Goal: Task Accomplishment & Management: Use online tool/utility

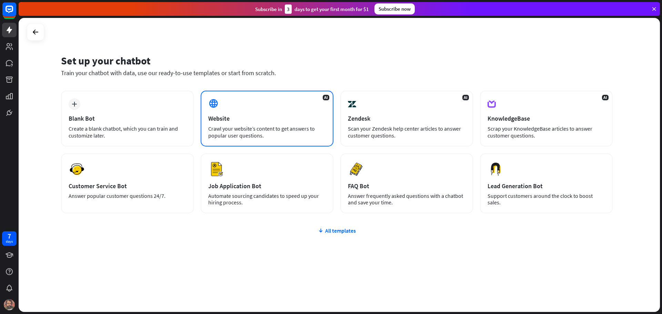
click at [261, 107] on div "AI Website Crawl your website’s content to get answers to popular user question…" at bounding box center [267, 119] width 133 height 56
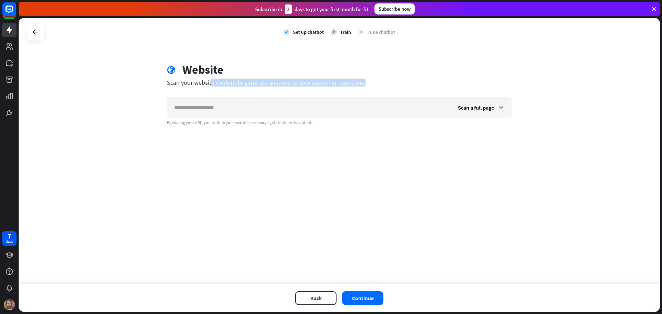
drag, startPoint x: 177, startPoint y: 83, endPoint x: 367, endPoint y: 88, distance: 189.8
click at [366, 87] on div "globe Website Scan your website content to generate answers to your customer qu…" at bounding box center [340, 94] width 362 height 63
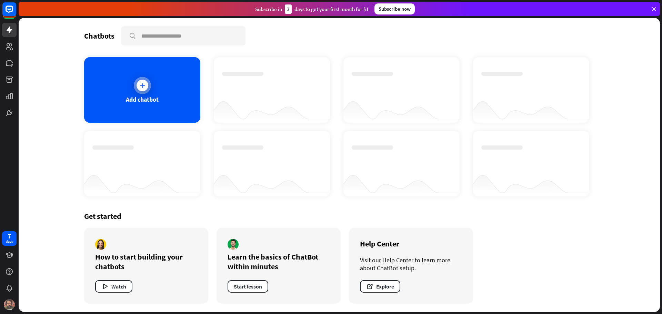
click at [139, 87] on icon at bounding box center [142, 85] width 7 height 7
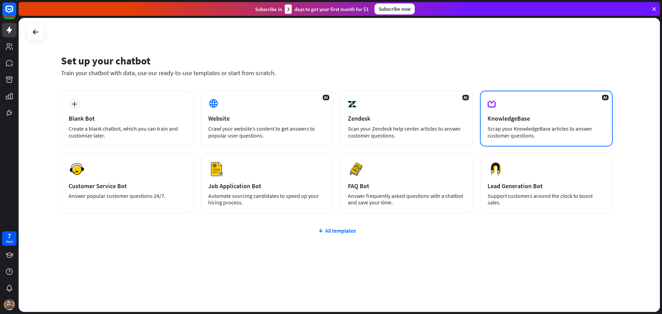
click at [579, 122] on div "AI KnowledgeBase Scrap your KnowledgeBase articles to answer customer questions." at bounding box center [546, 119] width 133 height 56
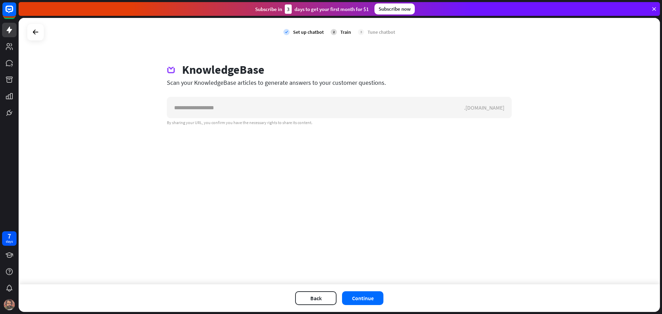
drag, startPoint x: 196, startPoint y: 146, endPoint x: 190, endPoint y: 144, distance: 6.9
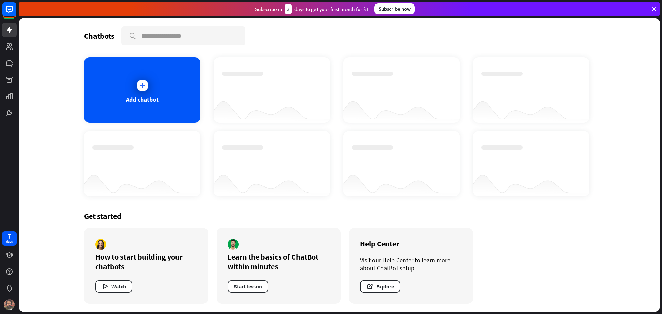
click at [559, 234] on div "Get started How to start building your chatbots Watch Learn the basics of ChatB…" at bounding box center [339, 257] width 511 height 109
click at [160, 87] on div "Add chatbot" at bounding box center [142, 90] width 116 height 66
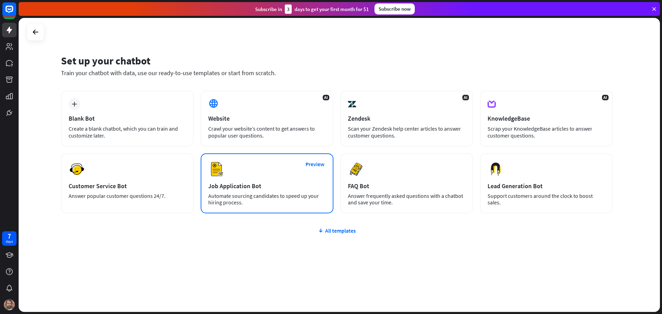
click at [259, 199] on div "Automate sourcing candidates to speed up your hiring process." at bounding box center [267, 199] width 118 height 13
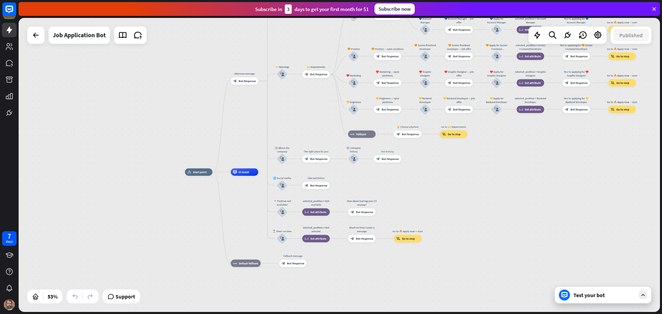
click at [493, 166] on div "home_2 Start point Welcome message block_bot_response Bot Response ✨ Main menu …" at bounding box center [340, 165] width 642 height 294
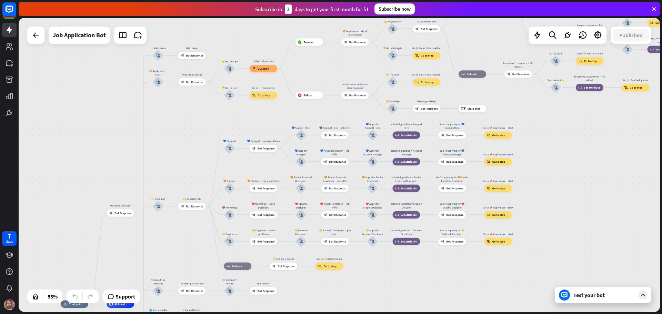
drag, startPoint x: 493, startPoint y: 166, endPoint x: 371, endPoint y: 270, distance: 160.3
click at [368, 294] on div "home_2 Start point Welcome message block_bot_response Bot Response ✨ Main menu …" at bounding box center [340, 165] width 642 height 294
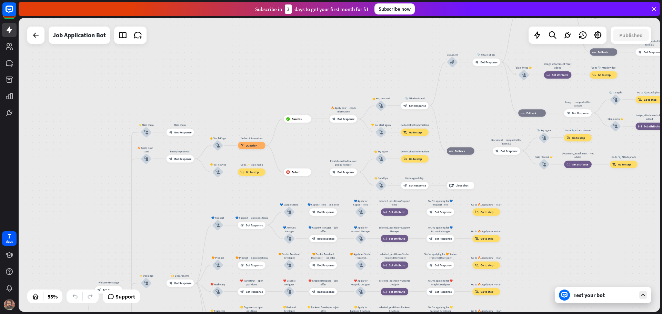
drag, startPoint x: 193, startPoint y: 118, endPoint x: 176, endPoint y: 196, distance: 79.8
click at [175, 199] on div "home_2 Start point Welcome message block_bot_response Bot Response ✨ Main menu …" at bounding box center [340, 165] width 642 height 294
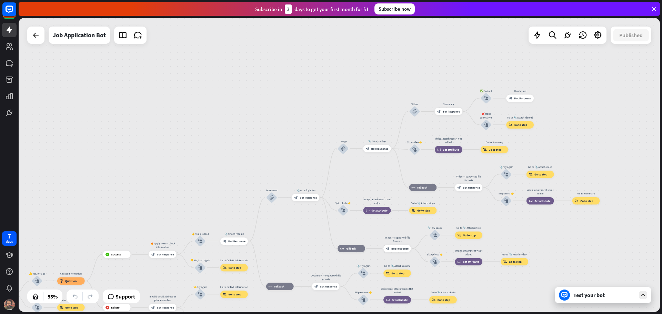
drag, startPoint x: 304, startPoint y: 48, endPoint x: 100, endPoint y: 169, distance: 237.2
click at [106, 170] on div "home_2 Start point Welcome message block_bot_response Bot Response ✨ Main menu …" at bounding box center [340, 165] width 642 height 294
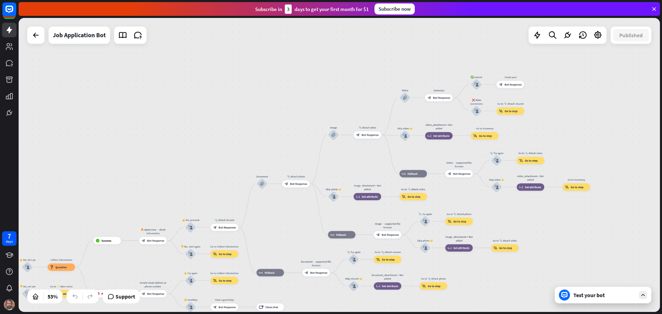
drag, startPoint x: 236, startPoint y: 167, endPoint x: 363, endPoint y: 39, distance: 179.8
click at [362, 41] on div "home_2 Start point Welcome message block_bot_response Bot Response ✨ Main menu …" at bounding box center [340, 165] width 642 height 294
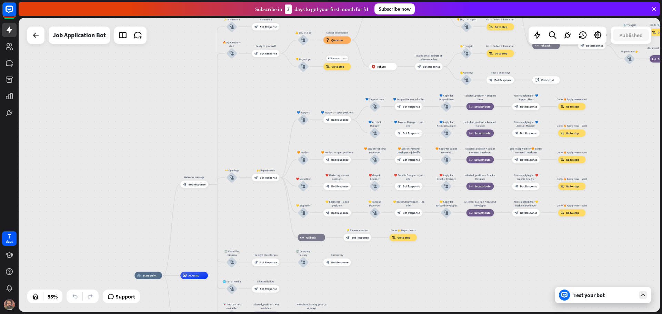
drag, startPoint x: 146, startPoint y: 187, endPoint x: 338, endPoint y: 24, distance: 251.9
click at [309, 61] on div "Edit name more_horiz 👎 No, not yet block_user_input" at bounding box center [303, 66] width 11 height 11
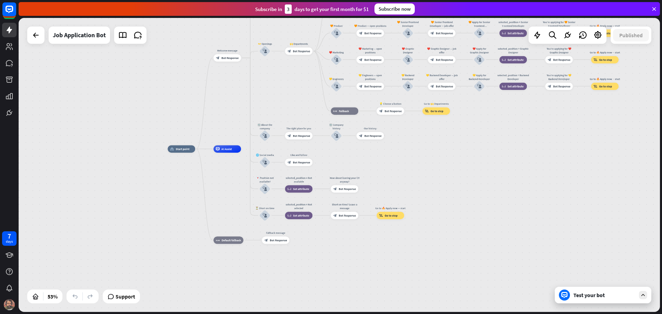
drag, startPoint x: 211, startPoint y: 186, endPoint x: 214, endPoint y: 120, distance: 65.6
click at [214, 120] on div "home_2 Start point Welcome message block_bot_response Bot Response ✨ Main menu …" at bounding box center [340, 165] width 642 height 294
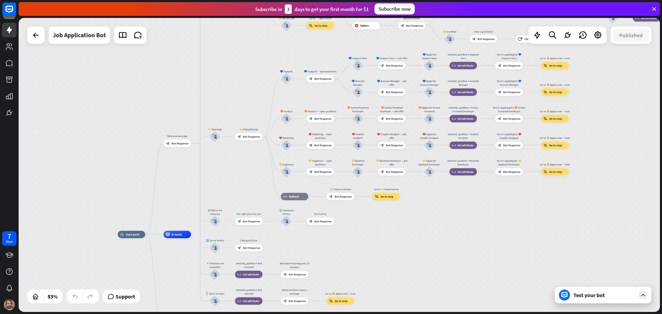
drag, startPoint x: 302, startPoint y: 69, endPoint x: 252, endPoint y: 153, distance: 97.1
click at [252, 153] on div "home_2 Start point Welcome message block_bot_response Bot Response ✨ Main menu …" at bounding box center [340, 165] width 642 height 294
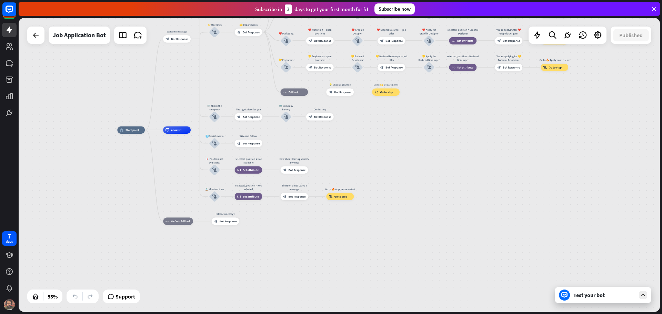
drag, startPoint x: 303, startPoint y: 243, endPoint x: 302, endPoint y: 142, distance: 100.7
click at [302, 142] on div "home_2 Start point Welcome message block_bot_response Bot Response ✨ Main menu …" at bounding box center [287, 208] width 341 height 156
drag, startPoint x: 354, startPoint y: 128, endPoint x: 372, endPoint y: 181, distance: 56.5
click at [355, 131] on div "home_2 Start point Welcome message block_bot_response Bot Response ✨ Main menu …" at bounding box center [340, 165] width 642 height 294
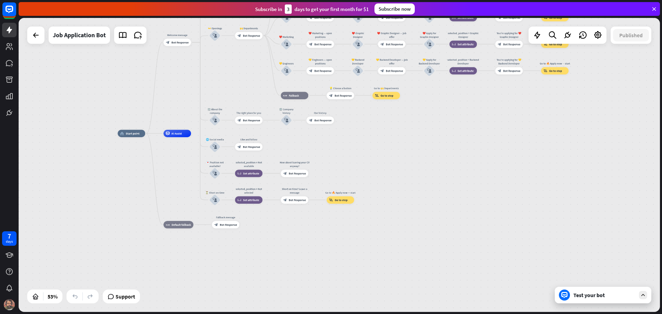
click at [397, 311] on div "home_2 Start point Welcome message block_bot_response Bot Response ✨ Main menu …" at bounding box center [340, 165] width 642 height 294
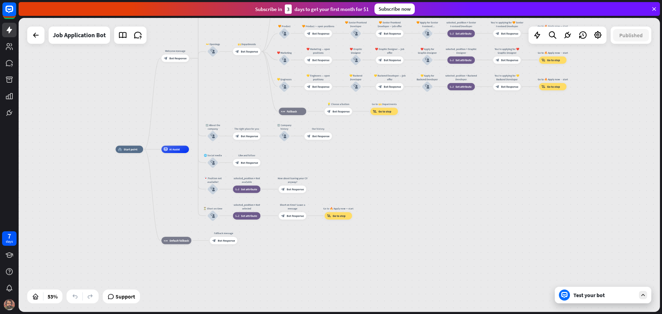
drag, startPoint x: 358, startPoint y: 167, endPoint x: 358, endPoint y: 243, distance: 75.9
click at [358, 218] on div "home_2 Start point Welcome message block_bot_response Bot Response ✨ Main menu …" at bounding box center [286, 227] width 341 height 156
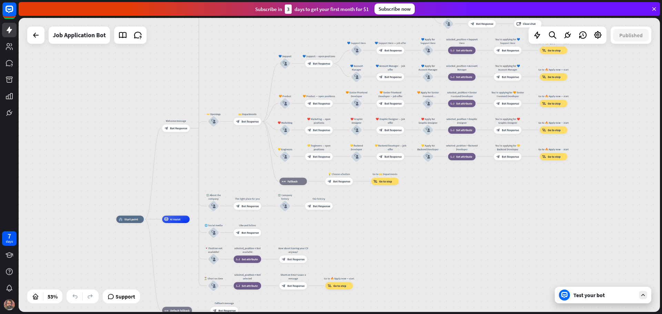
drag, startPoint x: 358, startPoint y: 243, endPoint x: 365, endPoint y: 299, distance: 56.2
click at [365, 298] on div "home_2 Start point Welcome message block_bot_response Bot Response ✨ Main menu …" at bounding box center [286, 297] width 341 height 156
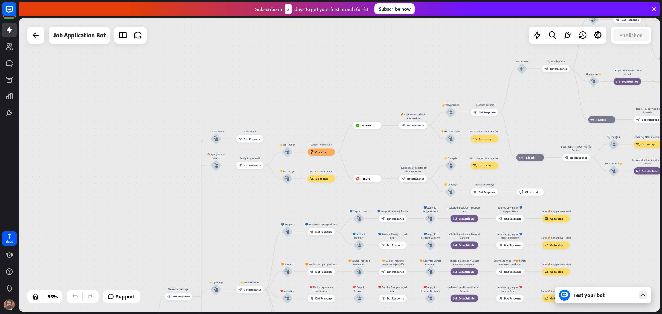
drag, startPoint x: 237, startPoint y: 106, endPoint x: 232, endPoint y: 223, distance: 117.1
click at [232, 223] on div "home_2 Start point Welcome message block_bot_response Bot Response ✨ Main menu …" at bounding box center [340, 165] width 642 height 294
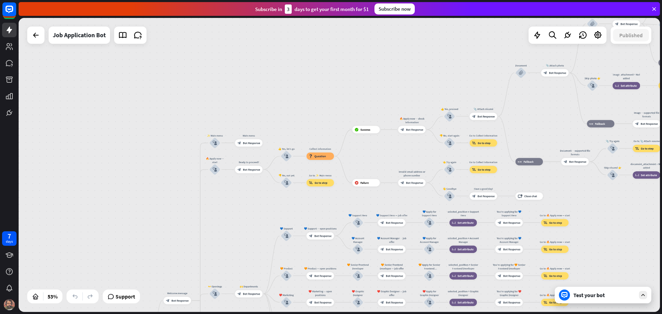
click at [243, 98] on div "home_2 Start point Welcome message block_bot_response Bot Response ✨ Main menu …" at bounding box center [340, 165] width 642 height 294
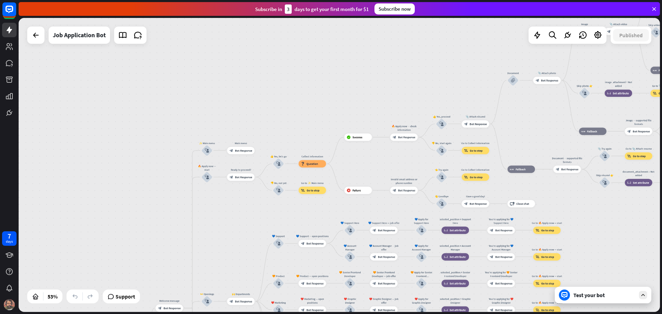
drag, startPoint x: 243, startPoint y: 98, endPoint x: 234, endPoint y: 106, distance: 11.7
click at [234, 106] on div "home_2 Start point Welcome message block_bot_response Bot Response ✨ Main menu …" at bounding box center [340, 165] width 642 height 294
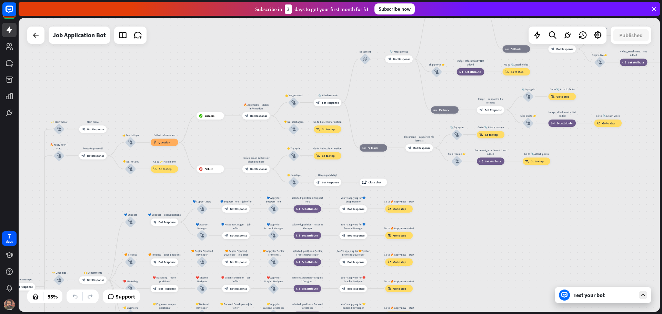
drag, startPoint x: 405, startPoint y: 161, endPoint x: 259, endPoint y: 139, distance: 147.5
click at [259, 139] on div "home_2 Start point Welcome message block_bot_response Bot Response ✨ Main menu …" at bounding box center [340, 165] width 642 height 294
drag, startPoint x: 383, startPoint y: 89, endPoint x: 375, endPoint y: 99, distance: 13.0
click at [383, 90] on div "home_2 Start point Welcome message block_bot_response Bot Response ✨ Main menu …" at bounding box center [340, 165] width 642 height 294
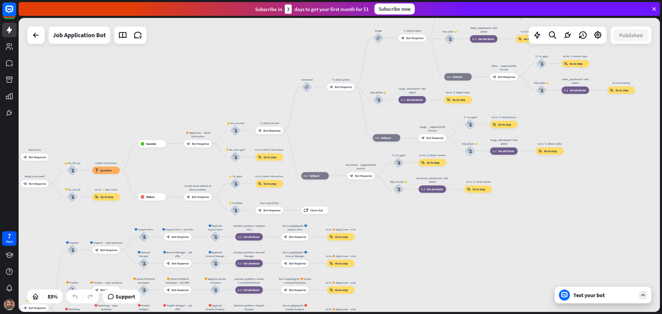
drag, startPoint x: 347, startPoint y: 127, endPoint x: 252, endPoint y: 175, distance: 106.8
click at [283, 157] on div "home_2 Start point Welcome message block_bot_response Bot Response ✨ Main menu …" at bounding box center [340, 165] width 642 height 294
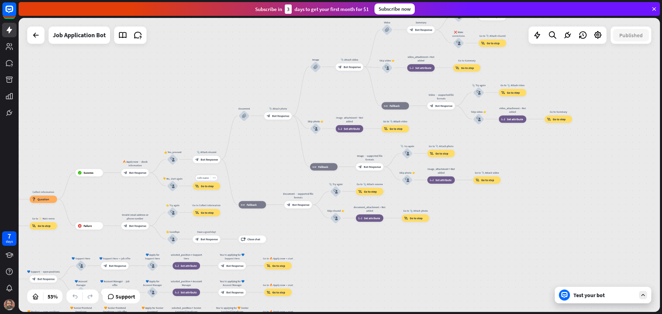
drag, startPoint x: 252, startPoint y: 175, endPoint x: 210, endPoint y: 192, distance: 44.8
click at [210, 190] on div "Edit name more_horiz Go to Collect information block_goto Go to step" at bounding box center [207, 185] width 28 height 7
click at [360, 93] on div "home_2 Start point Welcome message block_bot_response Bot Response ✨ Main menu …" at bounding box center [340, 165] width 642 height 294
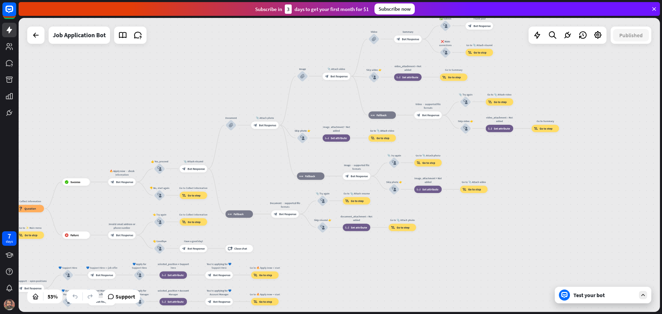
drag, startPoint x: 343, startPoint y: 105, endPoint x: 329, endPoint y: 115, distance: 16.6
click at [329, 115] on div "home_2 Start point Welcome message block_bot_response Bot Response ✨ Main menu …" at bounding box center [340, 165] width 642 height 294
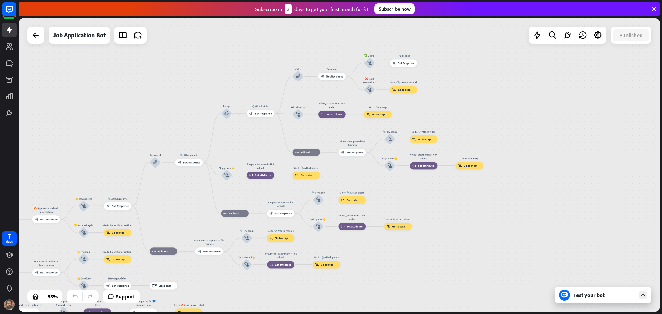
drag, startPoint x: 333, startPoint y: 120, endPoint x: 261, endPoint y: 155, distance: 79.9
click at [261, 155] on div "home_2 Start point Welcome message block_bot_response Bot Response ✨ Main menu …" at bounding box center [340, 165] width 642 height 294
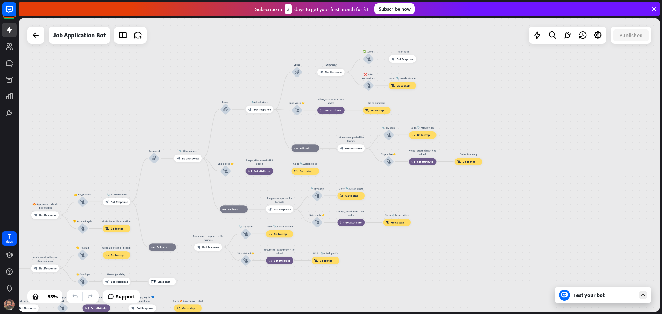
drag, startPoint x: 443, startPoint y: 215, endPoint x: 479, endPoint y: 125, distance: 97.1
click at [471, 137] on div "home_2 Start point Welcome message block_bot_response Bot Response ✨ Main menu …" at bounding box center [340, 165] width 642 height 294
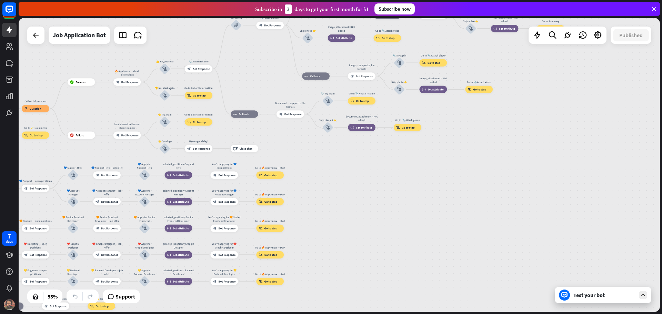
drag, startPoint x: 371, startPoint y: 233, endPoint x: 448, endPoint y: 155, distance: 109.3
click at [445, 159] on div "home_2 Start point Welcome message block_bot_response Bot Response ✨ Main menu …" at bounding box center [340, 165] width 642 height 294
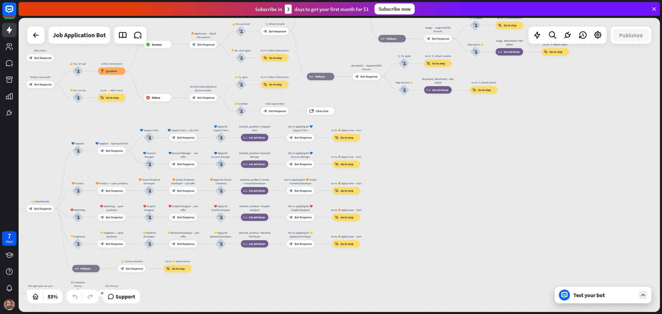
drag, startPoint x: 363, startPoint y: 233, endPoint x: 449, endPoint y: 206, distance: 90.3
click at [449, 205] on div "home_2 Start point Welcome message block_bot_response Bot Response ✨ Main menu …" at bounding box center [340, 165] width 642 height 294
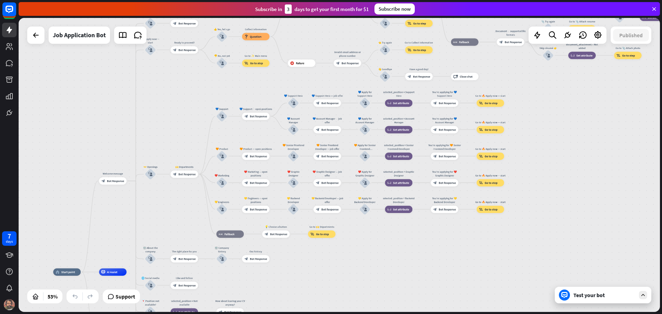
drag, startPoint x: 305, startPoint y: 294, endPoint x: 419, endPoint y: 268, distance: 117.0
click at [419, 268] on div "home_2 Start point Welcome message block_bot_response Bot Response ✨ Main menu …" at bounding box center [340, 165] width 642 height 294
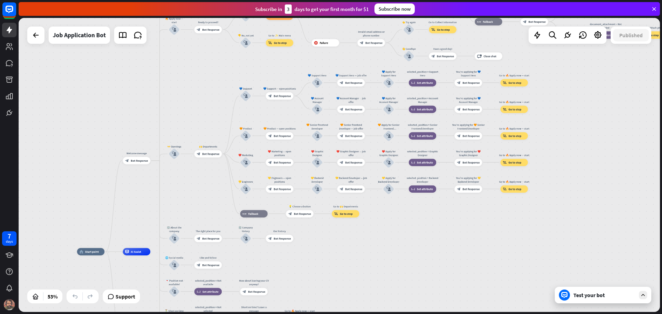
drag, startPoint x: 359, startPoint y: 263, endPoint x: 384, endPoint y: 230, distance: 40.8
click at [383, 241] on div "home_2 Start point Welcome message block_bot_response Bot Response ✨ Main menu …" at bounding box center [340, 165] width 642 height 294
click at [383, 233] on div "home_2 Start point Welcome message block_bot_response Bot Response ✨ Main menu …" at bounding box center [340, 165] width 642 height 294
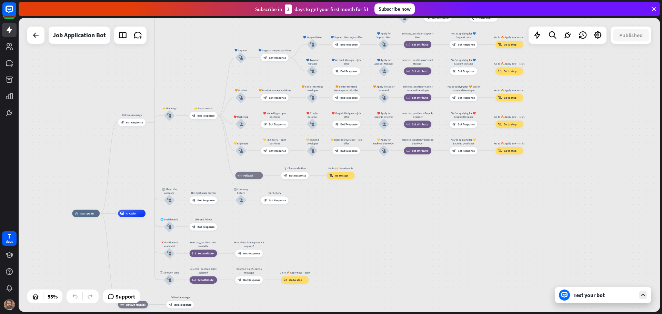
click at [378, 196] on div "home_2 Start point Welcome message block_bot_response Bot Response ✨ Main menu …" at bounding box center [340, 165] width 642 height 294
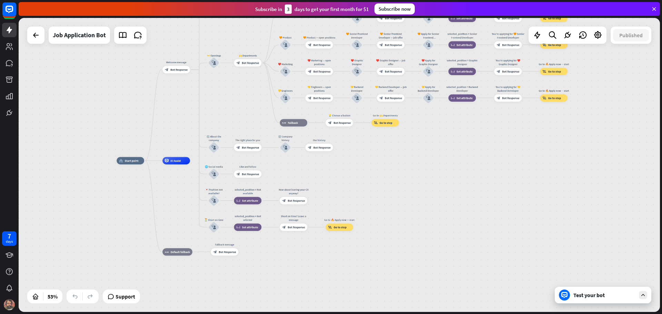
drag, startPoint x: 378, startPoint y: 196, endPoint x: 422, endPoint y: 143, distance: 69.0
click at [422, 143] on div "home_2 Start point Welcome message block_bot_response Bot Response ✨ Main menu …" at bounding box center [340, 165] width 642 height 294
click at [267, 175] on div "plus" at bounding box center [267, 174] width 6 height 6
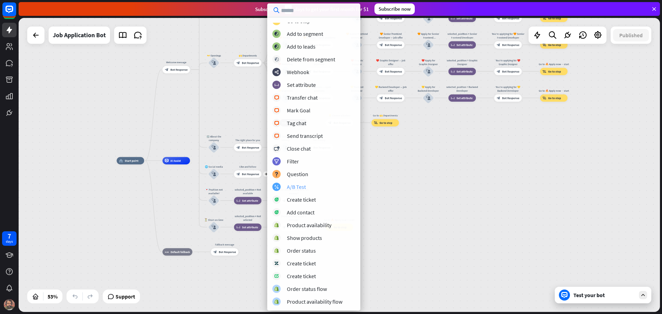
scroll to position [96, 0]
click at [416, 173] on div "home_2 Start point Welcome message block_bot_response Bot Response ✨ Main menu …" at bounding box center [287, 239] width 341 height 156
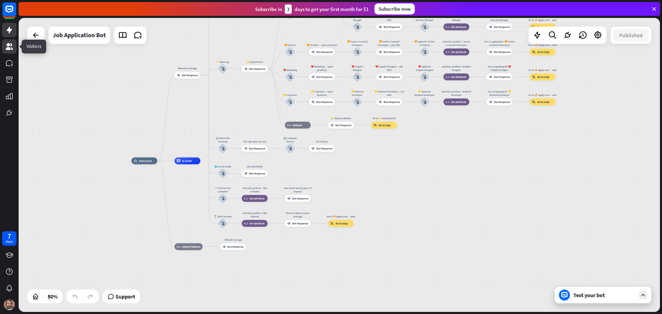
click at [16, 47] on link at bounding box center [9, 46] width 14 height 14
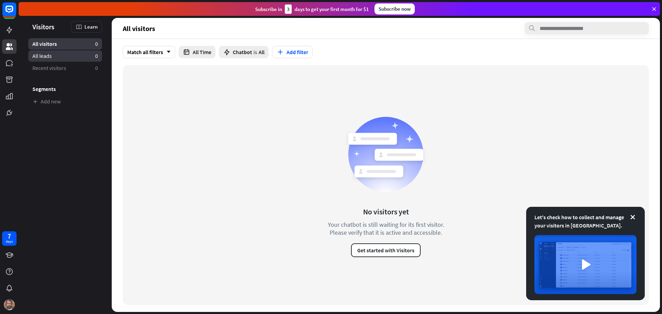
click at [50, 54] on span "All leads" at bounding box center [41, 55] width 19 height 7
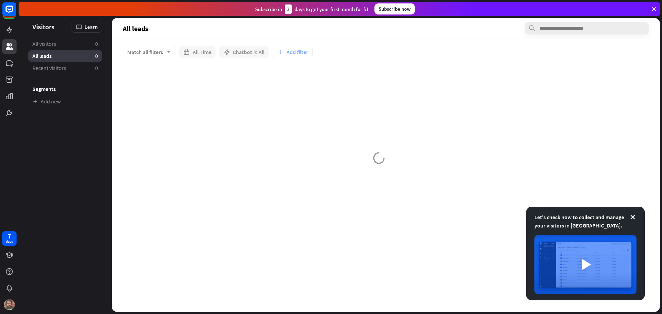
click at [50, 54] on span "All leads" at bounding box center [41, 55] width 19 height 7
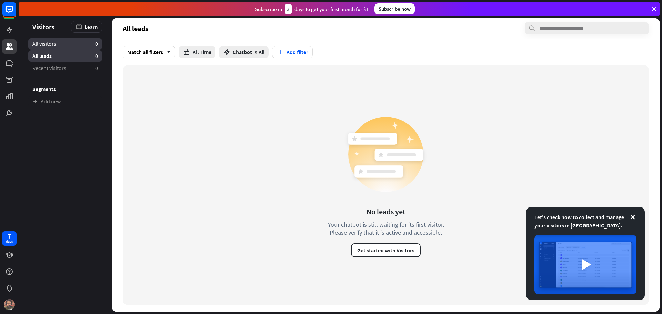
click at [56, 46] on span "All visitors" at bounding box center [44, 43] width 24 height 7
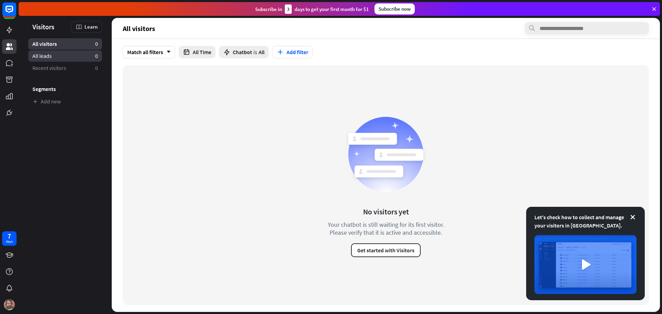
click at [55, 53] on link "All leads 0" at bounding box center [65, 55] width 74 height 11
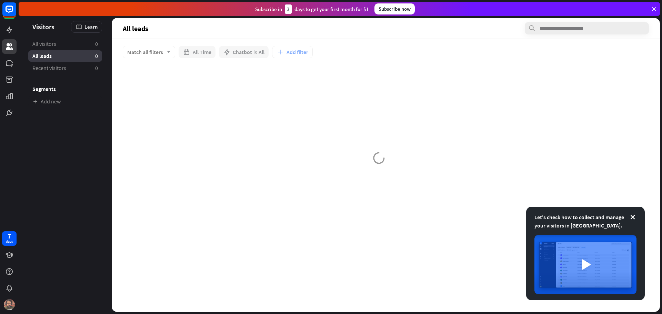
click at [55, 53] on div "All leads 0" at bounding box center [65, 55] width 74 height 11
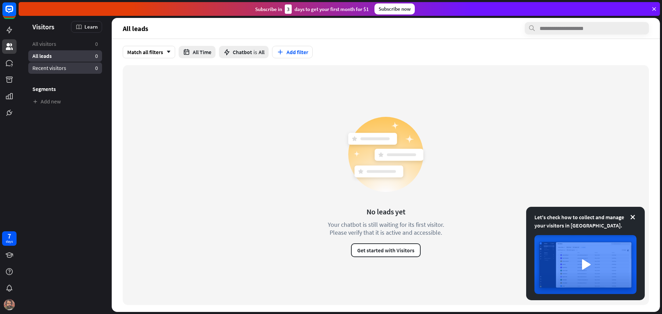
click at [57, 69] on span "Recent visitors" at bounding box center [49, 68] width 34 height 7
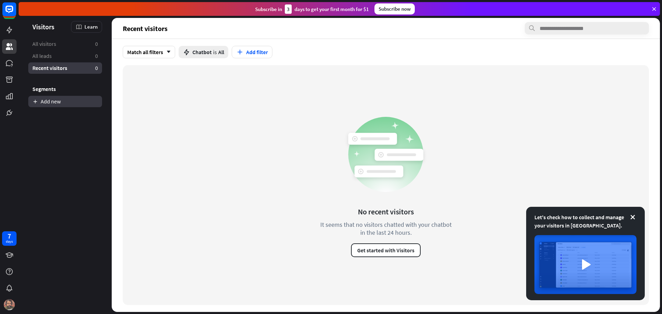
click at [62, 105] on link "Add new" at bounding box center [65, 101] width 74 height 11
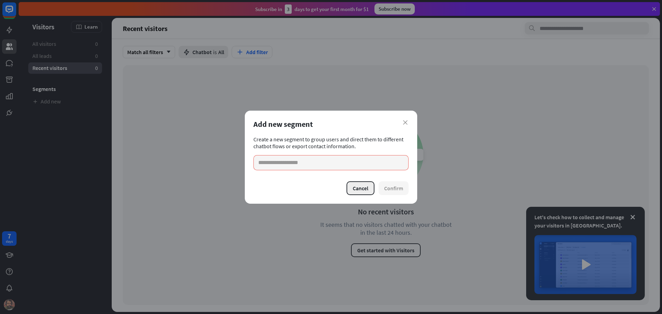
click at [360, 188] on button "Cancel" at bounding box center [361, 188] width 28 height 14
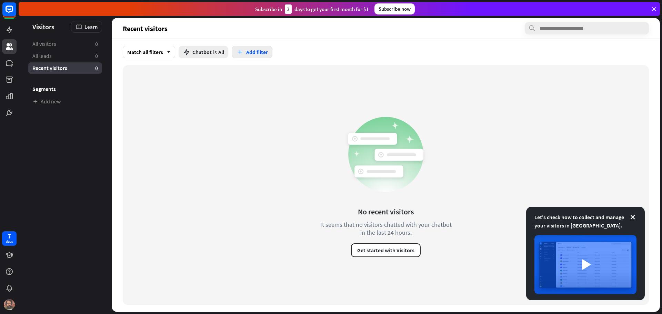
click at [247, 51] on button "Add filter" at bounding box center [252, 52] width 41 height 12
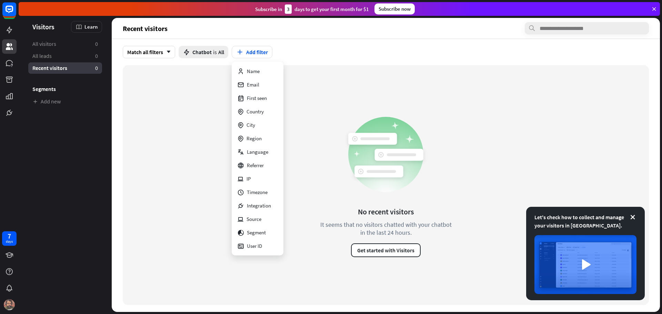
click at [182, 165] on div "No recent visitors It seems that no visitors chatted with your chatbot in the l…" at bounding box center [386, 185] width 526 height 240
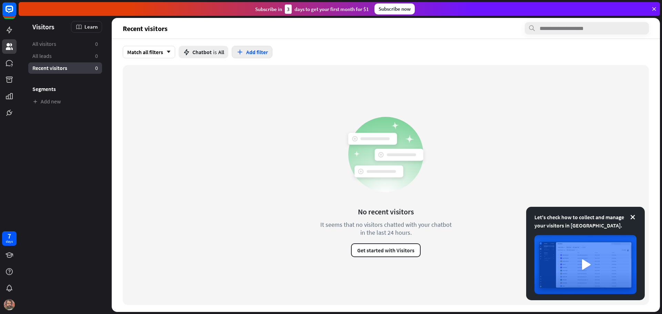
click at [263, 53] on button "Add filter" at bounding box center [252, 52] width 41 height 12
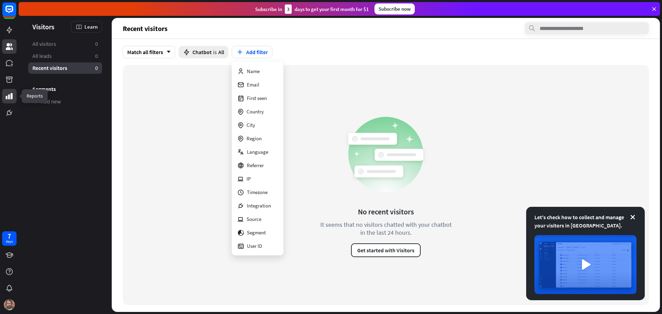
click at [12, 98] on icon at bounding box center [9, 96] width 7 height 6
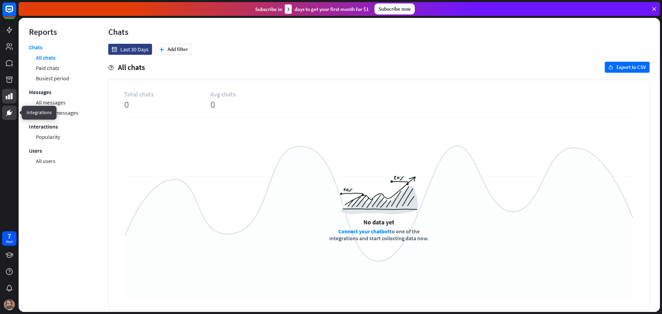
click at [10, 112] on icon at bounding box center [9, 112] width 5 height 5
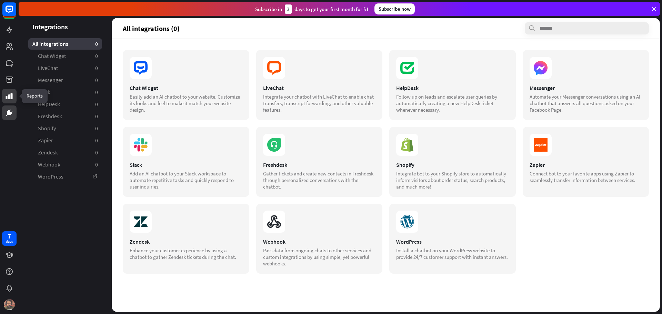
click at [6, 94] on icon at bounding box center [9, 96] width 8 height 8
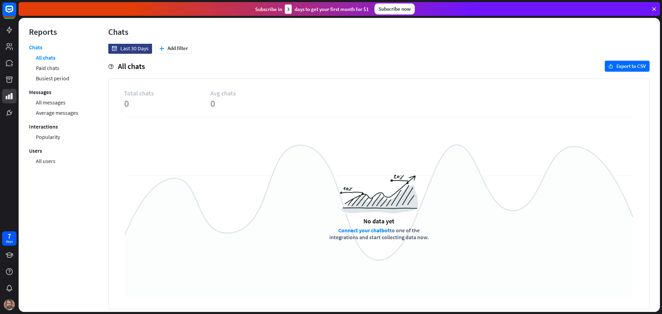
scroll to position [3, 0]
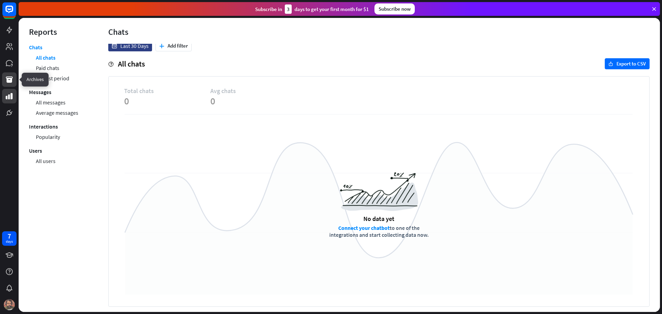
click at [7, 83] on icon at bounding box center [9, 80] width 8 height 8
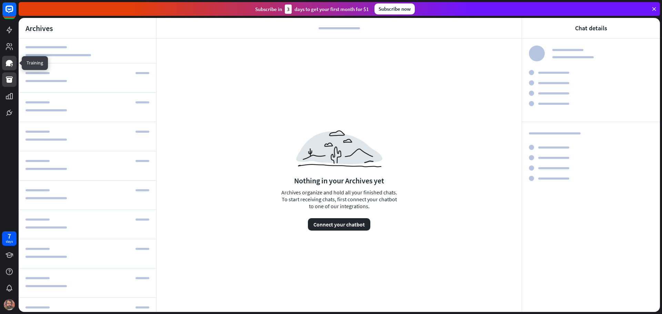
click at [9, 63] on icon at bounding box center [9, 63] width 7 height 6
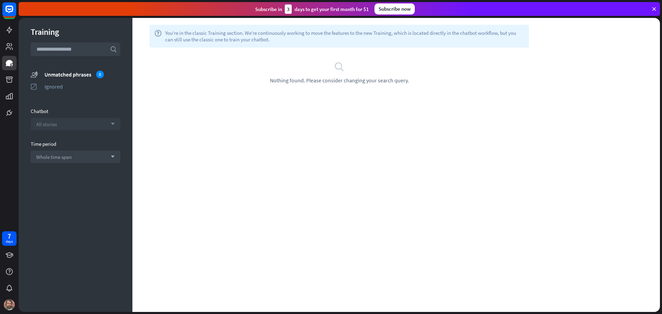
click at [55, 125] on span "All stories" at bounding box center [46, 124] width 21 height 7
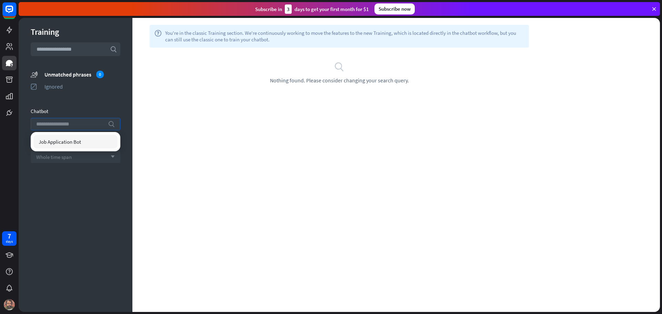
click at [62, 157] on span "Whole time span" at bounding box center [54, 157] width 36 height 7
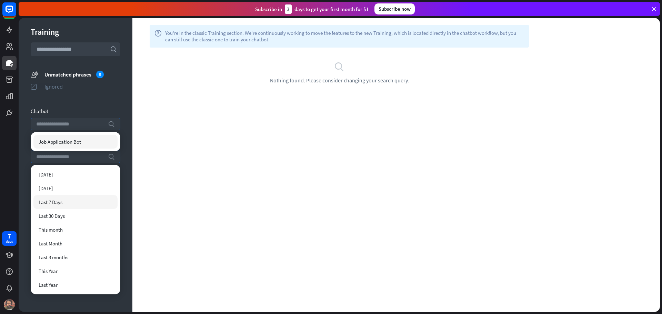
drag, startPoint x: 123, startPoint y: 97, endPoint x: 89, endPoint y: 87, distance: 34.9
click at [123, 97] on div "Training search unmatched_phrases Unmatched phrases 0 ignored Ignored Chatbot s…" at bounding box center [76, 165] width 114 height 294
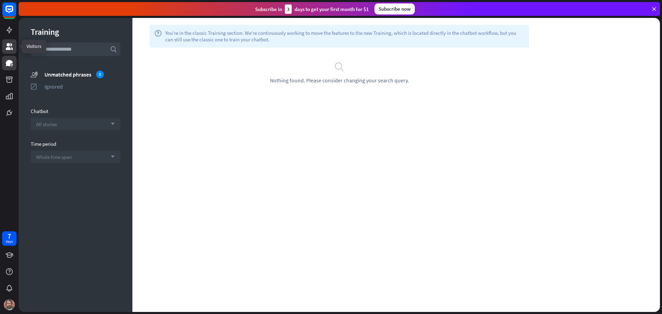
click at [6, 44] on icon at bounding box center [9, 46] width 8 height 8
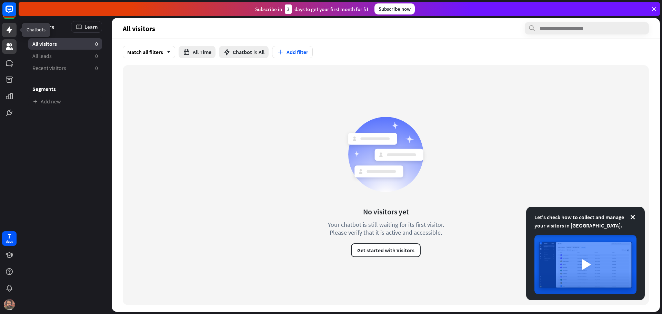
click at [8, 28] on icon at bounding box center [9, 30] width 8 height 8
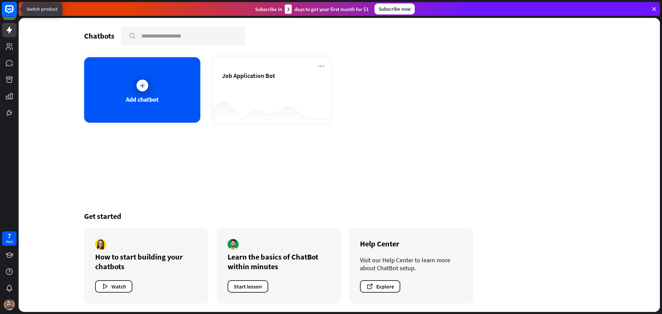
click at [12, 14] on rect at bounding box center [9, 9] width 15 height 15
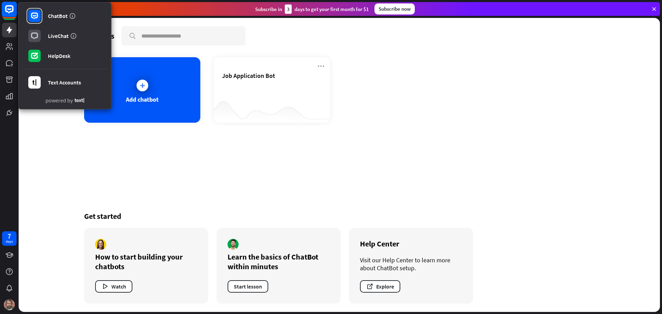
click at [12, 14] on div "ChatBot LiveChat HelpDesk Text Accounts powered by" at bounding box center [9, 11] width 14 height 19
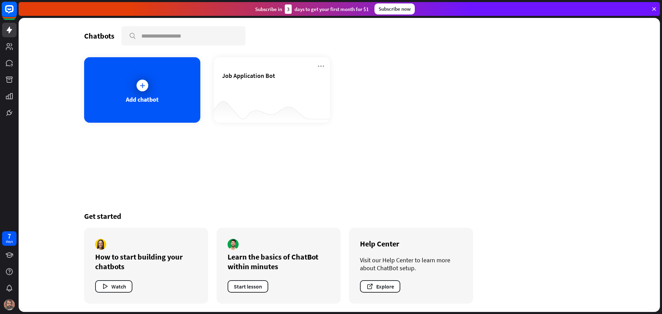
click at [12, 14] on rect at bounding box center [9, 9] width 15 height 15
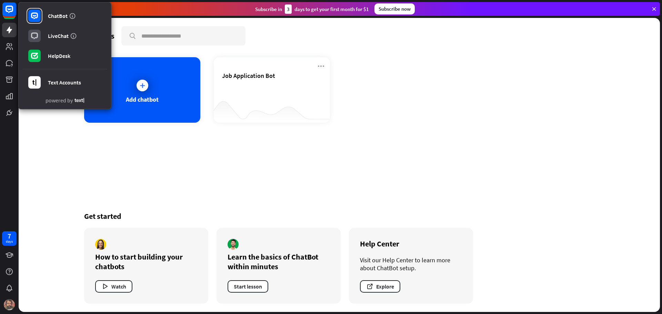
click at [44, 175] on div "Chatbots search Add chatbot Job Application Bot Get started How to start buildi…" at bounding box center [340, 165] width 642 height 294
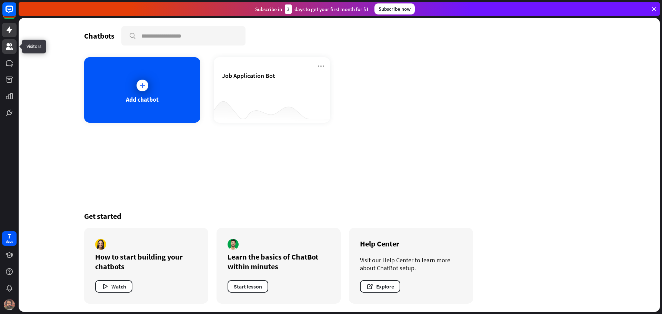
click at [7, 46] on icon at bounding box center [9, 46] width 8 height 8
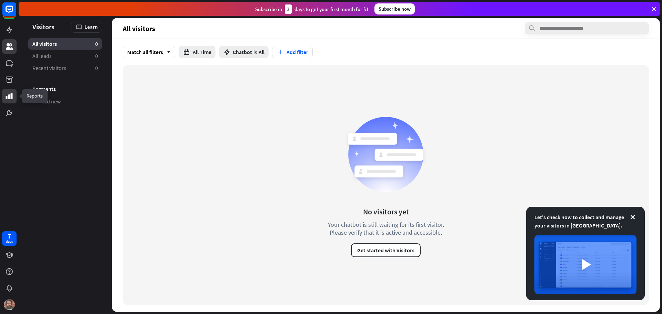
click at [10, 100] on link at bounding box center [9, 96] width 14 height 14
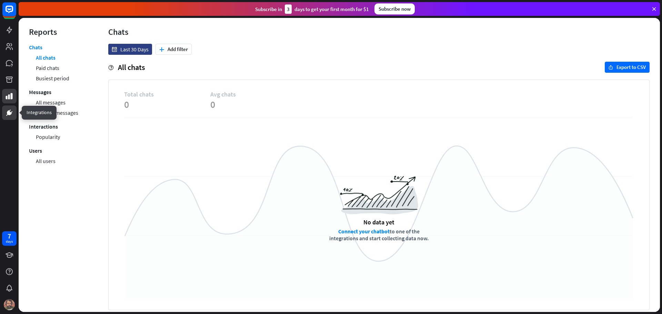
click at [13, 113] on icon at bounding box center [9, 113] width 8 height 8
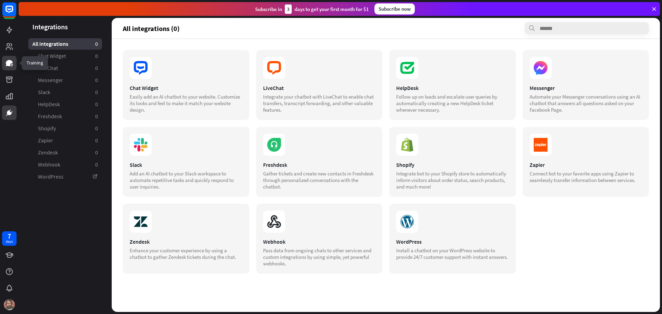
click at [9, 68] on link at bounding box center [9, 63] width 14 height 14
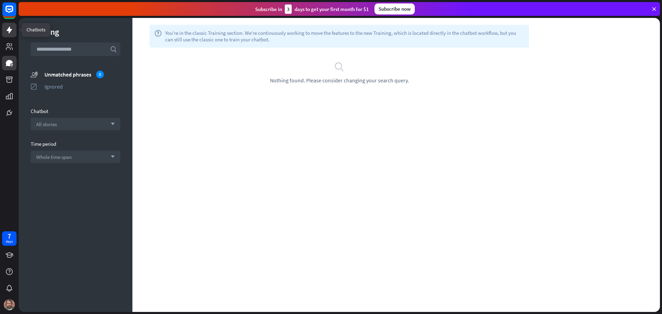
click at [5, 29] on icon at bounding box center [9, 30] width 8 height 8
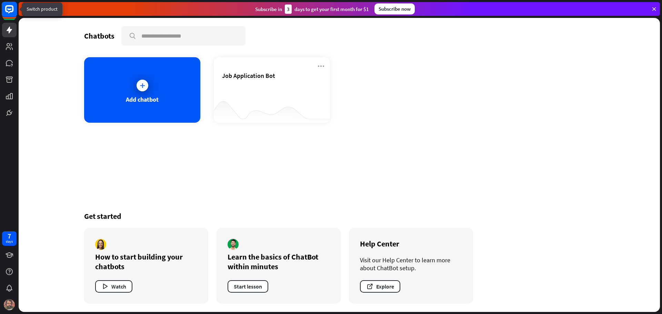
click at [9, 12] on icon at bounding box center [9, 9] width 8 height 8
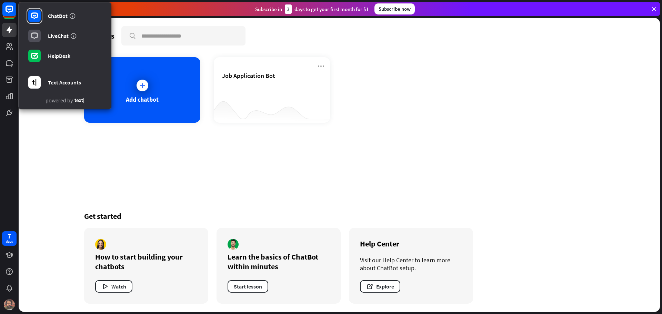
click at [78, 102] on icon at bounding box center [80, 100] width 10 height 5
click at [0, 0] on div "ChatBot LiveChat HelpDesk Text Accounts powered by" at bounding box center [9, 60] width 19 height 120
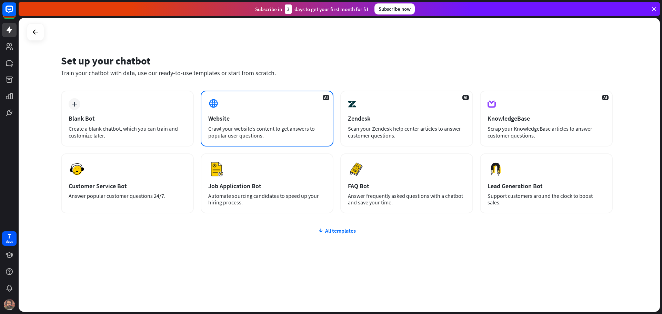
click at [250, 119] on div "Website" at bounding box center [267, 119] width 118 height 8
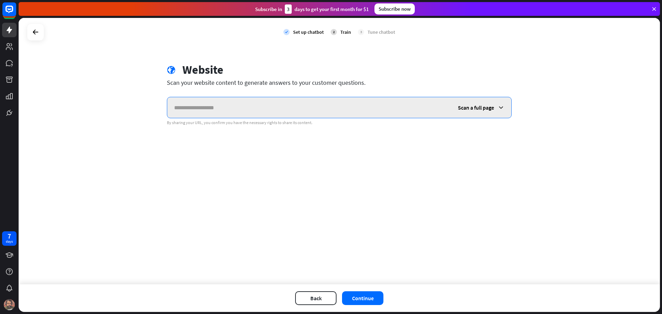
paste input "**********"
type input "**********"
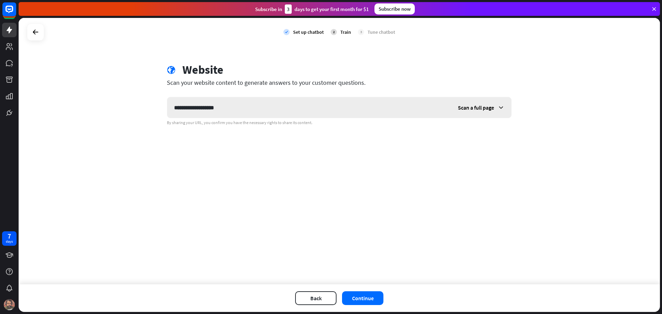
click at [489, 110] on span "Scan a full page" at bounding box center [476, 107] width 36 height 7
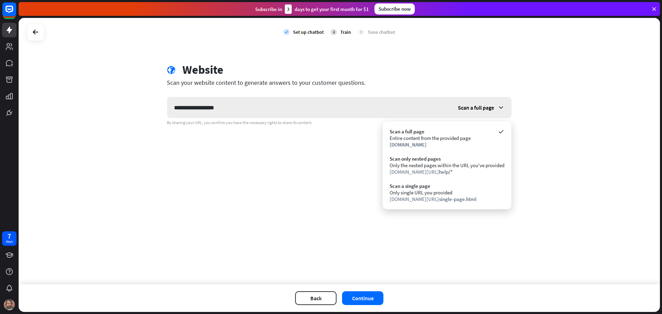
click at [489, 110] on span "Scan a full page" at bounding box center [476, 107] width 36 height 7
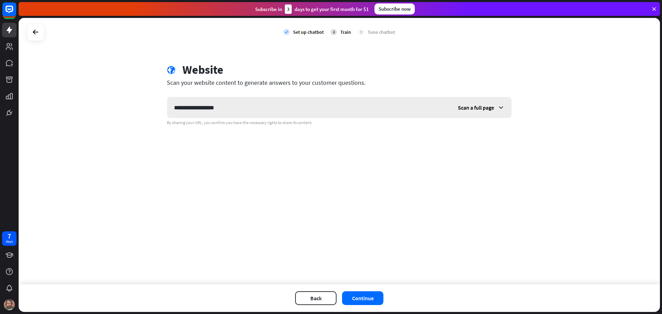
click at [487, 112] on div "Scan a full page" at bounding box center [481, 107] width 60 height 21
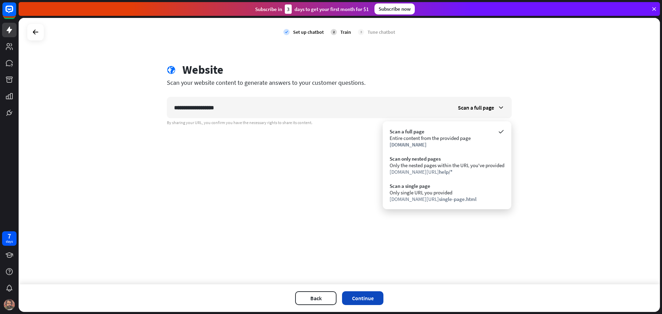
click at [363, 297] on button "Continue" at bounding box center [362, 299] width 41 height 14
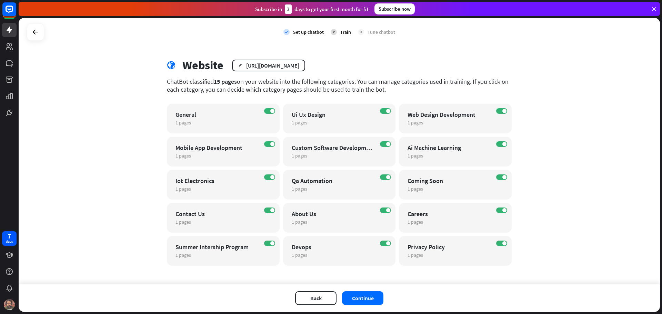
scroll to position [8, 0]
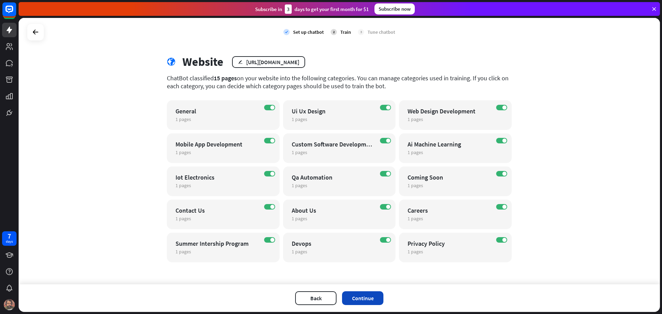
click at [358, 299] on button "Continue" at bounding box center [362, 299] width 41 height 14
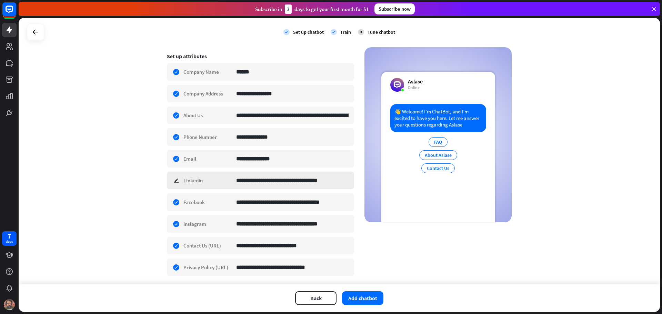
scroll to position [131, 0]
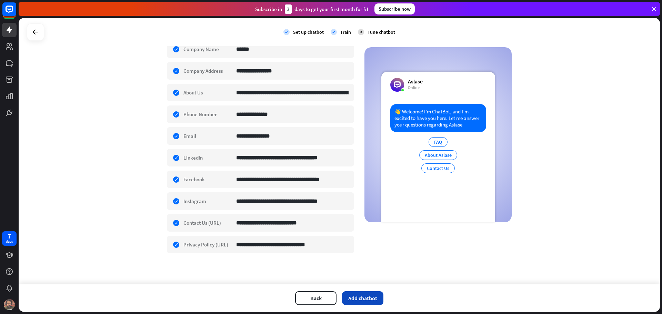
click at [369, 296] on button "Add chatbot" at bounding box center [362, 299] width 41 height 14
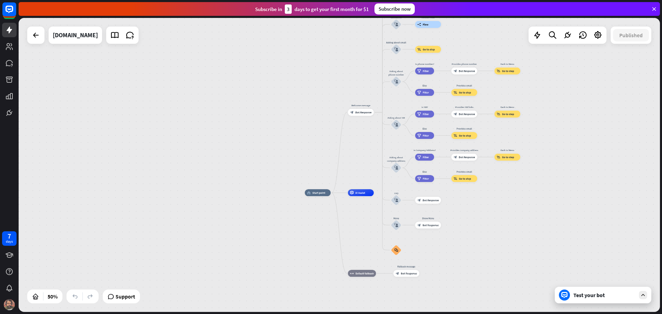
drag, startPoint x: 494, startPoint y: 189, endPoint x: 491, endPoint y: 209, distance: 20.2
click at [494, 190] on div "home_2 Start point Welcome message block_bot_response Bot Response About us blo…" at bounding box center [340, 165] width 642 height 294
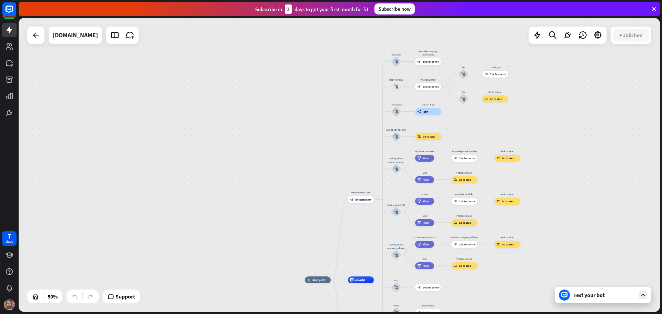
drag, startPoint x: 491, startPoint y: 209, endPoint x: 493, endPoint y: 282, distance: 72.5
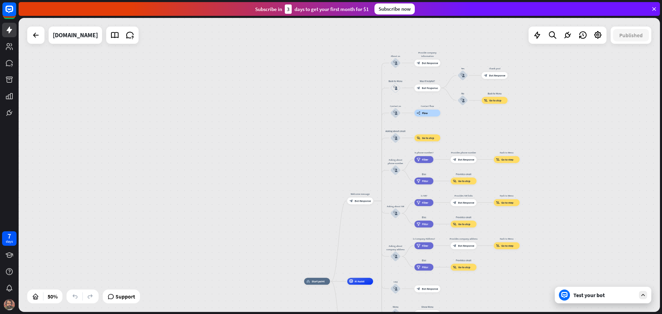
drag, startPoint x: 515, startPoint y: 122, endPoint x: 476, endPoint y: 45, distance: 87.0
click at [505, 93] on div "home_2 Start point Welcome message block_bot_response Bot Response About us blo…" at bounding box center [340, 165] width 642 height 294
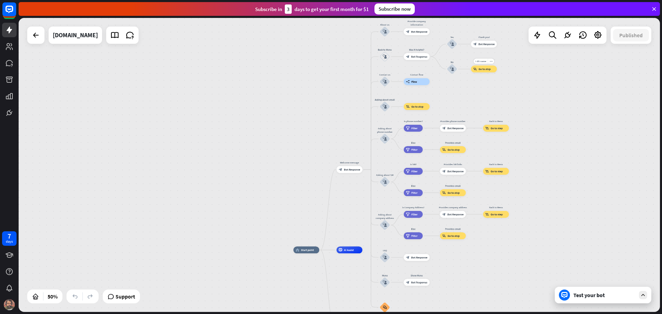
drag, startPoint x: 476, startPoint y: 45, endPoint x: 449, endPoint y: 9, distance: 44.6
click at [449, 9] on div "close Product Help First steps Get started with ChatBot Help Center Follow step…" at bounding box center [341, 157] width 644 height 314
drag, startPoint x: 504, startPoint y: 277, endPoint x: 479, endPoint y: 219, distance: 62.9
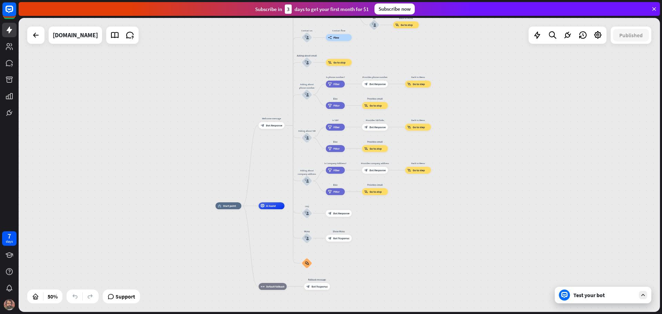
drag, startPoint x: 479, startPoint y: 219, endPoint x: 428, endPoint y: 237, distance: 54.1
click at [427, 237] on div "home_2 Start point Welcome message block_bot_response Bot Response About us blo…" at bounding box center [376, 279] width 321 height 147
click at [36, 38] on icon at bounding box center [36, 35] width 8 height 8
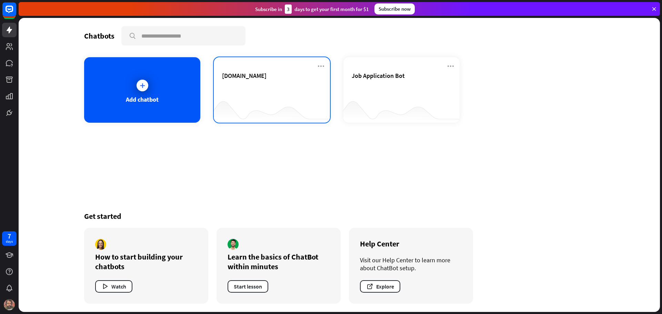
click at [252, 81] on div "[DOMAIN_NAME]" at bounding box center [272, 84] width 100 height 24
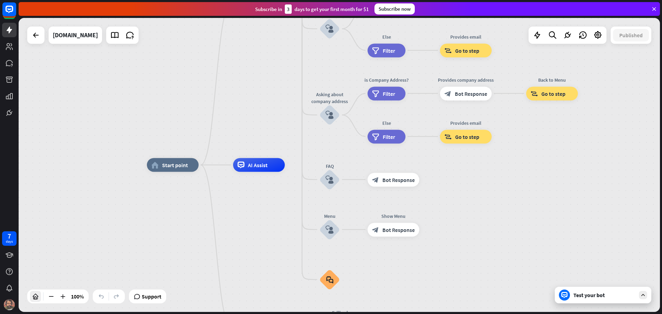
click at [33, 297] on icon at bounding box center [35, 296] width 7 height 7
click at [34, 297] on icon at bounding box center [35, 296] width 7 height 7
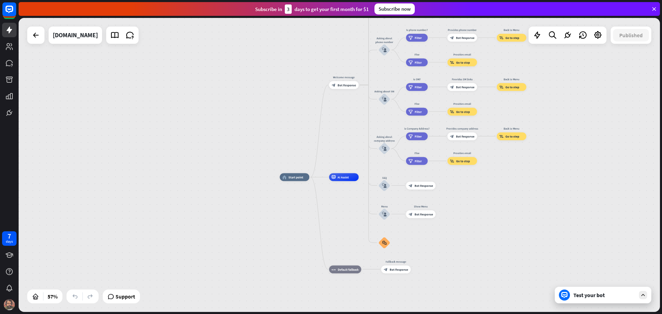
drag, startPoint x: 274, startPoint y: 87, endPoint x: 270, endPoint y: 110, distance: 23.1
click at [274, 87] on div "home_2 Start point Welcome message block_bot_response Bot Response About us blo…" at bounding box center [340, 165] width 642 height 294
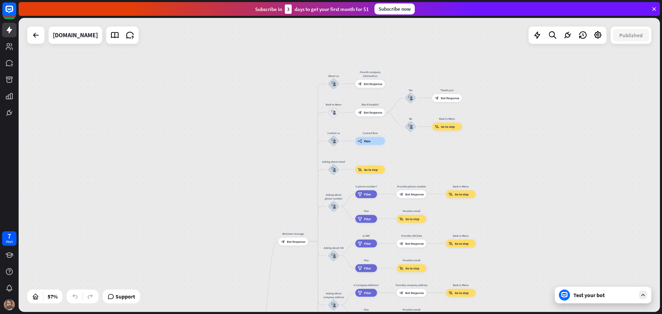
drag, startPoint x: 270, startPoint y: 110, endPoint x: 230, endPoint y: 230, distance: 126.8
click at [223, 245] on div "home_2 Start point Welcome message block_bot_response Bot Response About us blo…" at bounding box center [340, 165] width 642 height 294
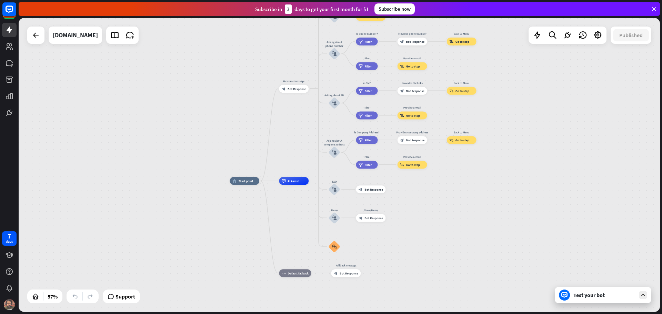
drag, startPoint x: 220, startPoint y: 199, endPoint x: 221, endPoint y: 32, distance: 167.7
click at [221, 33] on div "home_2 Start point Welcome message block_bot_response Bot Response About us blo…" at bounding box center [340, 165] width 642 height 294
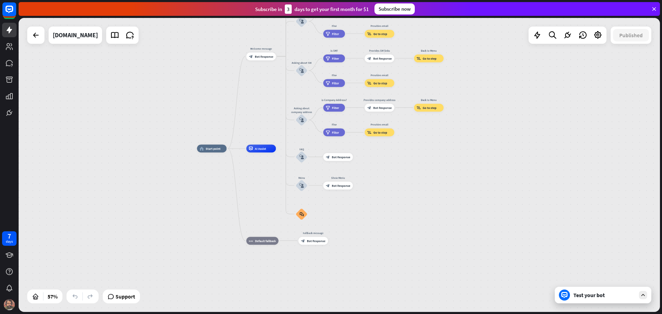
drag, startPoint x: 434, startPoint y: 277, endPoint x: 401, endPoint y: 268, distance: 34.6
click at [401, 268] on div "home_2 Start point Welcome message block_bot_response Bot Response About us blo…" at bounding box center [380, 233] width 367 height 168
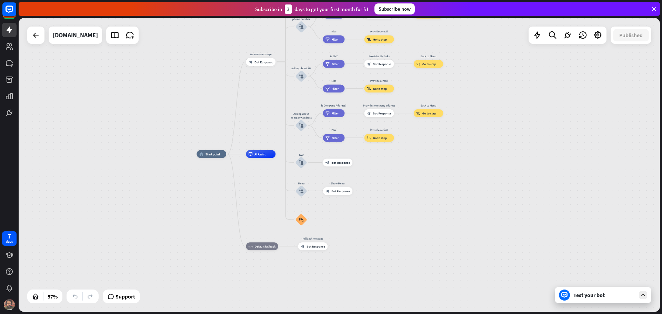
click at [625, 300] on div "Test your bot" at bounding box center [603, 295] width 97 height 17
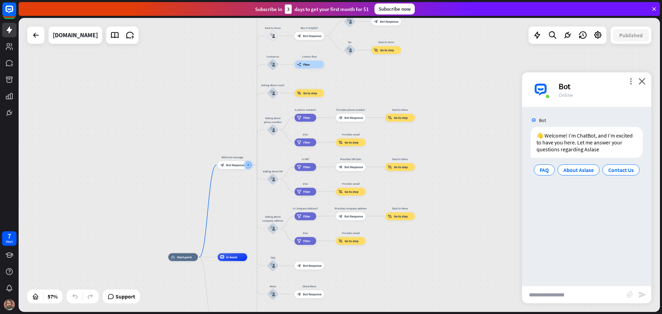
click at [563, 293] on input "text" at bounding box center [574, 294] width 105 height 17
type input "*****"
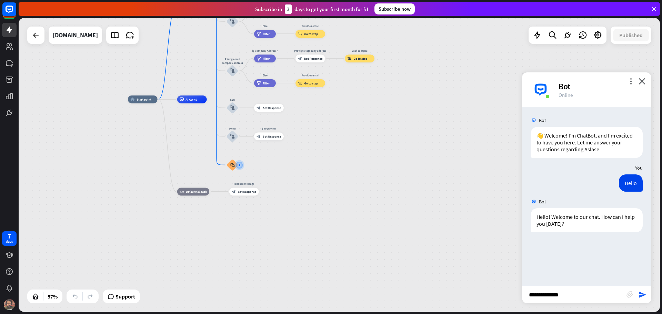
type input "**********"
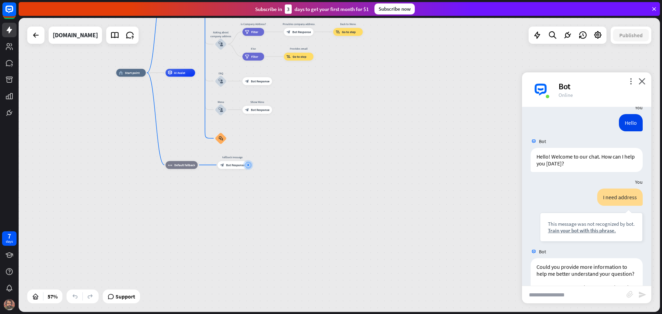
scroll to position [114, 0]
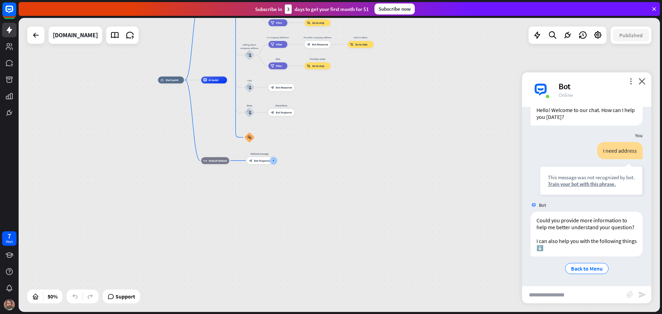
click at [414, 87] on div "home_2 Start point Welcome message block_bot_response Bot Response About us blo…" at bounding box center [318, 153] width 321 height 147
click at [413, 91] on div "home_2 Start point Welcome message block_bot_response Bot Response About us blo…" at bounding box center [318, 153] width 321 height 147
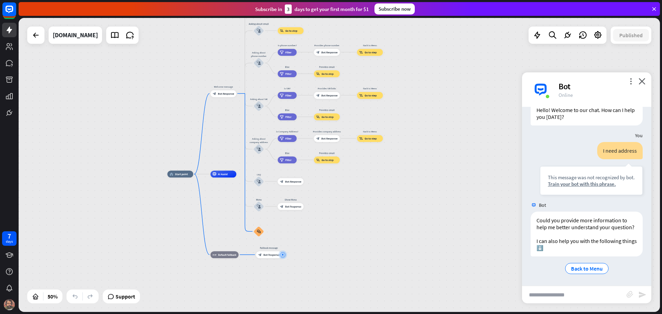
drag, startPoint x: 412, startPoint y: 93, endPoint x: 423, endPoint y: 183, distance: 90.6
click at [423, 183] on div "home_2 Start point Welcome message block_bot_response Bot Response About us blo…" at bounding box center [327, 247] width 321 height 147
click at [582, 299] on input "text" at bounding box center [574, 294] width 105 height 17
type input "*****"
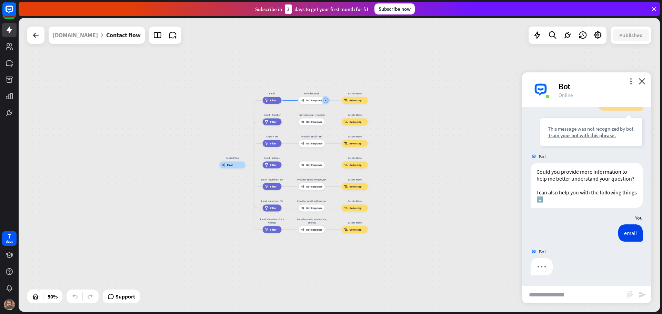
scroll to position [162, 0]
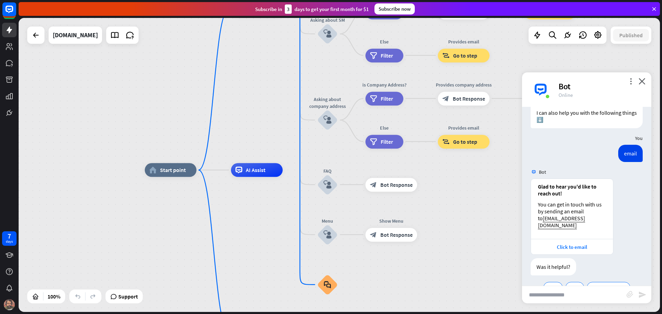
scroll to position [254, 0]
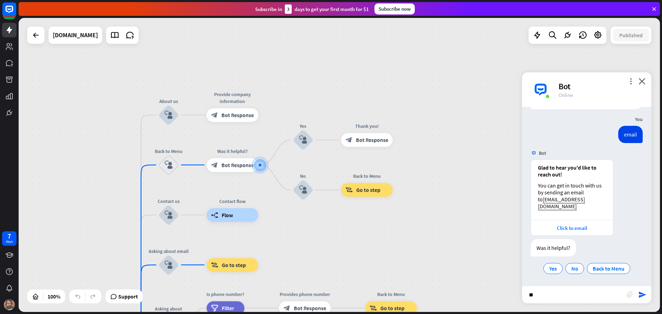
type input "***"
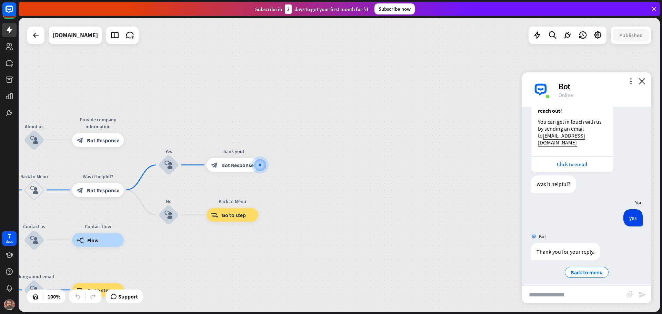
scroll to position [322, 0]
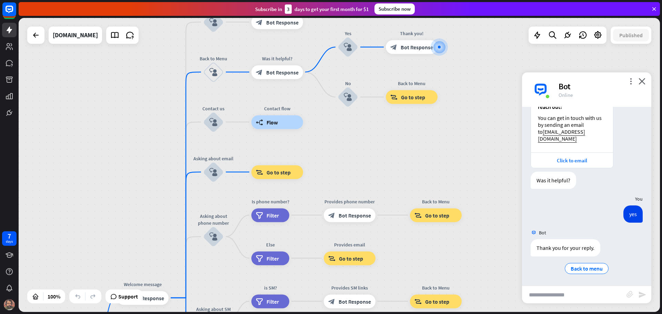
drag, startPoint x: 256, startPoint y: 265, endPoint x: 434, endPoint y: 149, distance: 213.1
click at [434, 149] on div "home_2 Start point Welcome message block_bot_response Bot Response About us blo…" at bounding box center [340, 165] width 642 height 294
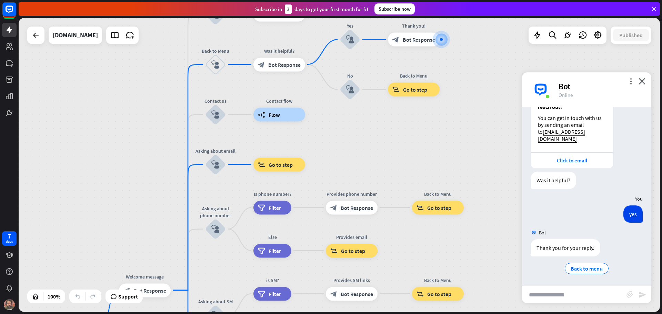
drag, startPoint x: 117, startPoint y: 251, endPoint x: 98, endPoint y: 107, distance: 145.1
click at [99, 115] on div "home_2 Start point Welcome message block_bot_response Bot Response About us blo…" at bounding box center [340, 165] width 642 height 294
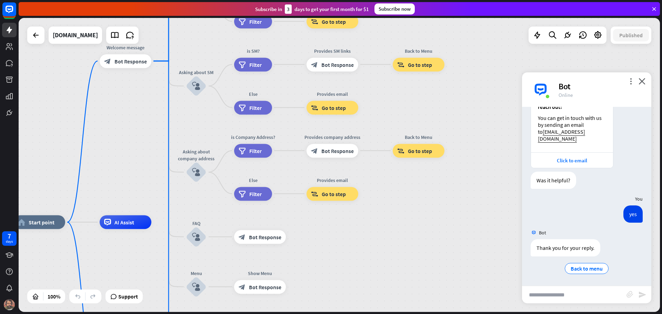
drag, startPoint x: 119, startPoint y: 283, endPoint x: 134, endPoint y: 136, distance: 147.4
click at [132, 142] on div "home_2 Start point Welcome message block_bot_response Bot Response About us blo…" at bounding box center [340, 165] width 642 height 294
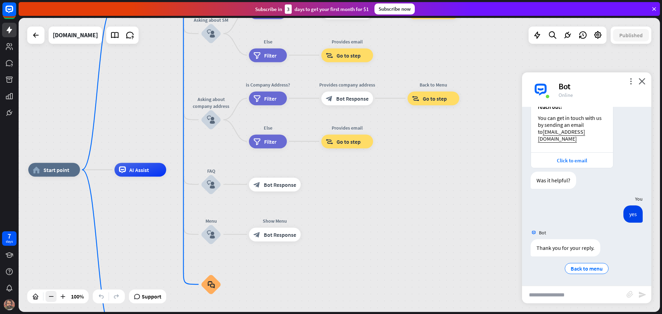
click at [55, 298] on div at bounding box center [51, 296] width 11 height 11
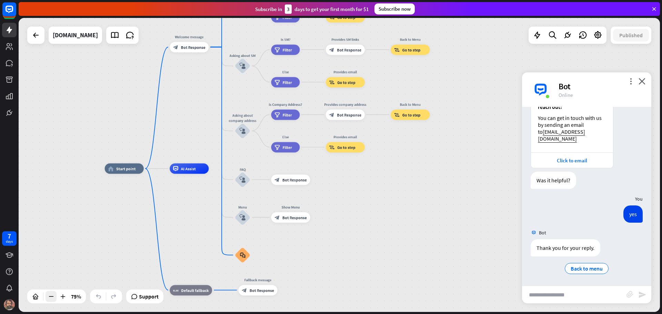
click at [55, 298] on div at bounding box center [51, 296] width 11 height 11
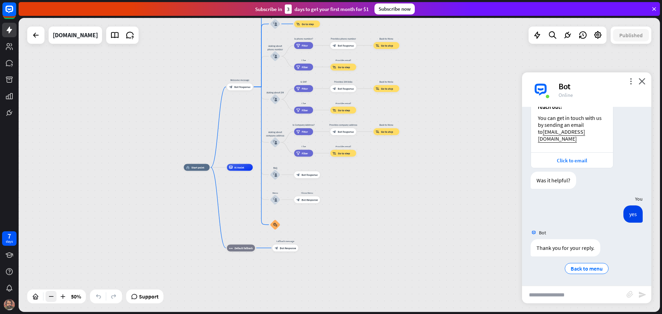
click at [55, 298] on div at bounding box center [51, 296] width 11 height 11
click at [389, 191] on div "home_2 Start point Welcome message block_bot_response Bot Response About us blo…" at bounding box center [344, 241] width 321 height 147
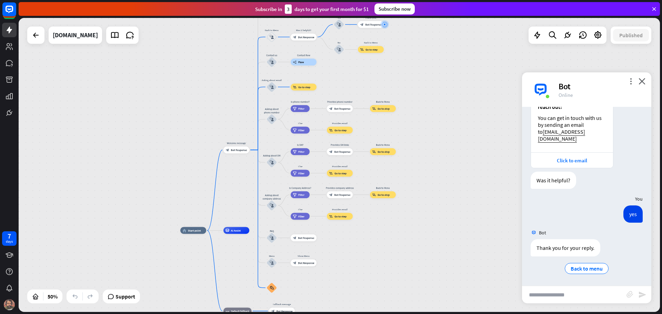
drag, startPoint x: 389, startPoint y: 220, endPoint x: 395, endPoint y: 249, distance: 29.2
click at [385, 273] on div "home_2 Start point Welcome message block_bot_response Bot Response About us blo…" at bounding box center [340, 304] width 321 height 147
click at [426, 168] on div "home_2 Start point Welcome message block_bot_response Bot Response About us blo…" at bounding box center [340, 165] width 642 height 294
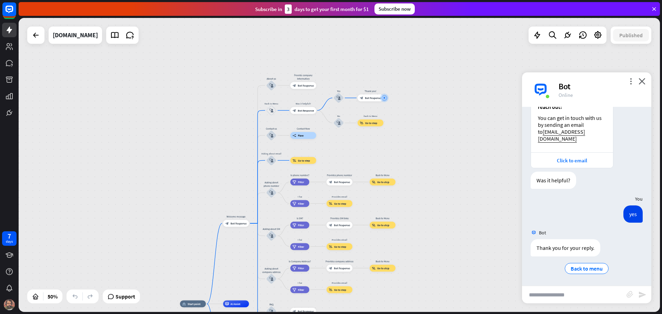
drag, startPoint x: 426, startPoint y: 171, endPoint x: 400, endPoint y: 232, distance: 66.0
click at [426, 244] on div "home_2 Start point Welcome message block_bot_response Bot Response About us blo…" at bounding box center [340, 165] width 642 height 294
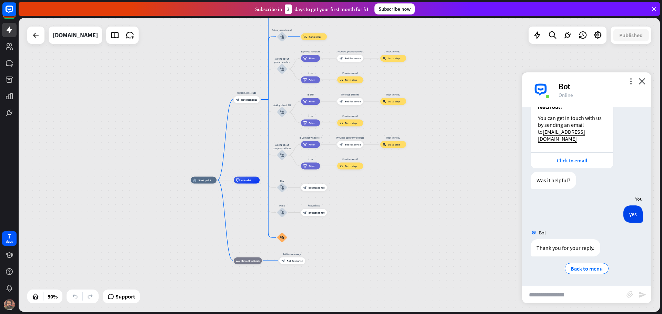
drag, startPoint x: 463, startPoint y: 219, endPoint x: 467, endPoint y: 127, distance: 91.9
click at [467, 127] on div "home_2 Start point Welcome message block_bot_response Bot Response About us blo…" at bounding box center [340, 165] width 642 height 294
click at [446, 170] on div "home_2 Start point Welcome message block_bot_response Bot Response About us blo…" at bounding box center [340, 165] width 642 height 294
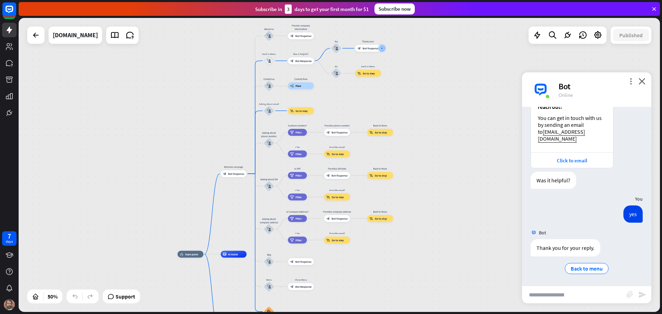
drag, startPoint x: 443, startPoint y: 183, endPoint x: 430, endPoint y: 256, distance: 74.7
click at [430, 256] on div "home_2 Start point Welcome message block_bot_response Bot Response About us blo…" at bounding box center [340, 165] width 642 height 294
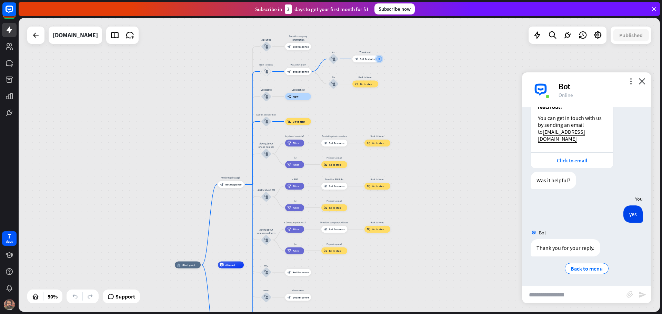
drag, startPoint x: 428, startPoint y: 78, endPoint x: 428, endPoint y: 82, distance: 4.2
click at [428, 81] on div "home_2 Start point Welcome message block_bot_response Bot Response About us blo…" at bounding box center [340, 165] width 642 height 294
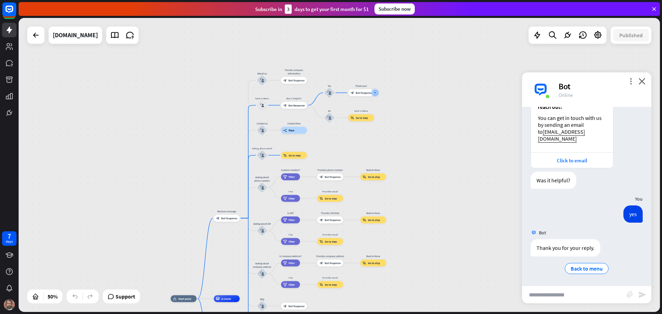
click at [423, 119] on div "home_2 Start point Welcome message block_bot_response Bot Response About us blo…" at bounding box center [340, 165] width 642 height 294
click at [422, 162] on div "home_2 Start point Welcome message block_bot_response Bot Response About us blo…" at bounding box center [340, 165] width 642 height 294
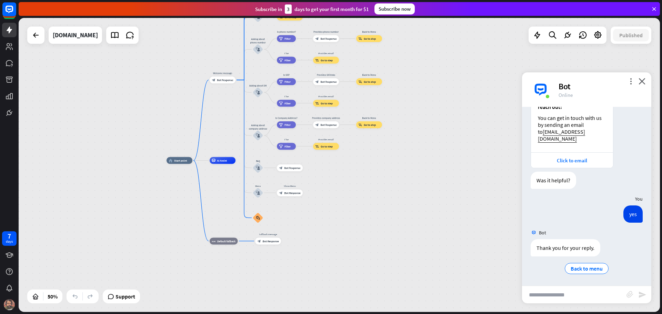
drag, startPoint x: 422, startPoint y: 24, endPoint x: 419, endPoint y: 5, distance: 19.8
click at [420, 5] on div "close Product Help First steps Get started with ChatBot Help Center Follow step…" at bounding box center [341, 157] width 644 height 314
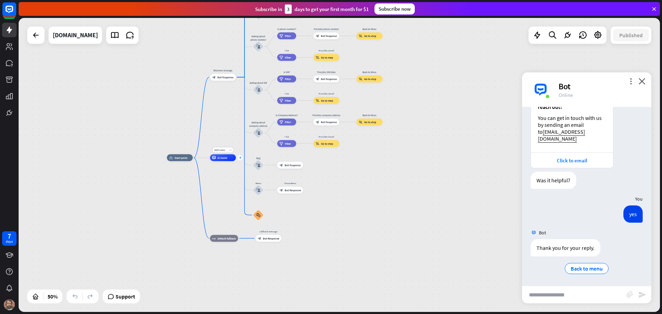
click at [241, 158] on div "plus" at bounding box center [240, 157] width 5 height 5
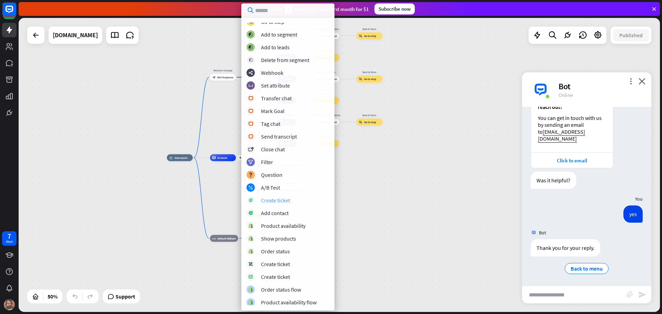
scroll to position [57, 0]
click at [285, 276] on div "Create ticket" at bounding box center [275, 276] width 29 height 7
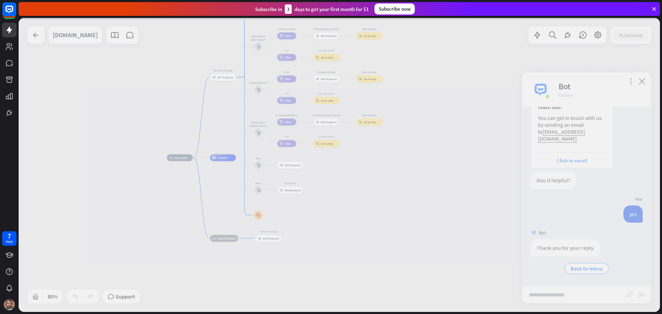
click at [285, 276] on div at bounding box center [340, 165] width 642 height 294
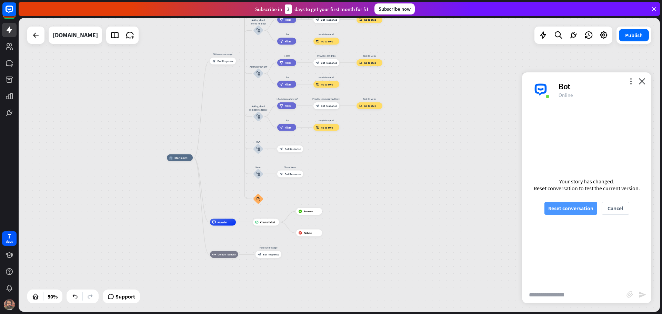
click at [575, 209] on button "Reset conversation" at bounding box center [571, 208] width 53 height 13
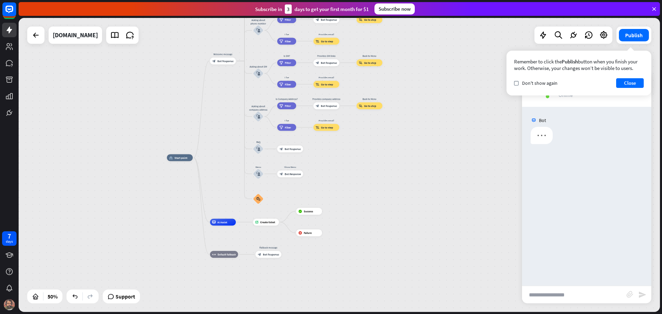
scroll to position [0, 0]
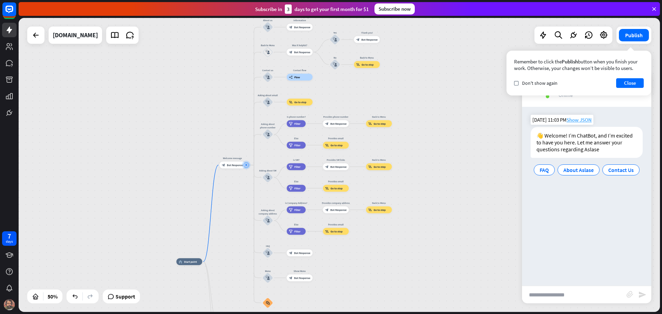
click at [580, 119] on span "Show JSON" at bounding box center [579, 120] width 25 height 7
click at [583, 118] on span "Show JSON" at bounding box center [579, 120] width 25 height 7
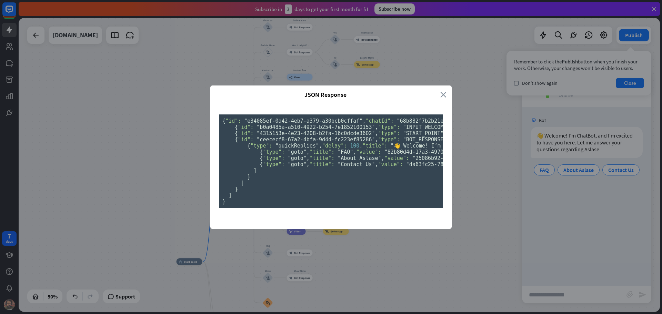
click at [441, 91] on icon "close" at bounding box center [444, 95] width 6 height 8
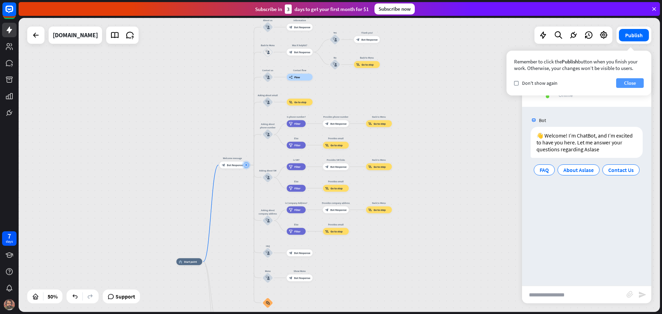
click at [632, 82] on button "Close" at bounding box center [630, 83] width 28 height 10
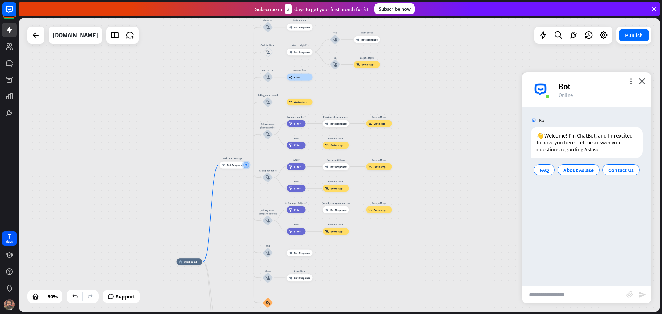
click at [572, 297] on input "text" at bounding box center [574, 294] width 105 height 17
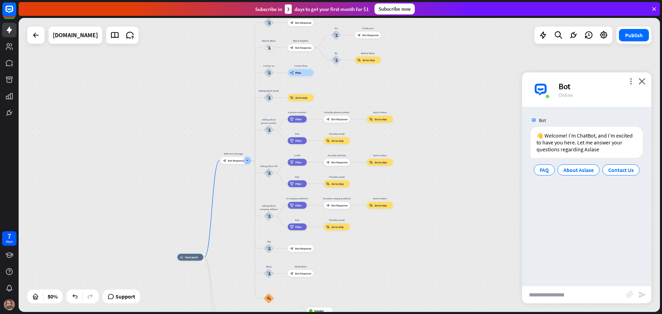
drag, startPoint x: 165, startPoint y: 197, endPoint x: 163, endPoint y: 136, distance: 61.1
click at [166, 190] on div "home_2 Start point Welcome message block_bot_response Bot Response About us blo…" at bounding box center [340, 165] width 642 height 294
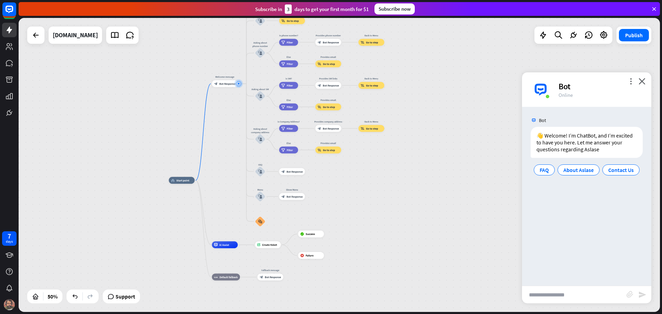
drag, startPoint x: 163, startPoint y: 136, endPoint x: 155, endPoint y: 69, distance: 67.4
click at [155, 69] on div "home_2 Start point Welcome message block_bot_response Bot Response About us blo…" at bounding box center [340, 165] width 642 height 294
click at [582, 298] on input "text" at bounding box center [574, 294] width 105 height 17
type input "**********"
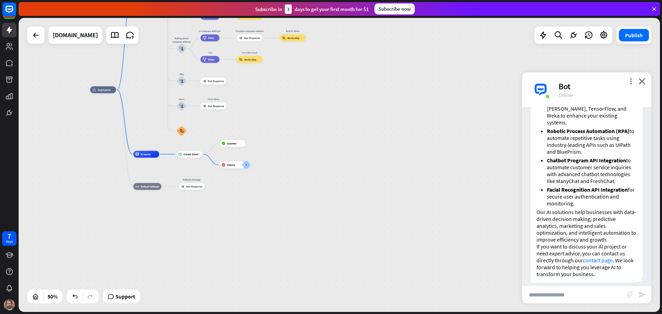
scroll to position [195, 0]
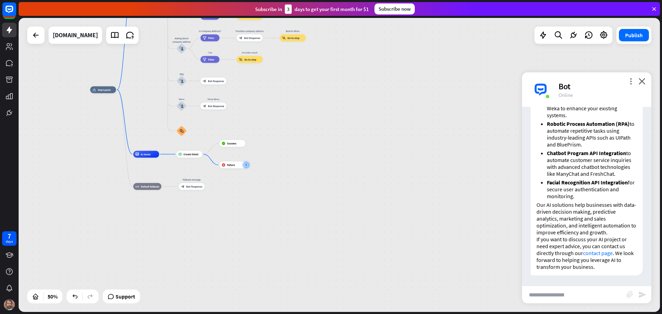
click at [608, 268] on p "If you want to discuss your AI project or need expert advice, you can contact u…" at bounding box center [587, 253] width 100 height 34
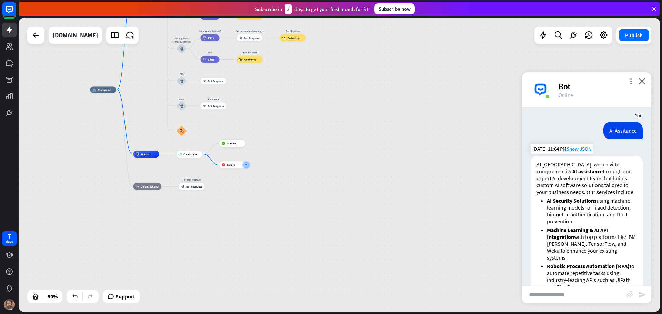
scroll to position [0, 0]
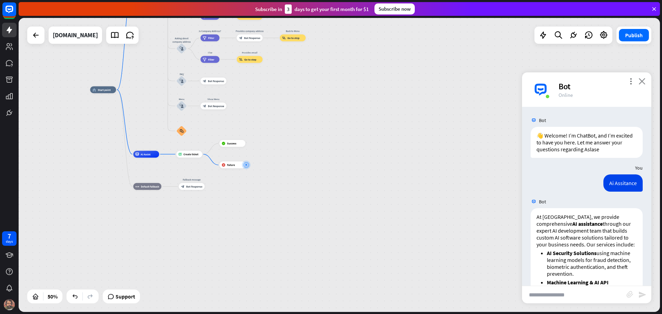
click at [643, 84] on icon "close" at bounding box center [642, 81] width 7 height 7
drag, startPoint x: 643, startPoint y: 84, endPoint x: 606, endPoint y: 81, distance: 37.0
click at [643, 84] on div "more_vert close Bot Online" at bounding box center [586, 89] width 129 height 34
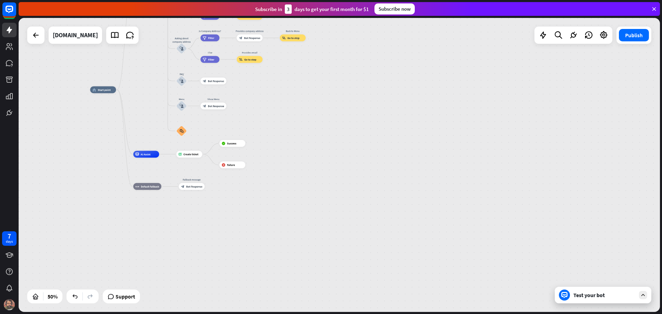
drag, startPoint x: 344, startPoint y: 122, endPoint x: 350, endPoint y: 214, distance: 92.7
click at [344, 122] on div "home_2 Start point Welcome message block_bot_response Bot Response About us blo…" at bounding box center [250, 163] width 321 height 147
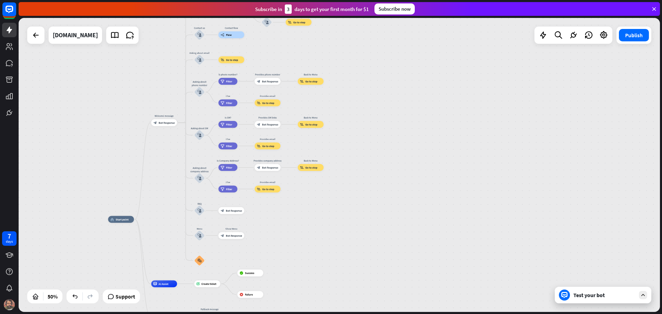
drag, startPoint x: 350, startPoint y: 214, endPoint x: 422, endPoint y: 129, distance: 111.1
click at [362, 251] on div "home_2 Start point Welcome message block_bot_response Bot Response About us blo…" at bounding box center [268, 292] width 321 height 147
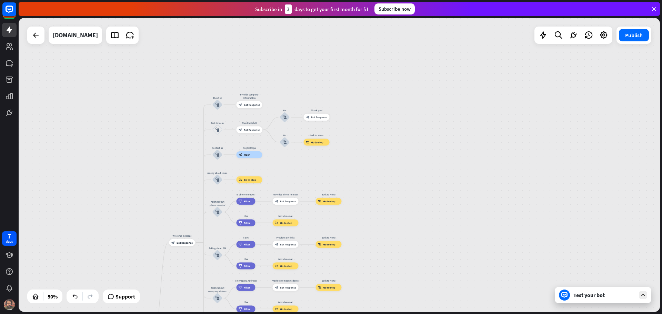
drag, startPoint x: 427, startPoint y: 99, endPoint x: 445, endPoint y: 220, distance: 122.4
click at [446, 223] on div "home_2 Start point Welcome message block_bot_response Bot Response About us blo…" at bounding box center [340, 165] width 642 height 294
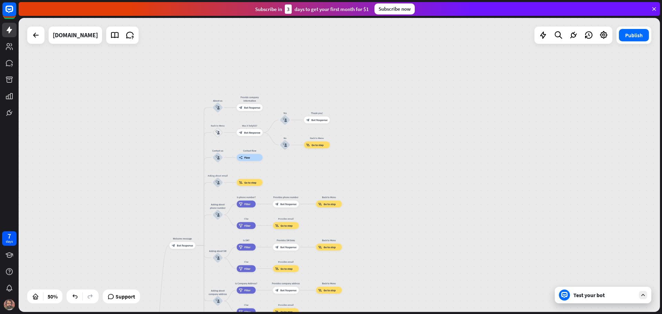
drag, startPoint x: 436, startPoint y: 183, endPoint x: 442, endPoint y: 163, distance: 21.2
click at [440, 170] on div "home_2 Start point Welcome message block_bot_response Bot Response About us blo…" at bounding box center [340, 165] width 642 height 294
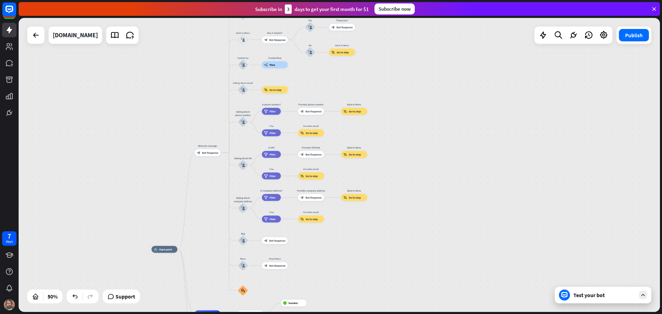
drag, startPoint x: 455, startPoint y: 100, endPoint x: 460, endPoint y: 79, distance: 22.3
click at [464, 75] on div "home_2 Start point Welcome message block_bot_response Bot Response About us blo…" at bounding box center [340, 165] width 642 height 294
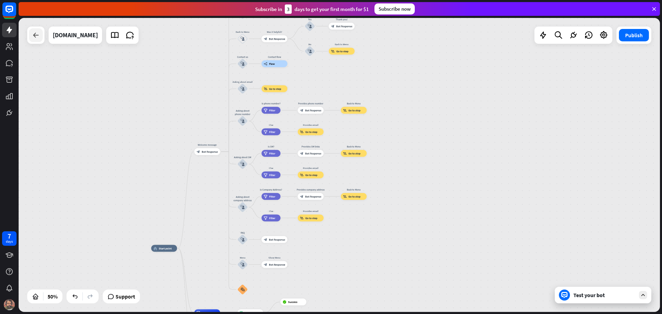
click at [36, 33] on icon at bounding box center [36, 35] width 8 height 8
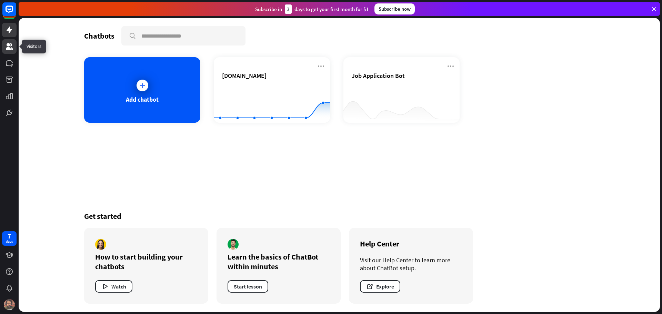
click at [6, 50] on icon at bounding box center [9, 46] width 7 height 7
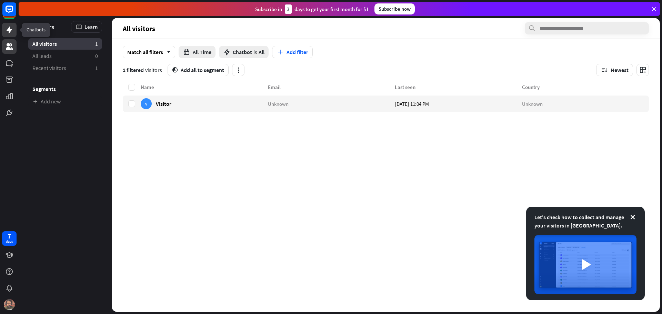
click at [12, 31] on icon at bounding box center [9, 30] width 8 height 8
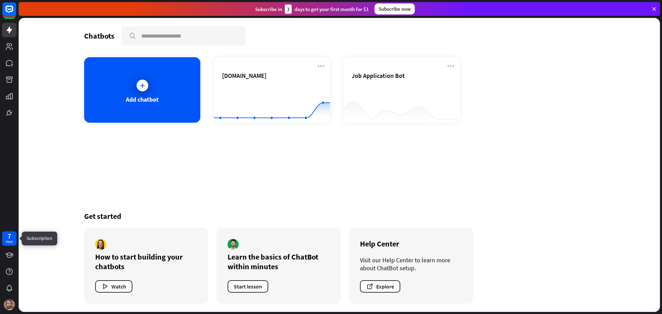
click at [11, 238] on div "7" at bounding box center [9, 236] width 3 height 6
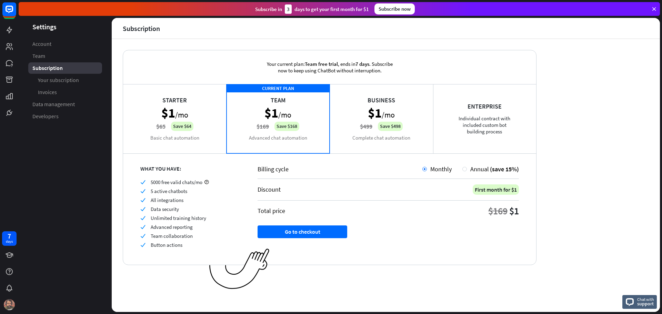
click at [196, 241] on div "check 5000 free valid chats/mo check 5 active chatbots check All integrations c…" at bounding box center [190, 213] width 100 height 69
drag, startPoint x: 167, startPoint y: 204, endPoint x: 155, endPoint y: 177, distance: 29.0
click at [156, 179] on div "check 5000 free valid chats/mo check 5 active chatbots check All integrations c…" at bounding box center [190, 213] width 100 height 69
click at [150, 91] on div "Starter $1 /mo $65 Save $64 Basic chat automation" at bounding box center [174, 118] width 103 height 69
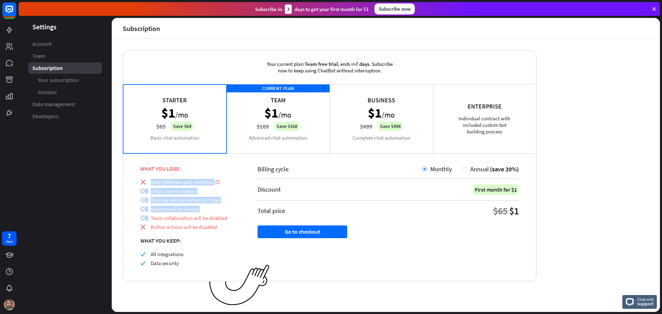
drag, startPoint x: 180, startPoint y: 112, endPoint x: 255, endPoint y: 218, distance: 130.4
click at [255, 218] on div "Your current plan: Team free trial , ends [DATE] . Subscribe now to keep using …" at bounding box center [330, 165] width 414 height 231
click at [278, 107] on div "CURRENT PLAN Team $1 /mo $169 Save $168 Advanced chat automation" at bounding box center [278, 118] width 103 height 69
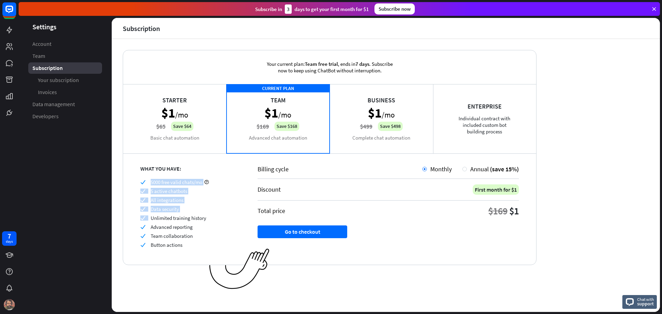
click at [391, 117] on div "Business $1 /mo $499 Save $498 Complete chat automation" at bounding box center [381, 118] width 103 height 69
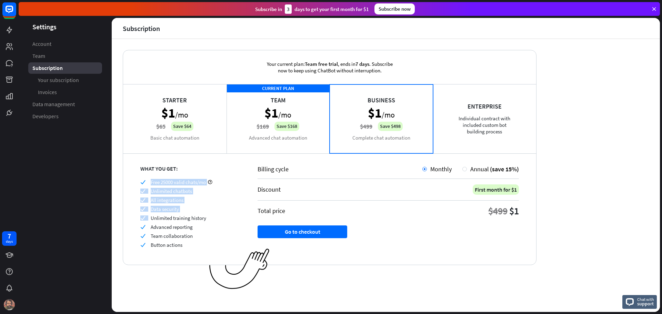
click at [472, 116] on div "Enterprise Individual contract with included custom bot building process" at bounding box center [484, 118] width 103 height 69
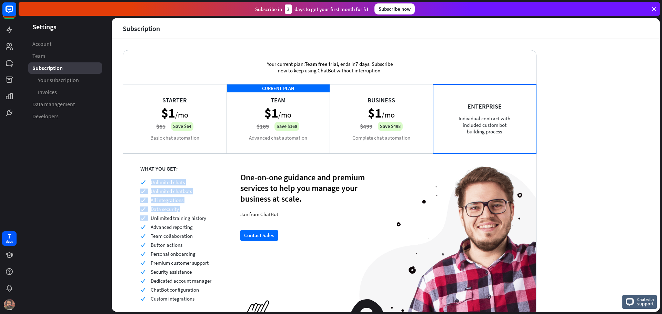
click at [412, 120] on div "Business $1 /mo $499 Save $498 Complete chat automation" at bounding box center [381, 118] width 103 height 69
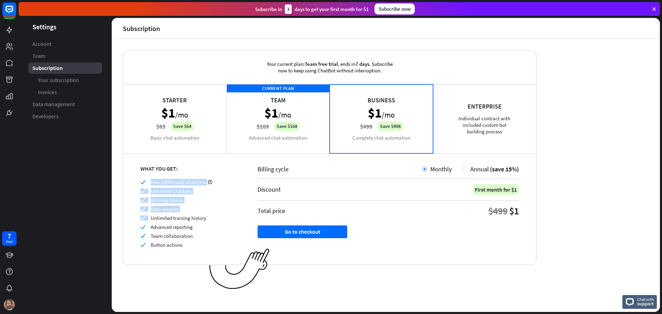
click at [299, 112] on div "CURRENT PLAN Team $1 /mo $169 Save $168 Advanced chat automation" at bounding box center [278, 118] width 103 height 69
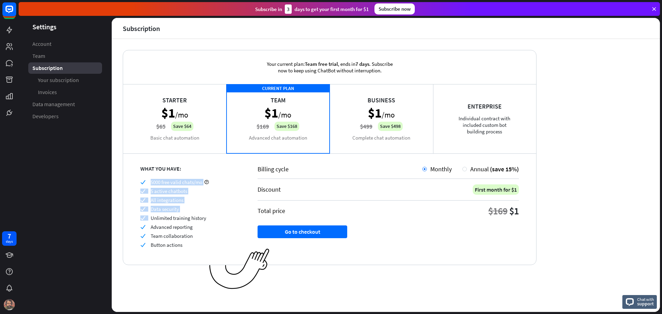
click at [210, 117] on div "Starter $1 /mo $65 Save $64 Basic chat automation" at bounding box center [174, 118] width 103 height 69
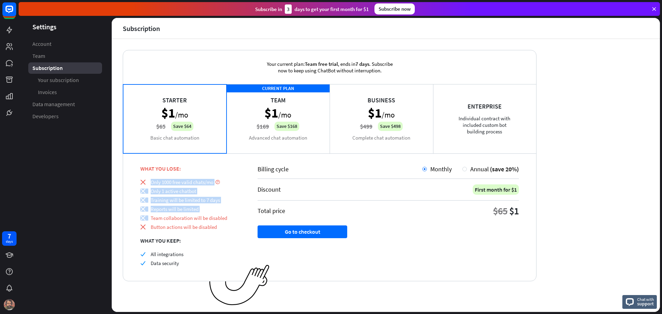
click at [266, 117] on div "CURRENT PLAN Team $1 /mo $169 Save $168 Advanced chat automation" at bounding box center [278, 118] width 103 height 69
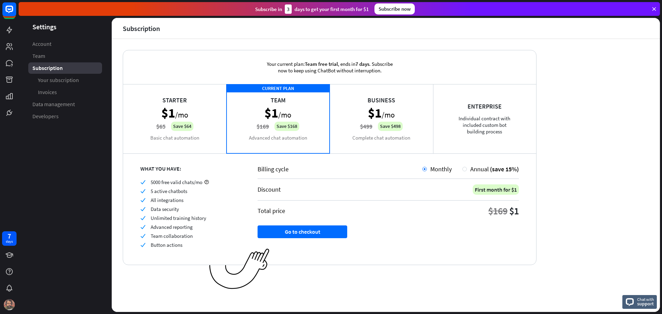
click at [449, 244] on div "Billing cycle Monthly Annual (save 15%) Discount First month for $1 Total price…" at bounding box center [388, 209] width 296 height 112
click at [204, 123] on div "Starter $1 /mo $65 Save $64 Basic chat automation" at bounding box center [174, 118] width 103 height 69
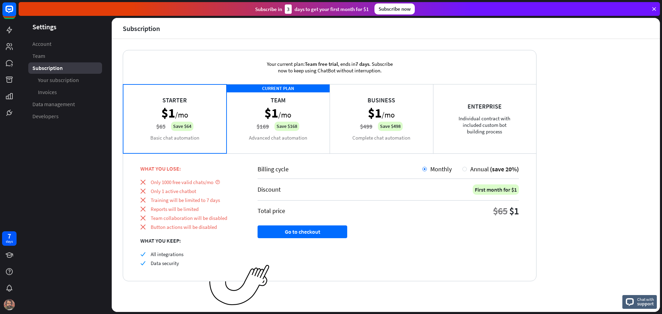
click at [296, 110] on div "CURRENT PLAN Team $1 /mo $169 Save $168 Advanced chat automation" at bounding box center [278, 118] width 103 height 69
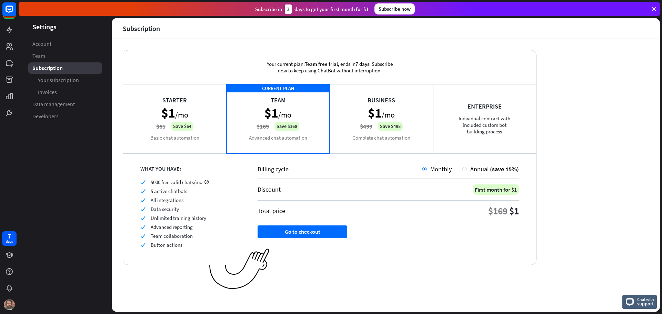
click at [371, 109] on div "Business $1 /mo $499 Save $498 Complete chat automation" at bounding box center [381, 118] width 103 height 69
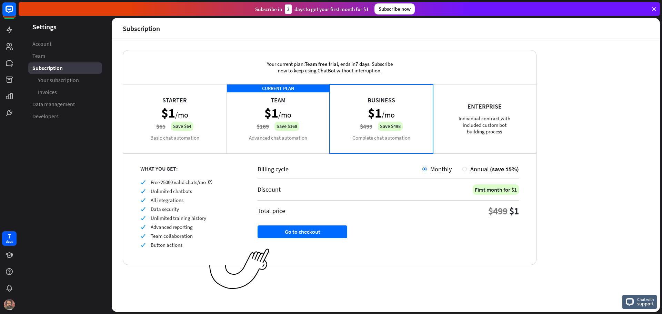
click at [480, 117] on div "Enterprise Individual contract with included custom bot building process" at bounding box center [484, 118] width 103 height 69
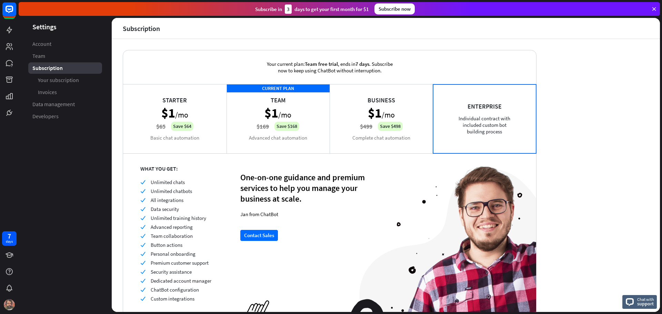
click at [389, 122] on div "Business $1 /mo $499 Save $498 Complete chat automation" at bounding box center [381, 118] width 103 height 69
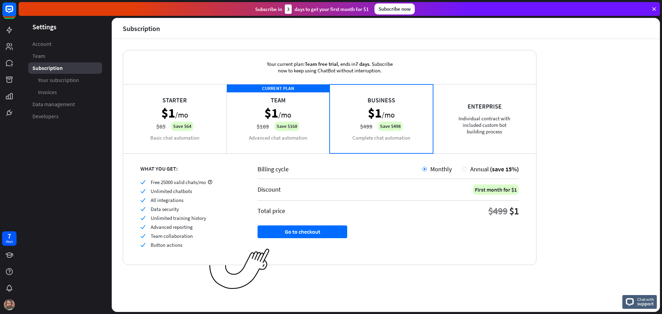
click at [460, 117] on div "Enterprise Individual contract with included custom bot building process" at bounding box center [484, 118] width 103 height 69
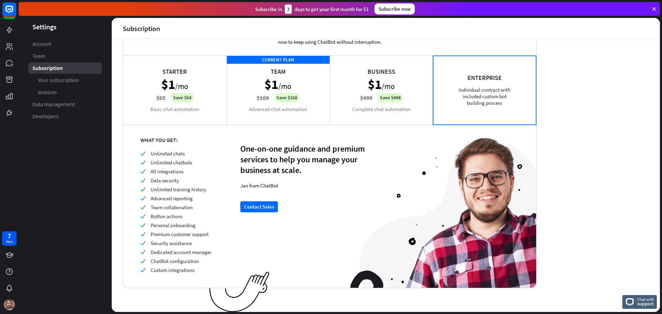
scroll to position [29, 0]
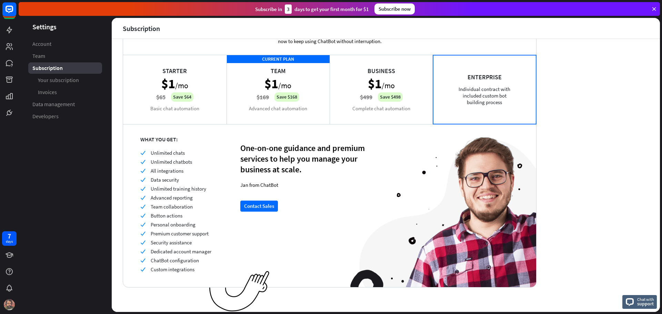
click at [386, 107] on div "Business $1 /mo $499 Save $498 Complete chat automation" at bounding box center [381, 89] width 103 height 69
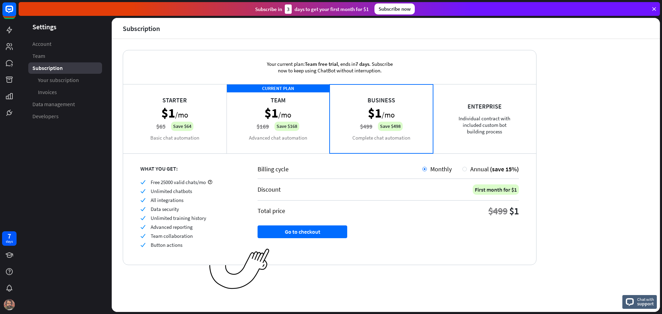
click at [307, 110] on div "CURRENT PLAN Team $1 /mo $169 Save $168 Advanced chat automation" at bounding box center [278, 118] width 103 height 69
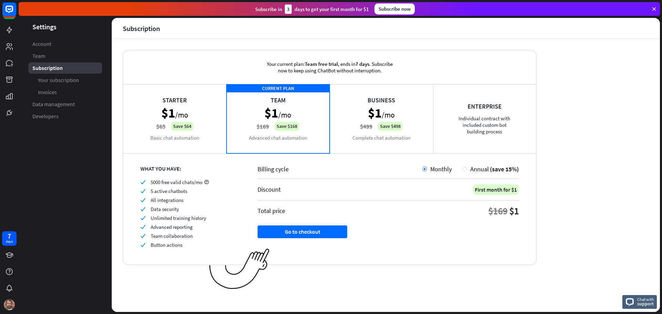
click at [212, 120] on div "Starter $1 /mo $65 Save $64 Basic chat automation" at bounding box center [174, 118] width 103 height 69
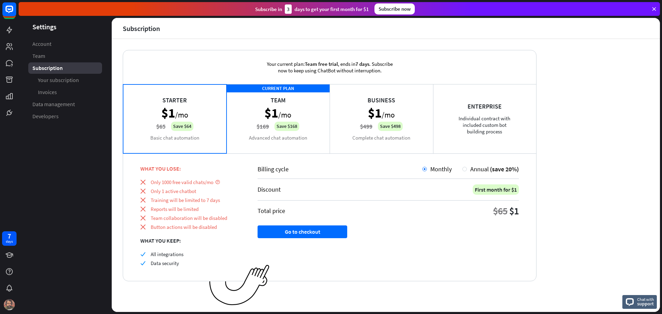
click at [304, 125] on div "CURRENT PLAN Team $1 /mo $169 Save $168 Advanced chat automation" at bounding box center [278, 118] width 103 height 69
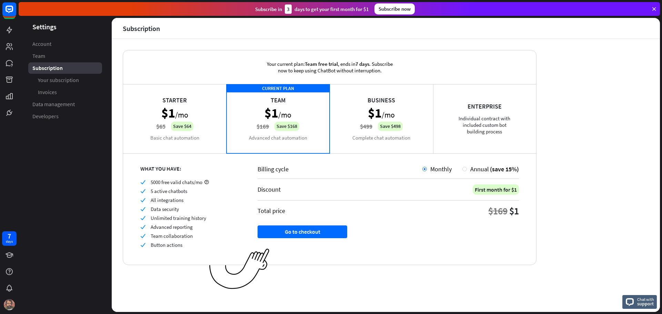
click at [364, 124] on div "Business $1 /mo $499 Save $498 Complete chat automation" at bounding box center [381, 118] width 103 height 69
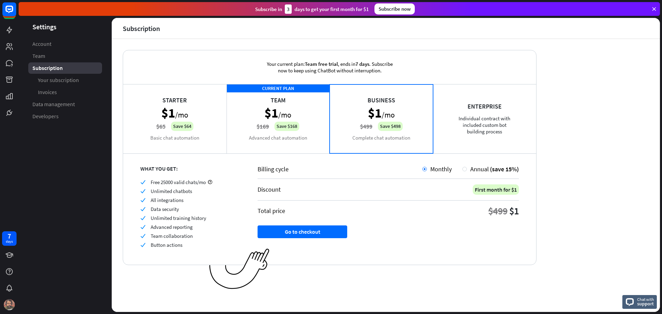
click at [487, 122] on div "Enterprise Individual contract with included custom bot building process" at bounding box center [484, 118] width 103 height 69
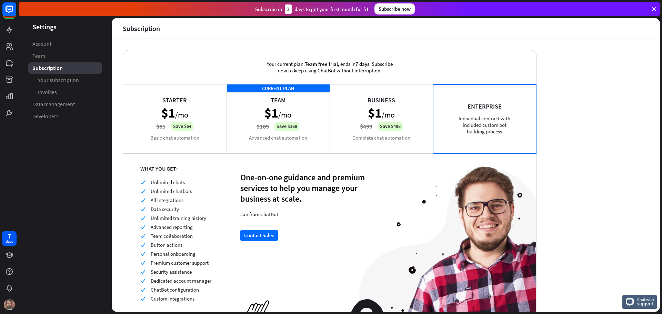
click at [210, 116] on div "Starter $1 /mo $65 Save $64 Basic chat automation" at bounding box center [174, 118] width 103 height 69
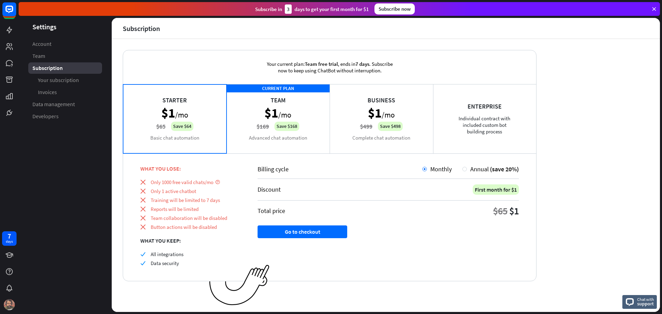
click at [210, 116] on div "Starter $1 /mo $65 Save $64 Basic chat automation" at bounding box center [174, 118] width 103 height 69
click at [298, 118] on div "CURRENT PLAN Team $1 /mo $169 Save $168 Advanced chat automation" at bounding box center [278, 118] width 103 height 69
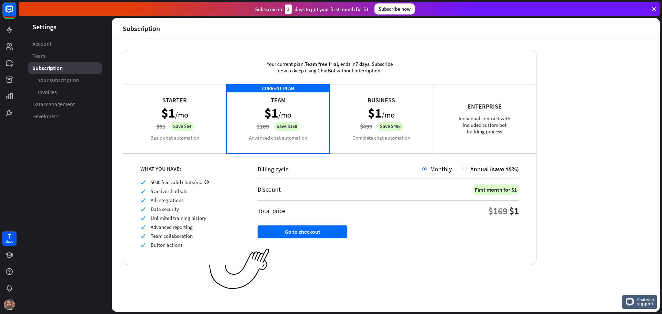
click at [378, 114] on div "Business $1 /mo $499 Save $498 Complete chat automation" at bounding box center [381, 118] width 103 height 69
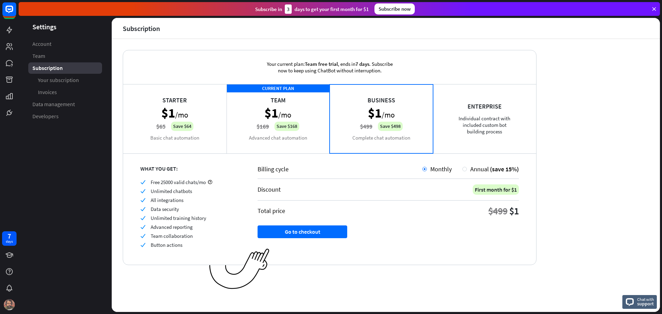
click at [455, 111] on div "Enterprise Individual contract with included custom bot building process" at bounding box center [484, 118] width 103 height 69
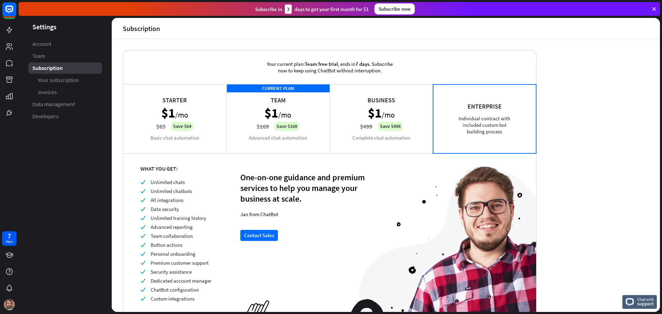
click at [374, 121] on div "Business $1 /mo $499 Save $498 Complete chat automation" at bounding box center [381, 118] width 103 height 69
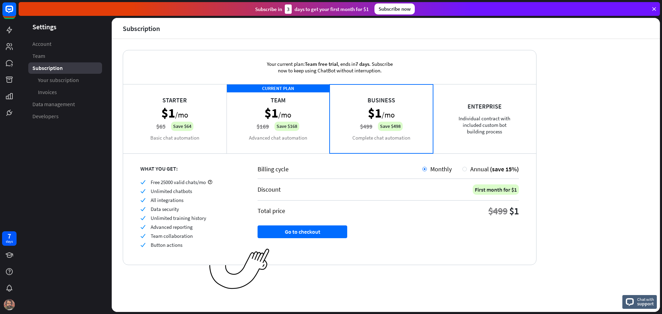
click at [192, 112] on div "Starter $1 /mo $65 Save $64 Basic chat automation" at bounding box center [174, 118] width 103 height 69
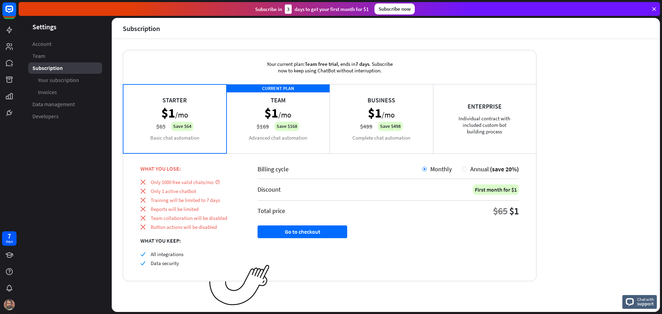
click at [284, 115] on div "CURRENT PLAN Team $1 /mo $169 Save $168 Advanced chat automation" at bounding box center [278, 118] width 103 height 69
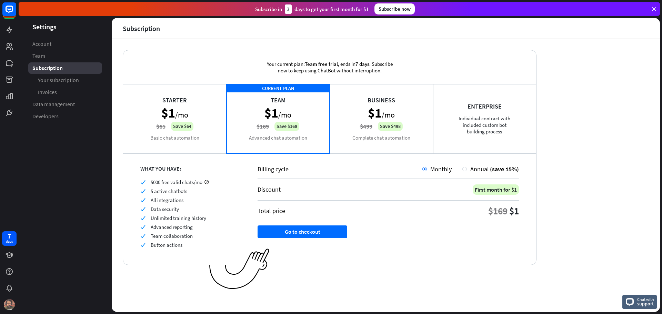
click at [428, 106] on div "Business $1 /mo $499 Save $498 Complete chat automation" at bounding box center [381, 118] width 103 height 69
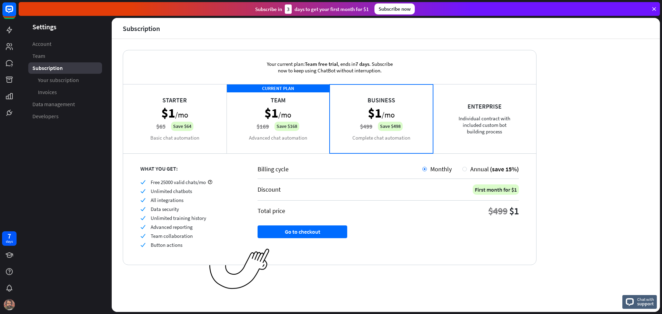
click at [472, 110] on div "Enterprise Individual contract with included custom bot building process" at bounding box center [484, 118] width 103 height 69
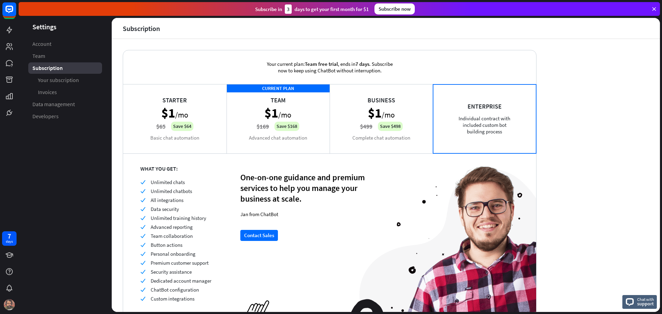
click at [370, 120] on div "Business $1 /mo $499 Save $498 Complete chat automation" at bounding box center [381, 118] width 103 height 69
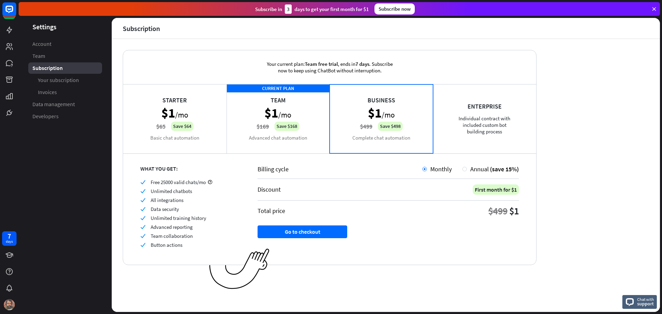
click at [231, 113] on div "CURRENT PLAN Team $1 /mo $169 Save $168 Advanced chat automation" at bounding box center [278, 118] width 103 height 69
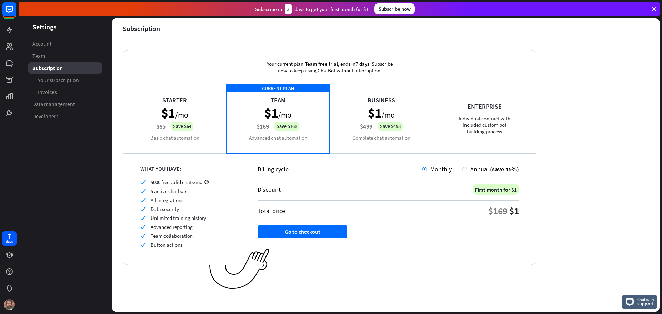
click at [195, 113] on div "Starter $1 /mo $65 Save $64 Basic chat automation" at bounding box center [174, 118] width 103 height 69
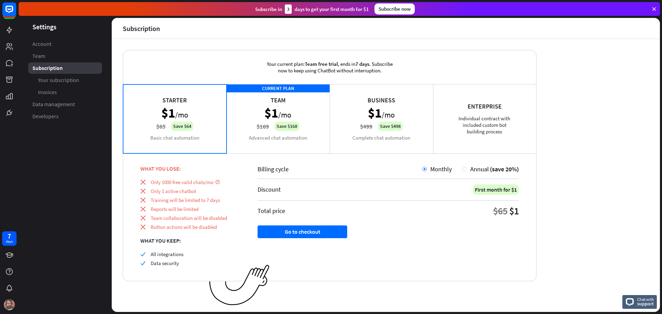
click at [278, 125] on div "CURRENT PLAN Team $1 /mo $169 Save $168 Advanced chat automation" at bounding box center [278, 118] width 103 height 69
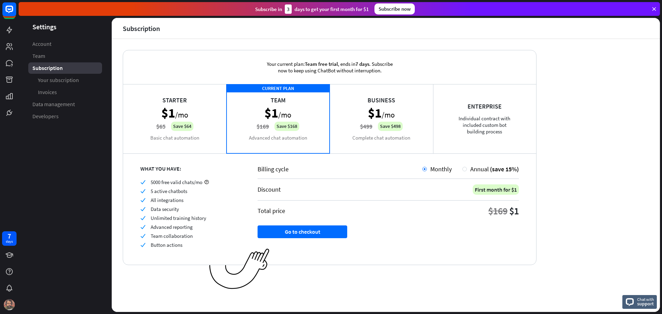
click at [363, 123] on div "Business $1 /mo $499 Save $498 Complete chat automation" at bounding box center [381, 118] width 103 height 69
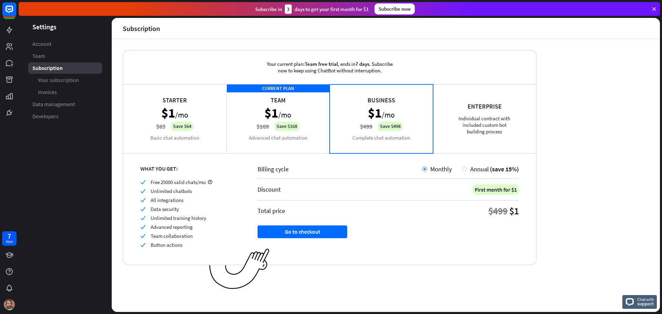
click at [476, 117] on div "Enterprise Individual contract with included custom bot building process" at bounding box center [484, 118] width 103 height 69
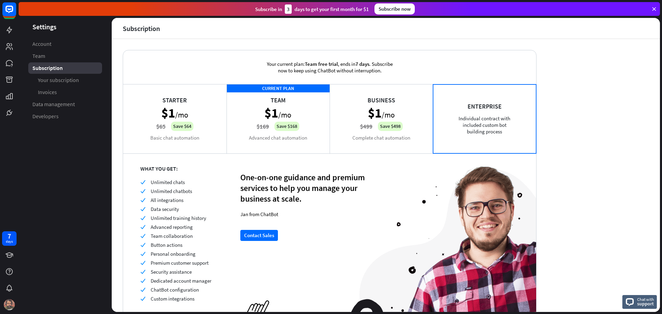
click at [387, 126] on div "Business $1 /mo $499 Save $498 Complete chat automation" at bounding box center [381, 118] width 103 height 69
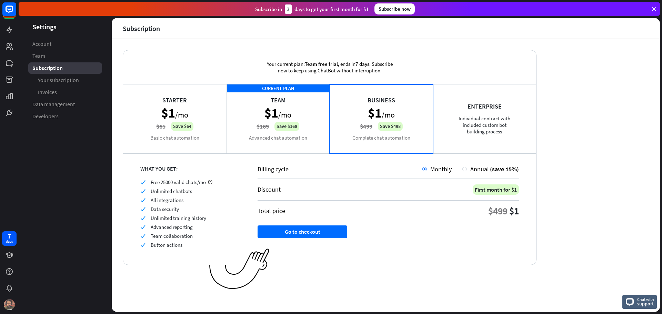
click at [263, 120] on div "CURRENT PLAN Team $1 /mo $169 Save $168 Advanced chat automation" at bounding box center [278, 118] width 103 height 69
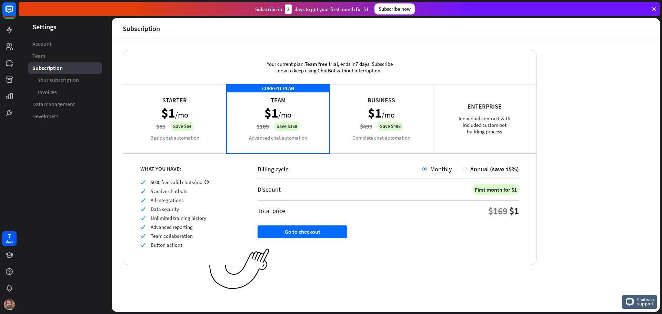
click at [216, 123] on div "Starter $1 /mo $65 Save $64 Basic chat automation" at bounding box center [174, 118] width 103 height 69
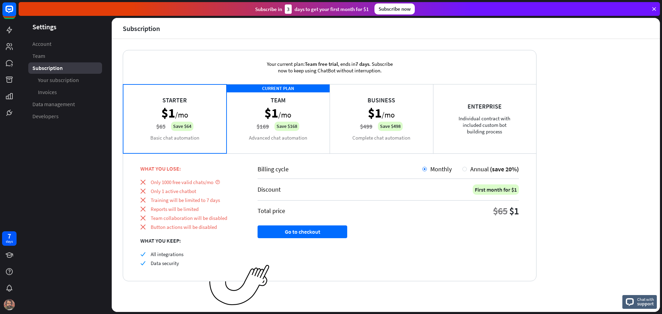
click at [284, 121] on div "CURRENT PLAN Team $1 /mo $169 Save $168 Advanced chat automation" at bounding box center [278, 118] width 103 height 69
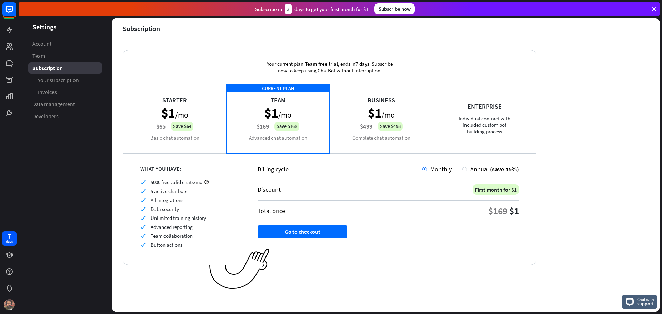
click at [390, 123] on div "Business $1 /mo $499 Save $498 Complete chat automation" at bounding box center [381, 118] width 103 height 69
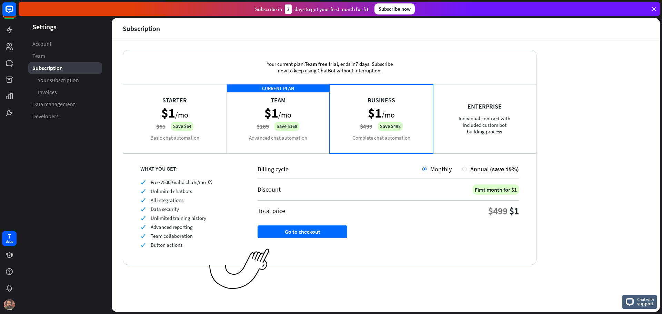
click at [438, 121] on div "Enterprise Individual contract with included custom bot building process" at bounding box center [484, 118] width 103 height 69
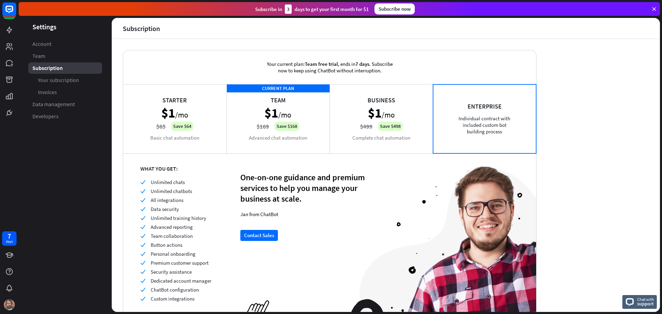
click at [364, 130] on div "Business $1 /mo $499 Save $498 Complete chat automation" at bounding box center [381, 118] width 103 height 69
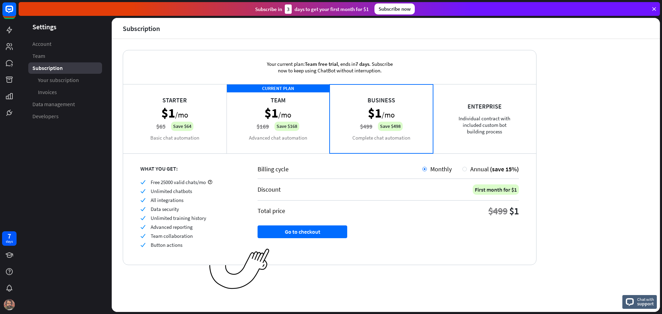
click at [282, 125] on div "CURRENT PLAN Team $1 /mo $169 Save $168 Advanced chat automation" at bounding box center [278, 118] width 103 height 69
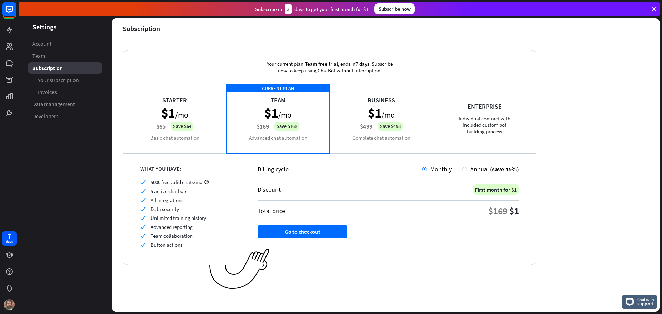
click at [176, 117] on div "Starter $1 /mo $65 Save $64 Basic chat automation" at bounding box center [174, 118] width 103 height 69
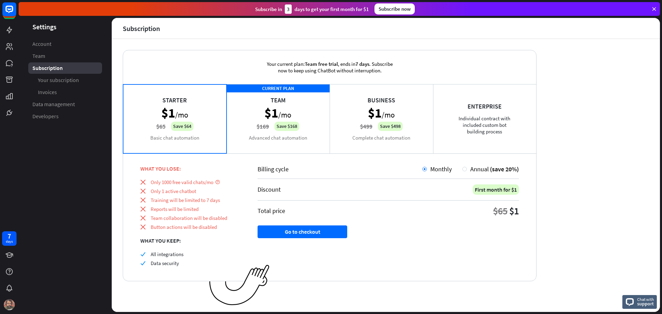
click at [307, 123] on div "CURRENT PLAN Team $1 /mo $169 Save $168 Advanced chat automation" at bounding box center [278, 118] width 103 height 69
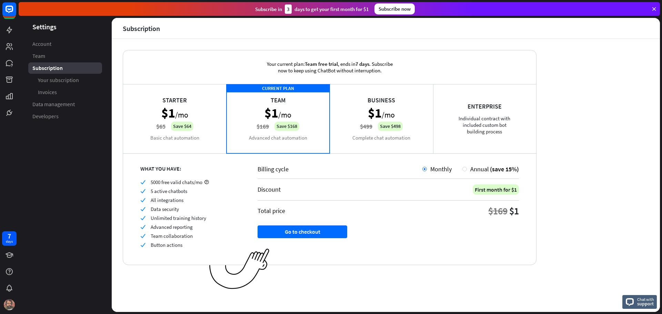
click at [307, 123] on div "CURRENT PLAN Team $1 /mo $169 Save $168 Advanced chat automation" at bounding box center [278, 118] width 103 height 69
click at [372, 100] on div "Business $1 /mo $499 Save $498 Complete chat automation" at bounding box center [381, 118] width 103 height 69
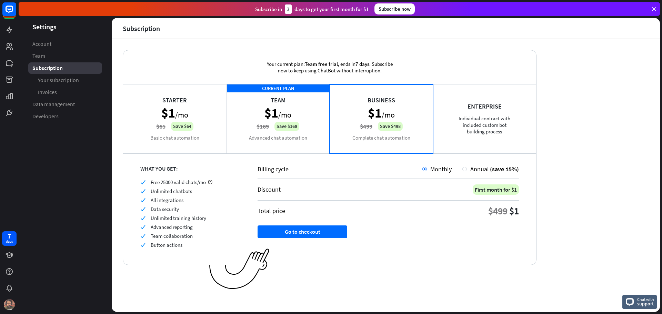
click at [473, 113] on div "Enterprise Individual contract with included custom bot building process" at bounding box center [484, 118] width 103 height 69
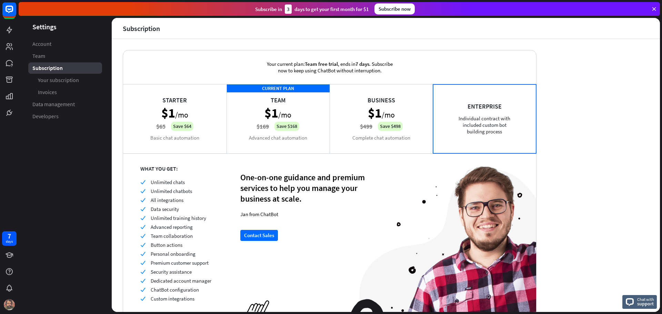
click at [399, 115] on div "Business $1 /mo $499 Save $498 Complete chat automation" at bounding box center [381, 118] width 103 height 69
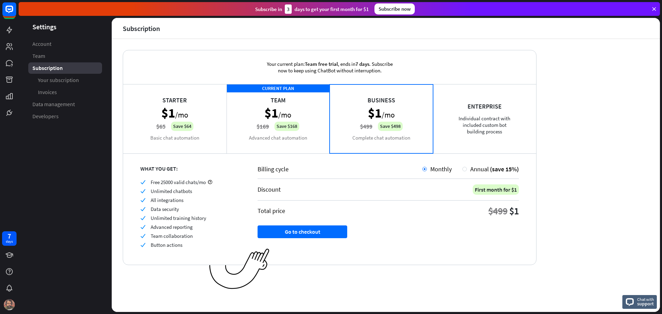
click at [323, 107] on div "CURRENT PLAN Team $1 /mo $169 Save $168 Advanced chat automation" at bounding box center [278, 118] width 103 height 69
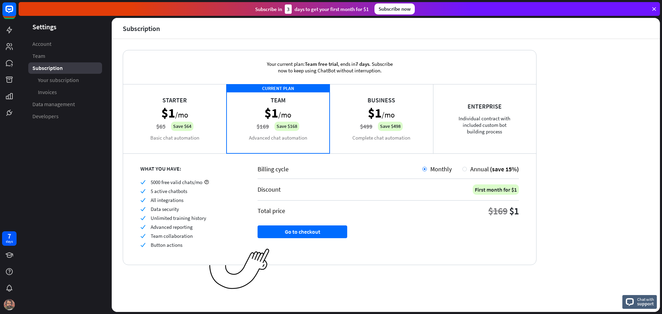
click at [156, 126] on div "Starter $1 /mo $65 Save $64 Basic chat automation" at bounding box center [174, 118] width 103 height 69
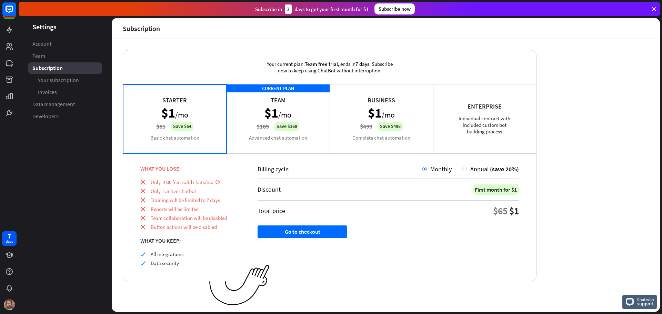
click at [304, 133] on div "CURRENT PLAN Team $1 /mo $169 Save $168 Advanced chat automation" at bounding box center [278, 118] width 103 height 69
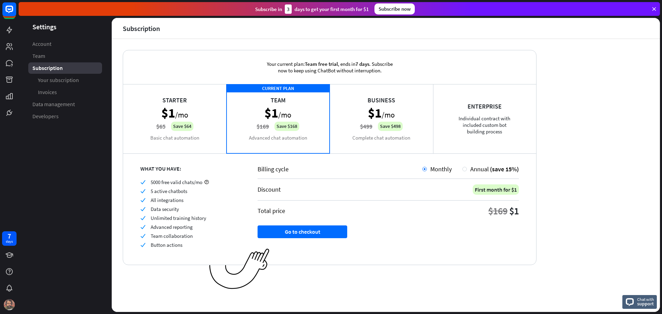
click at [455, 131] on div "Enterprise Individual contract with included custom bot building process" at bounding box center [484, 118] width 103 height 69
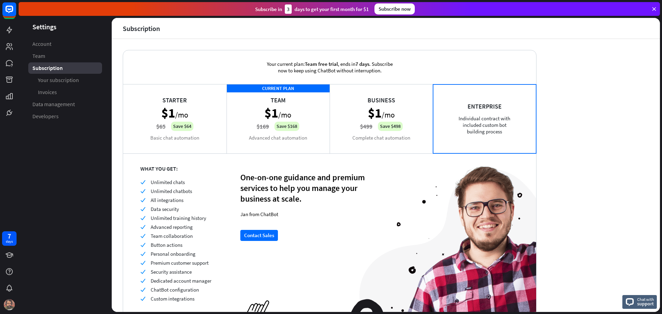
click at [364, 129] on div "Business $1 /mo $499 Save $498 Complete chat automation" at bounding box center [381, 118] width 103 height 69
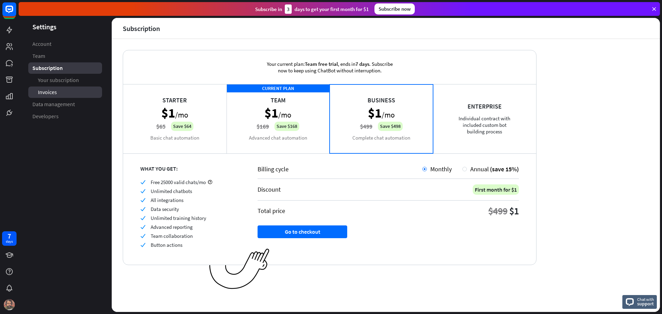
click at [50, 94] on span "Invoices" at bounding box center [47, 92] width 19 height 7
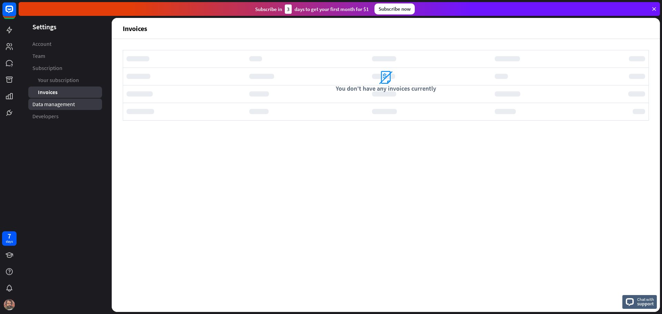
click at [51, 102] on span "Data management" at bounding box center [53, 104] width 42 height 7
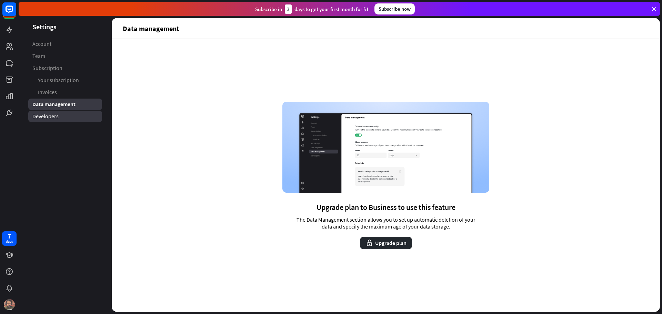
click at [50, 115] on span "Developers" at bounding box center [45, 116] width 26 height 7
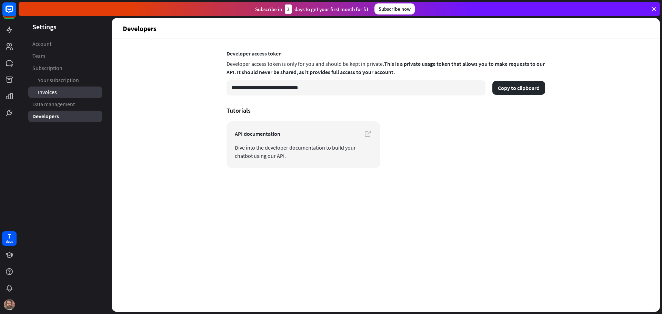
click at [42, 89] on span "Invoices" at bounding box center [47, 92] width 19 height 7
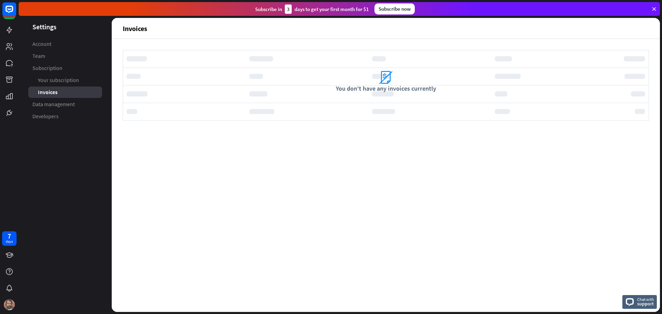
click at [46, 82] on span "Your subscription" at bounding box center [58, 80] width 41 height 7
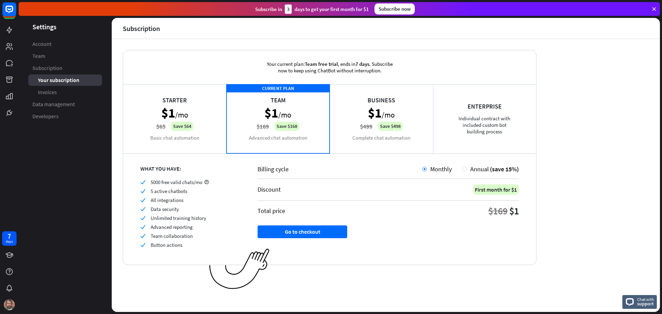
click at [48, 69] on span "Subscription" at bounding box center [47, 68] width 30 height 7
click at [46, 56] on link "Team" at bounding box center [65, 55] width 74 height 11
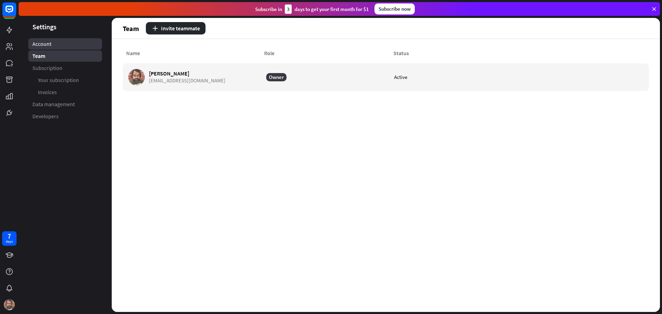
click at [49, 41] on span "Account" at bounding box center [41, 43] width 19 height 7
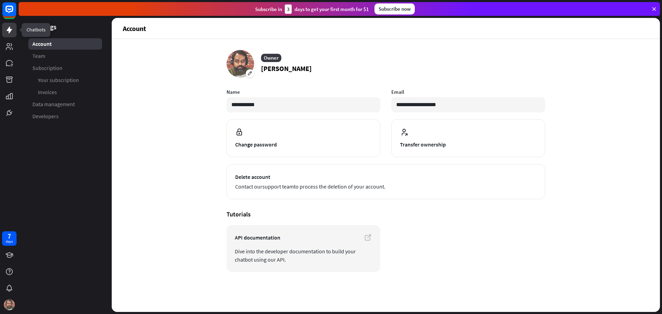
click at [14, 31] on link at bounding box center [9, 30] width 14 height 14
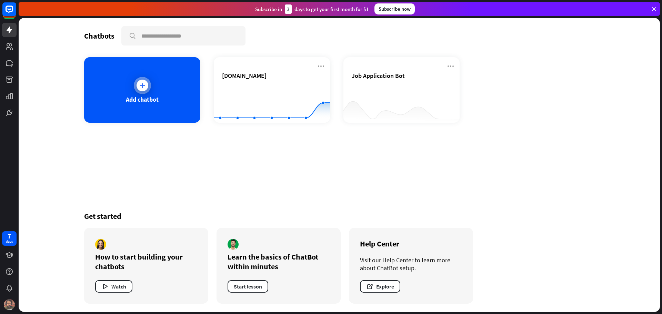
click at [140, 91] on div at bounding box center [142, 85] width 17 height 17
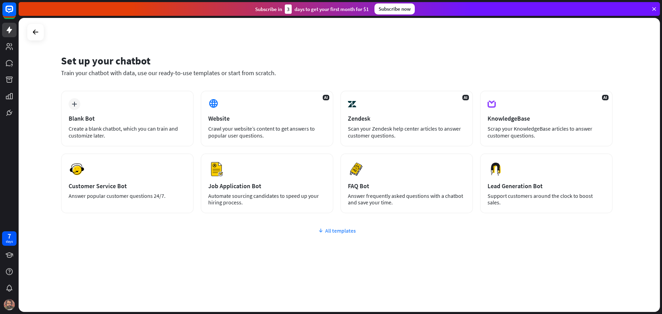
click at [328, 229] on div "All templates" at bounding box center [337, 230] width 552 height 7
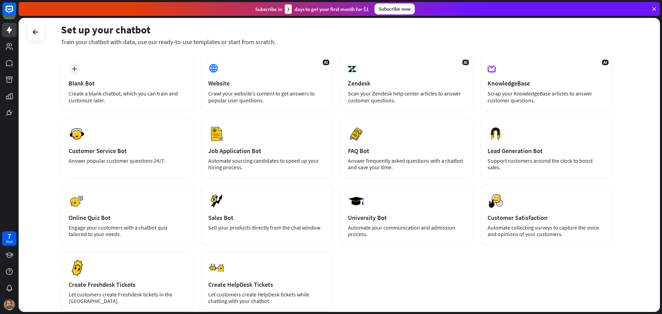
scroll to position [33, 0]
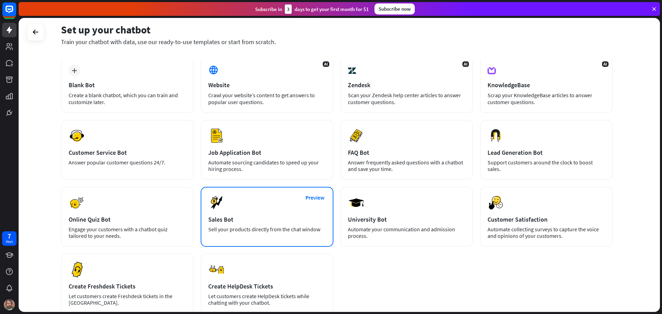
click at [233, 207] on div "Preview Sales Bot Sell your products directly from the chat window" at bounding box center [267, 217] width 133 height 60
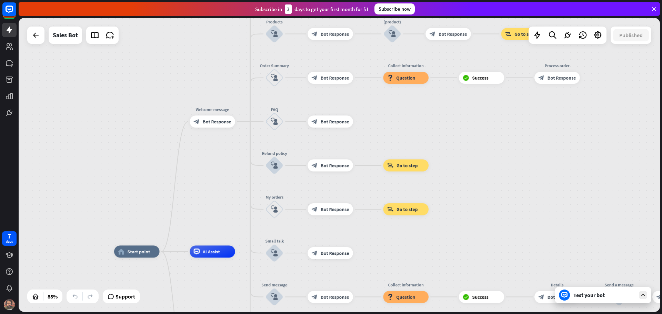
click at [612, 299] on div "Test your bot" at bounding box center [603, 295] width 97 height 17
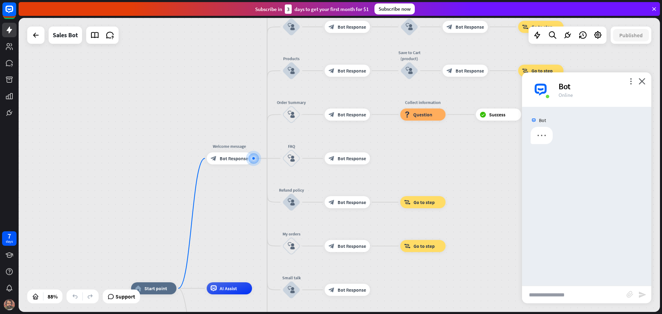
click at [556, 292] on input "text" at bounding box center [574, 294] width 105 height 17
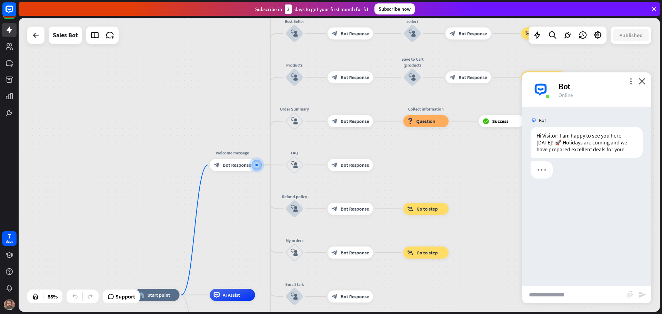
type input "*"
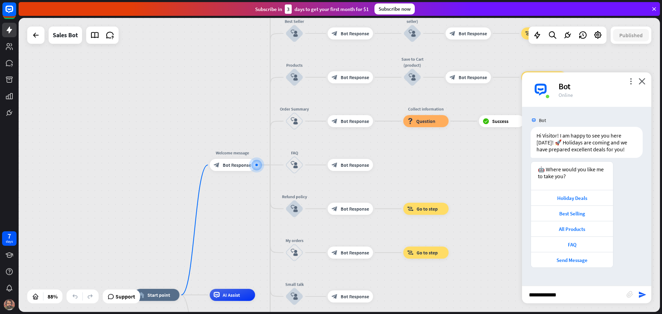
type input "**********"
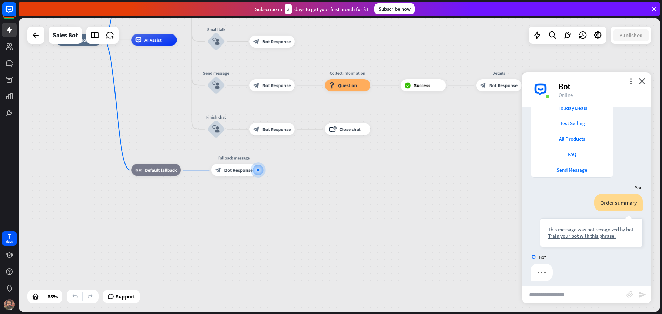
scroll to position [96, 0]
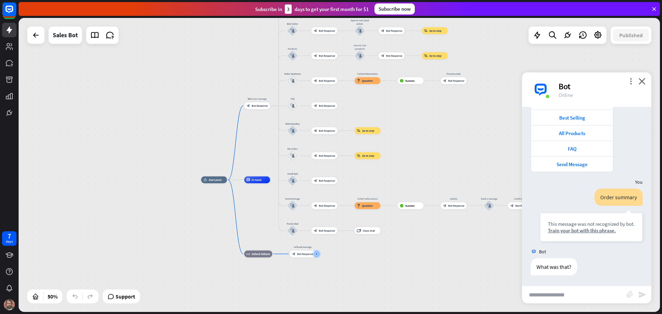
drag, startPoint x: 264, startPoint y: 131, endPoint x: 256, endPoint y: 197, distance: 66.7
click at [256, 197] on div "home_2 Start point Welcome message block_bot_response Bot Response Main menu bl…" at bounding box center [361, 253] width 321 height 147
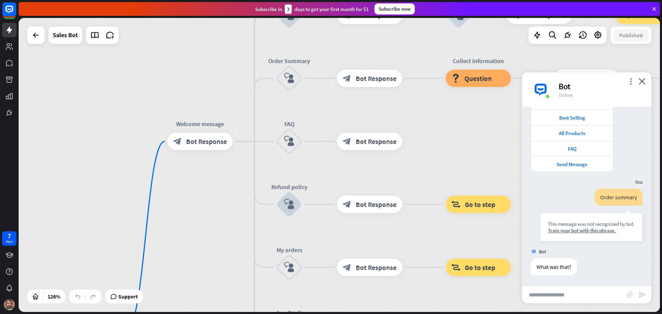
click at [597, 298] on input "text" at bounding box center [574, 294] width 105 height 17
type input "**********"
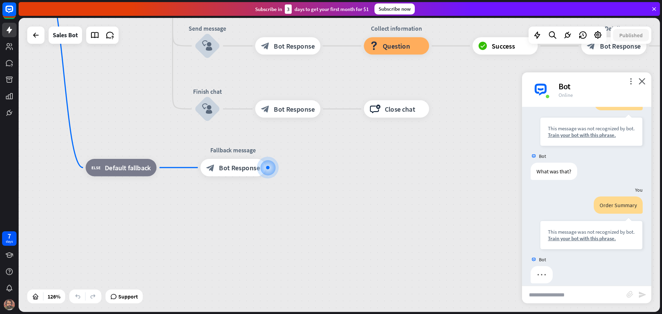
scroll to position [199, 0]
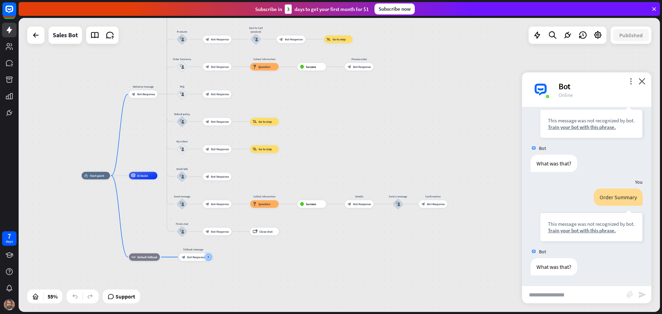
drag, startPoint x: 146, startPoint y: 97, endPoint x: 153, endPoint y: 242, distance: 145.1
click at [153, 242] on div "home_2 Start point Welcome message block_bot_response Bot Response Main menu bl…" at bounding box center [258, 257] width 353 height 162
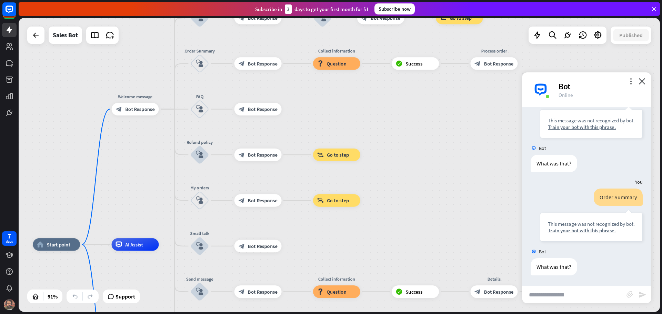
drag, startPoint x: 564, startPoint y: 302, endPoint x: 562, endPoint y: 298, distance: 4.3
click at [563, 301] on input "text" at bounding box center [574, 294] width 105 height 17
type input "***"
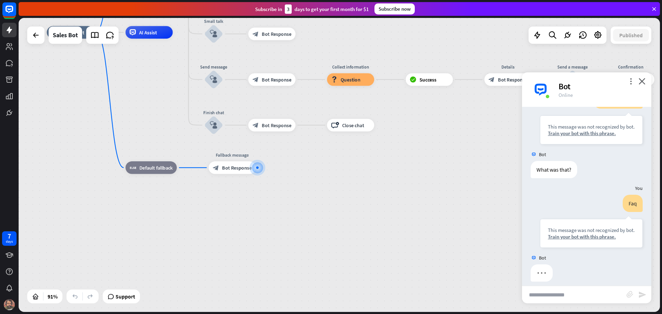
scroll to position [303, 0]
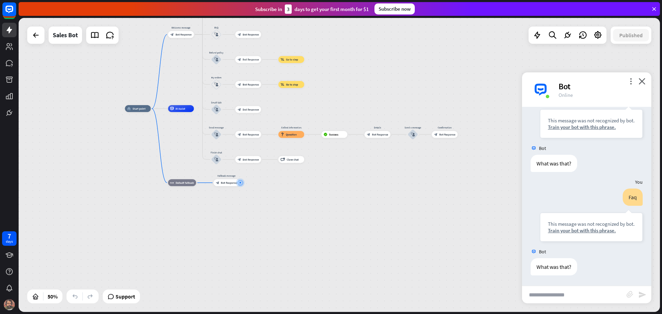
click at [193, 76] on div "home_2 Start point Welcome message block_bot_response Bot Response Main menu bl…" at bounding box center [340, 165] width 642 height 294
click at [185, 151] on div "home_2 Start point Welcome message block_bot_response Bot Response Main menu bl…" at bounding box center [285, 184] width 321 height 147
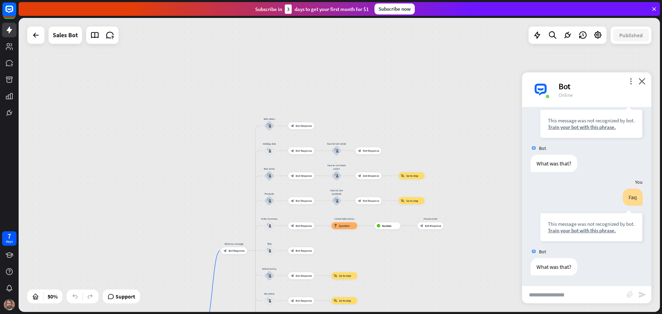
drag, startPoint x: 407, startPoint y: 135, endPoint x: 431, endPoint y: 235, distance: 102.7
click at [441, 249] on div "home_2 Start point Welcome message block_bot_response Bot Response Main menu bl…" at bounding box center [340, 165] width 642 height 294
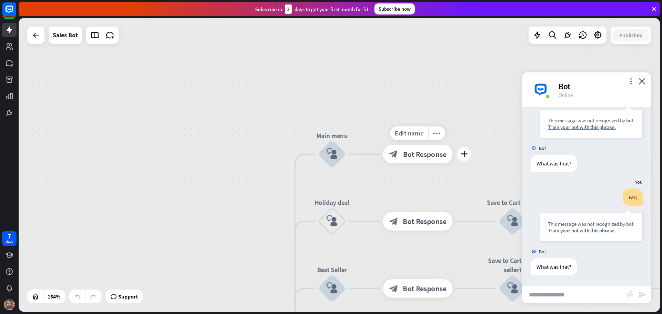
drag, startPoint x: 427, startPoint y: 125, endPoint x: 386, endPoint y: 109, distance: 44.1
click at [422, 123] on div "home_2 Start point Welcome message block_bot_response Bot Response Main menu bl…" at bounding box center [340, 165] width 642 height 294
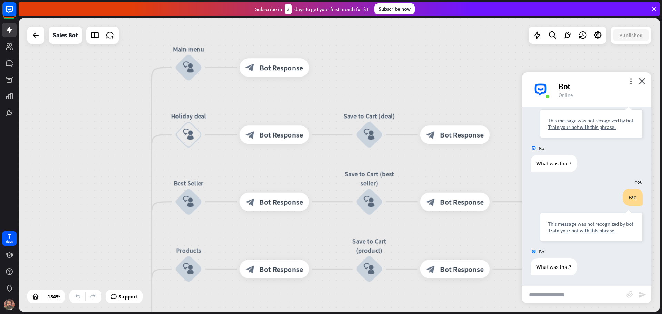
drag, startPoint x: 386, startPoint y: 109, endPoint x: 274, endPoint y: 36, distance: 133.5
click at [274, 36] on div "home_2 Start point Welcome message block_bot_response Bot Response Main menu bl…" at bounding box center [340, 165] width 642 height 294
click at [576, 298] on input "text" at bounding box center [574, 294] width 105 height 17
type input "*********"
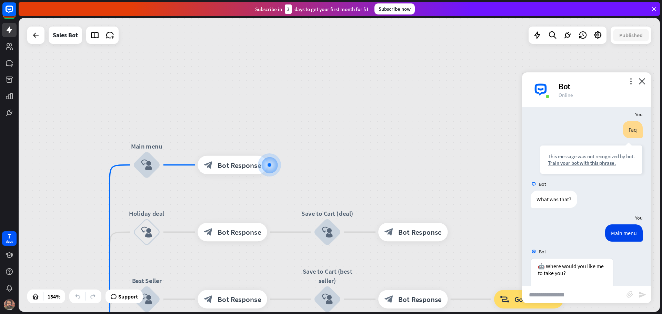
scroll to position [460, 0]
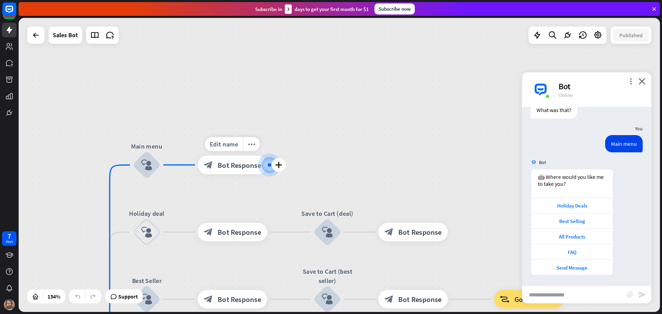
click at [245, 168] on span "Bot Response" at bounding box center [239, 164] width 43 height 9
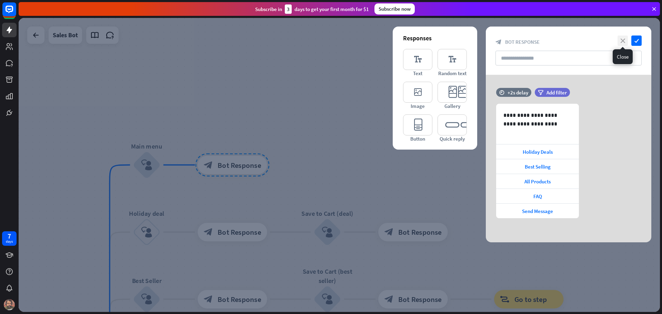
click at [622, 41] on icon "close" at bounding box center [623, 41] width 10 height 10
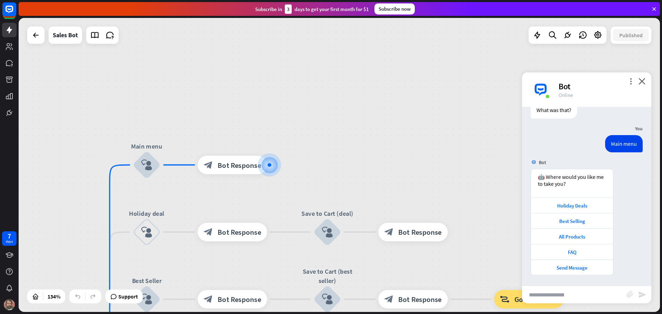
click at [565, 297] on input "text" at bounding box center [574, 294] width 105 height 17
type input "**********"
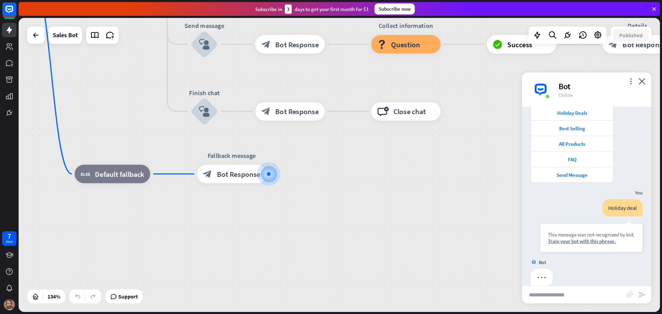
scroll to position [563, 0]
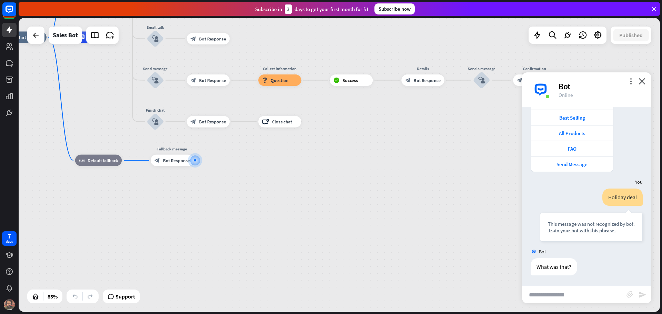
click at [562, 300] on input "text" at bounding box center [574, 294] width 105 height 17
type input "**********"
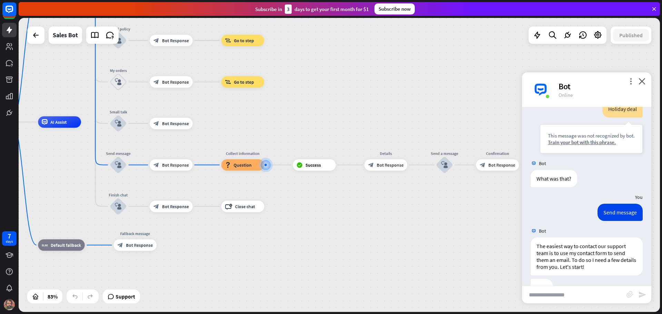
scroll to position [672, 0]
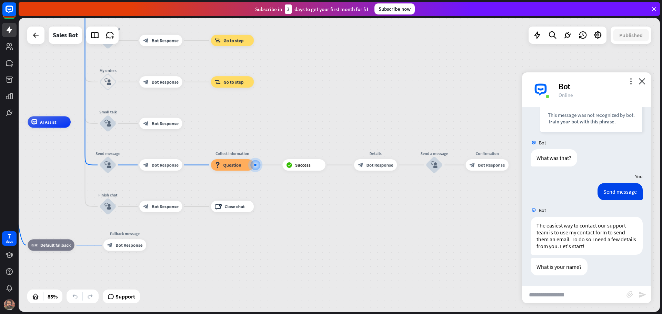
drag, startPoint x: 73, startPoint y: 90, endPoint x: 80, endPoint y: 111, distance: 22.0
click at [73, 90] on div "home_2 Start point Welcome message block_bot_response Bot Response Main menu bl…" at bounding box center [340, 165] width 642 height 294
click at [77, 103] on div "home_2 Start point Welcome message block_bot_response Bot Response Main menu bl…" at bounding box center [340, 165] width 642 height 294
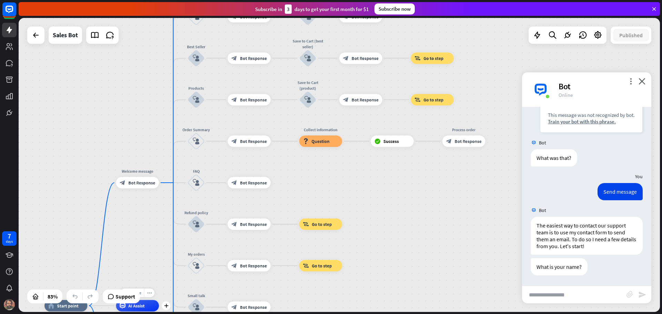
drag, startPoint x: 80, startPoint y: 111, endPoint x: 171, endPoint y: 297, distance: 207.4
click at [170, 298] on div "home_2 Start point Welcome message block_bot_response Bot Response Main menu bl…" at bounding box center [340, 165] width 642 height 294
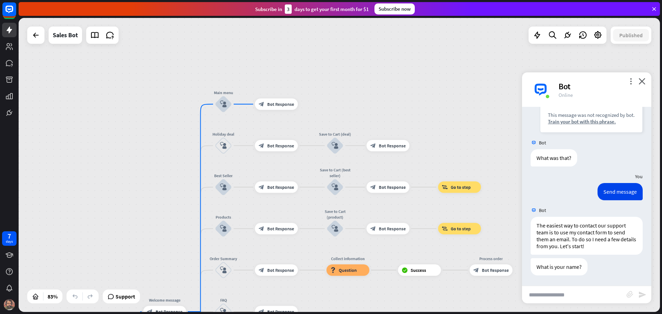
drag, startPoint x: 109, startPoint y: 133, endPoint x: 127, endPoint y: 209, distance: 78.0
click at [126, 210] on div "home_2 Start point Welcome message block_bot_response Bot Response Main menu bl…" at bounding box center [340, 165] width 642 height 294
drag, startPoint x: 157, startPoint y: 228, endPoint x: 157, endPoint y: 224, distance: 4.2
click at [157, 225] on div "home_2 Start point Welcome message block_bot_response Bot Response Main menu bl…" at bounding box center [340, 165] width 642 height 294
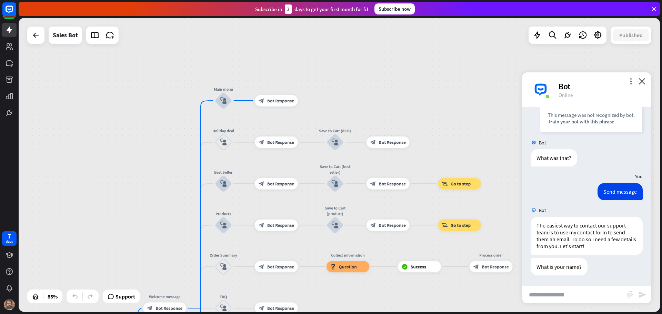
drag, startPoint x: 143, startPoint y: 151, endPoint x: 138, endPoint y: 124, distance: 27.3
click at [138, 125] on div "home_2 Start point Welcome message block_bot_response Bot Response Main menu bl…" at bounding box center [340, 165] width 642 height 294
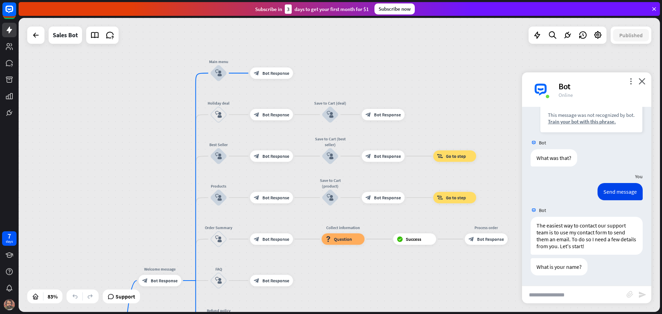
drag, startPoint x: 150, startPoint y: 205, endPoint x: 147, endPoint y: 178, distance: 26.7
click at [150, 204] on div "home_2 Start point Welcome message block_bot_response Bot Response Main menu bl…" at bounding box center [340, 165] width 642 height 294
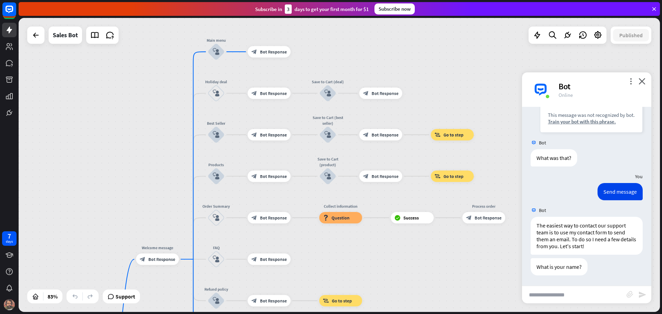
drag, startPoint x: 147, startPoint y: 178, endPoint x: 146, endPoint y: 147, distance: 30.7
click at [146, 147] on div "home_2 Start point Welcome message block_bot_response Bot Response Main menu bl…" at bounding box center [340, 165] width 642 height 294
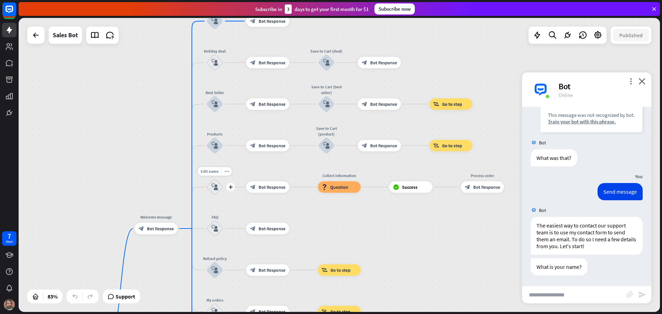
click at [216, 185] on icon "block_user_input" at bounding box center [214, 187] width 7 height 7
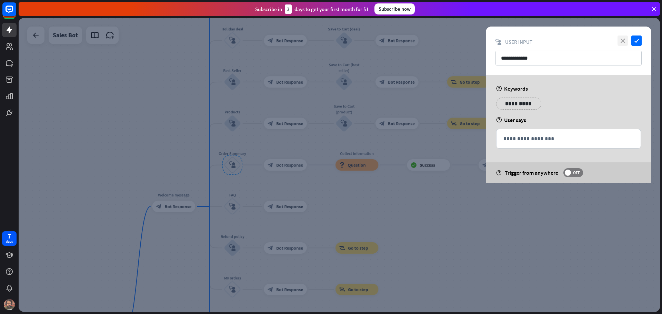
click at [621, 38] on icon "close" at bounding box center [623, 41] width 10 height 10
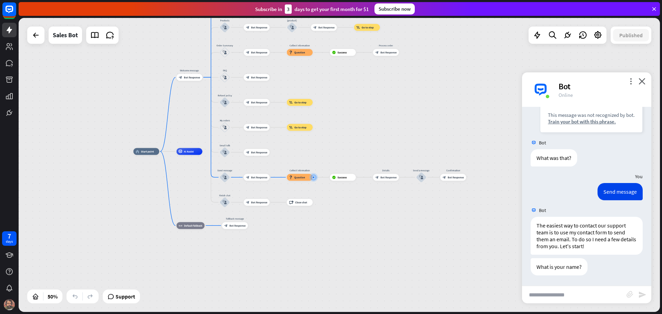
drag, startPoint x: 122, startPoint y: 184, endPoint x: 147, endPoint y: 93, distance: 94.1
click at [147, 93] on div "home_2 Start point Welcome message block_bot_response Bot Response Main menu bl…" at bounding box center [340, 165] width 642 height 294
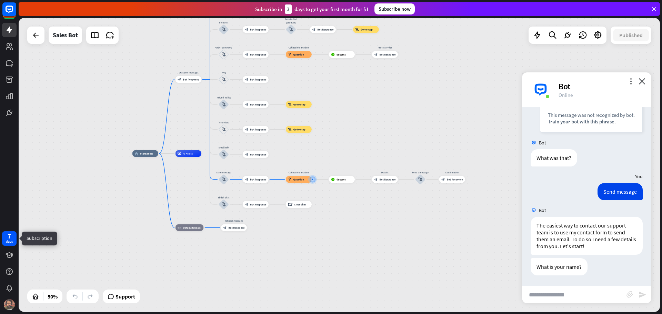
click at [6, 238] on div "7 days" at bounding box center [9, 238] width 7 height 11
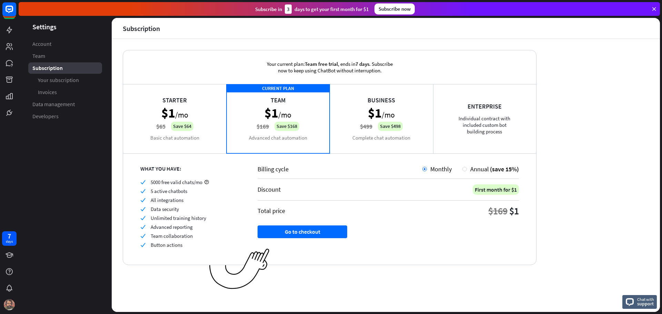
click at [161, 127] on div "Starter $1 /mo $65 Save $64 Basic chat automation" at bounding box center [174, 118] width 103 height 69
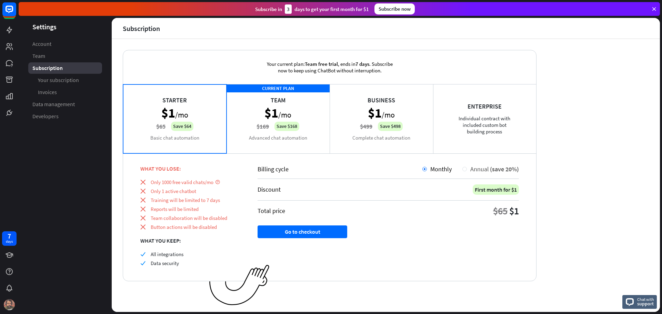
click at [473, 168] on span "Annual" at bounding box center [480, 169] width 19 height 8
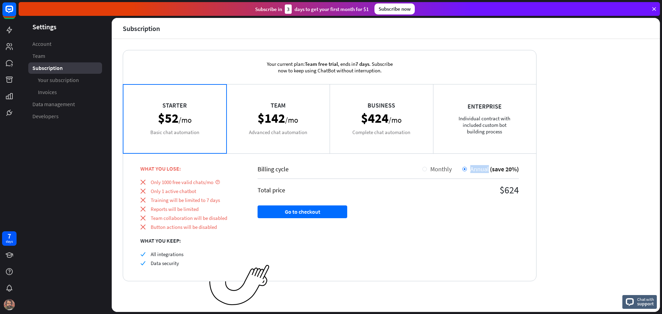
click at [444, 169] on span "Monthly" at bounding box center [441, 169] width 21 height 8
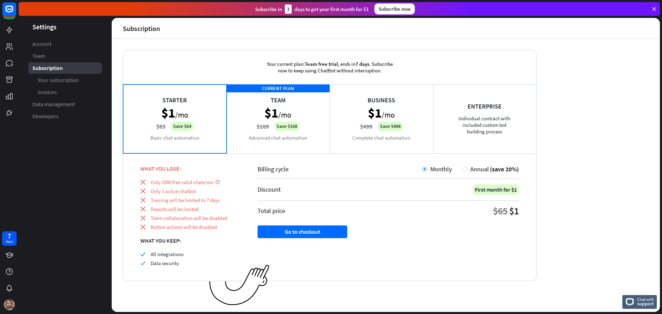
click at [207, 122] on div "Starter $1 /mo $65 Save $64 Basic chat automation" at bounding box center [174, 118] width 103 height 69
click at [256, 120] on div "CURRENT PLAN Team $1 /mo $169 Save $168 Advanced chat automation" at bounding box center [278, 118] width 103 height 69
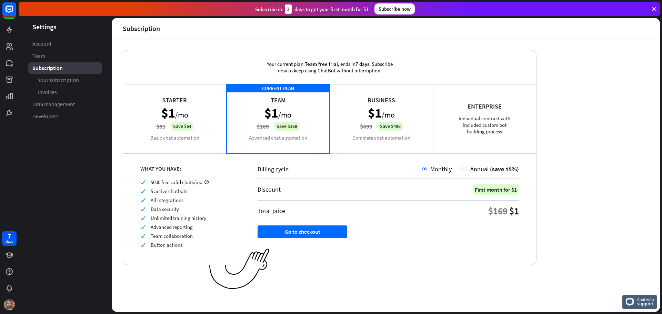
click at [373, 125] on div "Business $1 /mo $499 Save $498 Complete chat automation" at bounding box center [381, 118] width 103 height 69
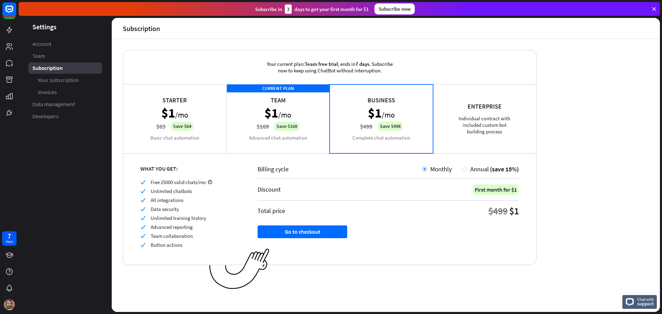
click at [499, 132] on div "Enterprise Individual contract with included custom bot building process" at bounding box center [484, 118] width 103 height 69
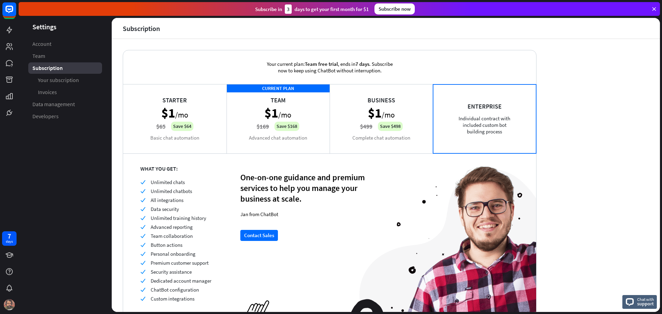
click at [172, 123] on div "Starter $1 /mo $65 Save $64 Basic chat automation" at bounding box center [174, 118] width 103 height 69
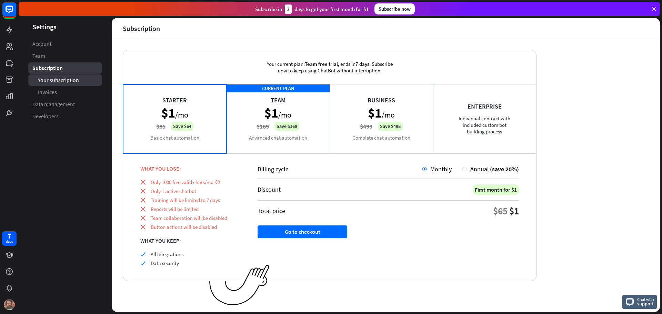
click at [58, 81] on span "Your subscription" at bounding box center [58, 80] width 41 height 7
click at [41, 57] on span "Team" at bounding box center [38, 55] width 13 height 7
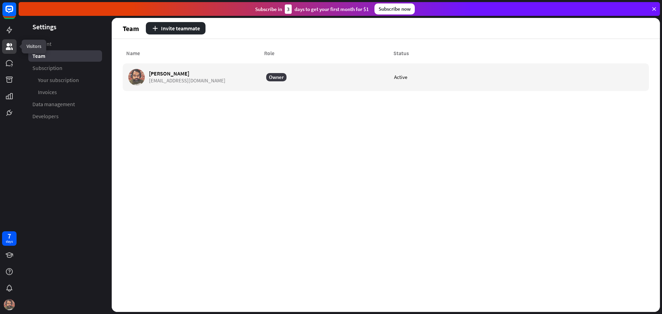
click at [6, 45] on icon at bounding box center [9, 46] width 8 height 8
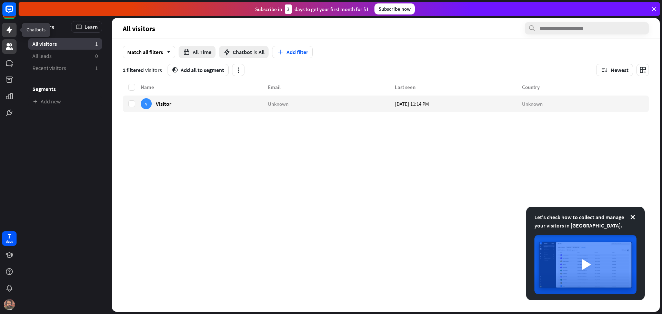
click at [11, 32] on icon at bounding box center [9, 30] width 8 height 8
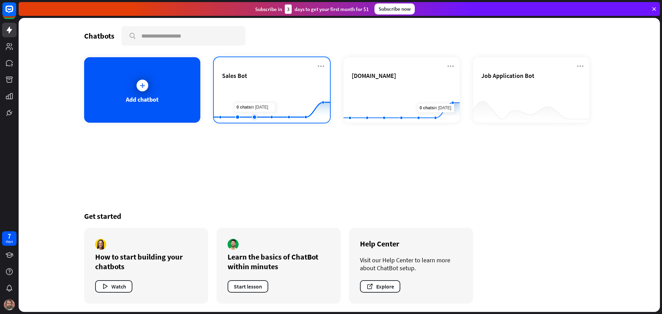
click at [247, 88] on rect at bounding box center [272, 105] width 116 height 43
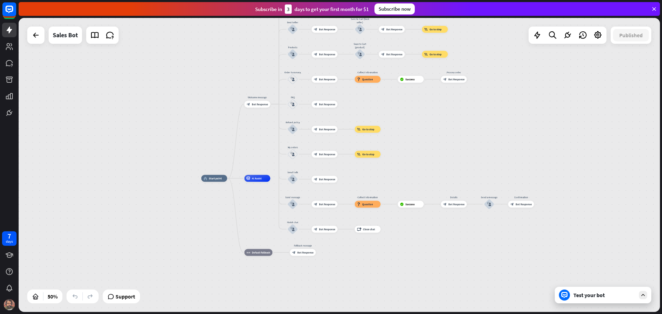
click at [501, 126] on div "home_2 Start point Welcome message block_bot_response Bot Response Main menu bl…" at bounding box center [340, 165] width 642 height 294
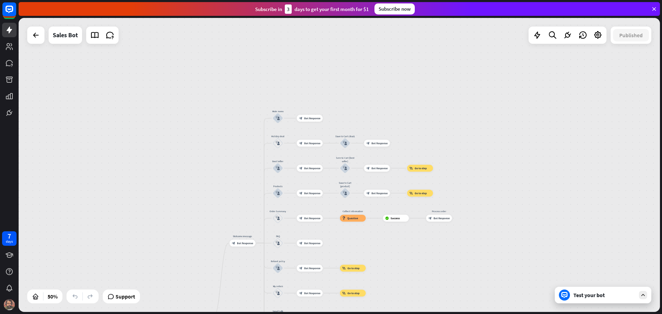
drag, startPoint x: 487, startPoint y: 204, endPoint x: 478, endPoint y: 297, distance: 94.3
click at [478, 297] on div "home_2 Start point Welcome message block_bot_response Bot Response Main menu bl…" at bounding box center [340, 165] width 642 height 294
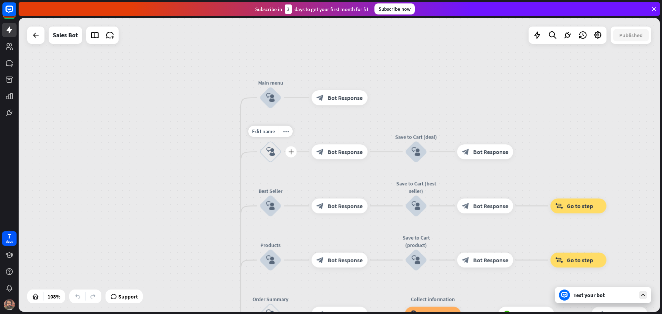
click at [268, 152] on icon "block_user_input" at bounding box center [270, 151] width 9 height 9
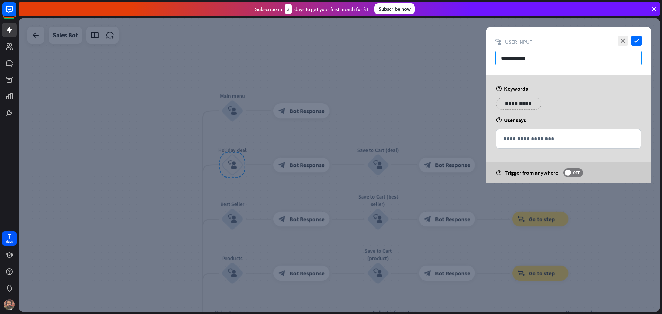
click at [533, 56] on input "**********" at bounding box center [569, 58] width 146 height 15
click at [523, 135] on p "**********" at bounding box center [569, 139] width 130 height 9
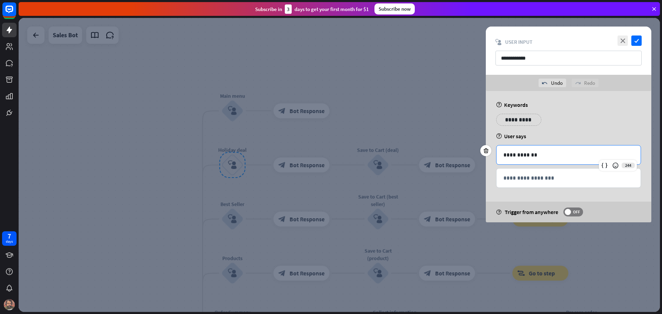
click at [523, 196] on div "**********" at bounding box center [569, 156] width 166 height 131
click at [596, 233] on div at bounding box center [340, 165] width 642 height 294
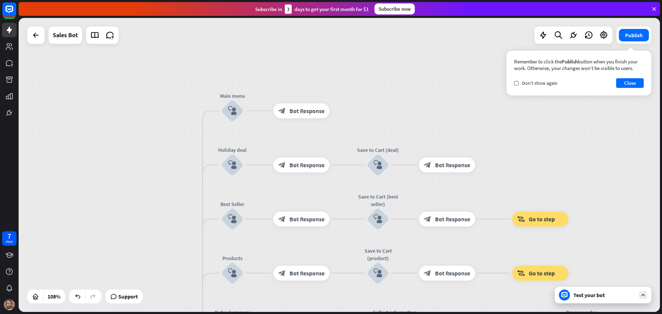
click at [609, 296] on div "Test your bot" at bounding box center [605, 295] width 62 height 7
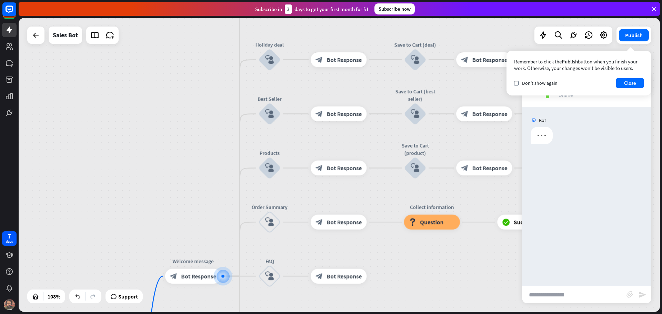
click at [574, 300] on input "text" at bounding box center [574, 294] width 105 height 17
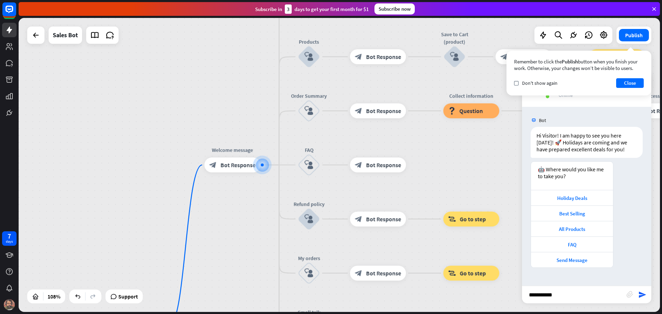
type input "**********"
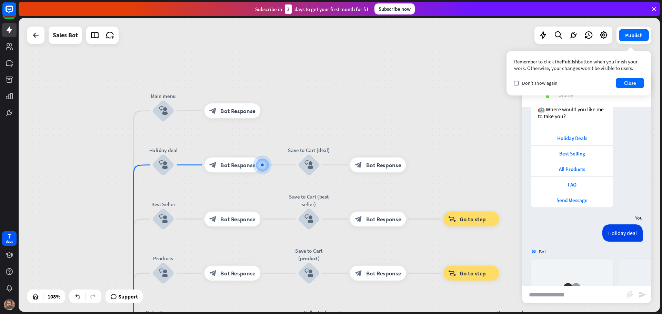
scroll to position [172, 0]
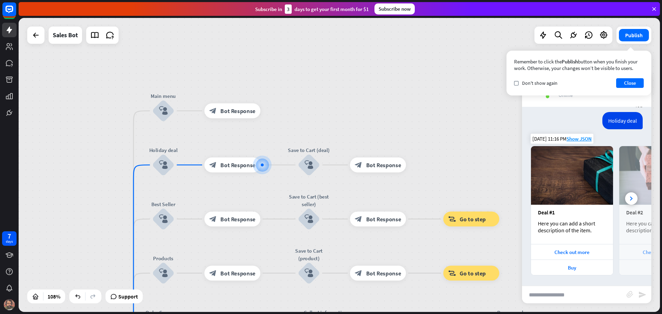
drag, startPoint x: 617, startPoint y: 235, endPoint x: 587, endPoint y: 234, distance: 30.0
click at [590, 237] on div "Deal #1 Here you can add a short description of the item. Check out more Buy De…" at bounding box center [586, 211] width 129 height 130
click at [630, 197] on icon at bounding box center [631, 199] width 3 height 4
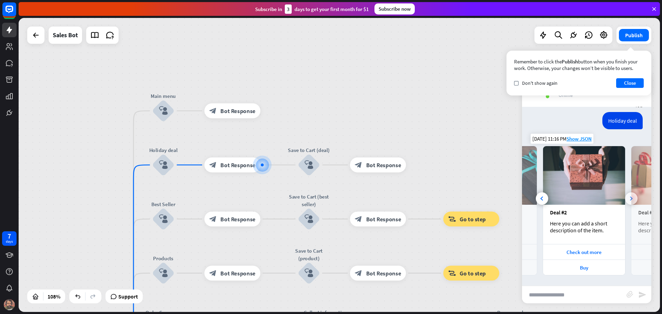
click at [630, 197] on icon at bounding box center [631, 199] width 3 height 4
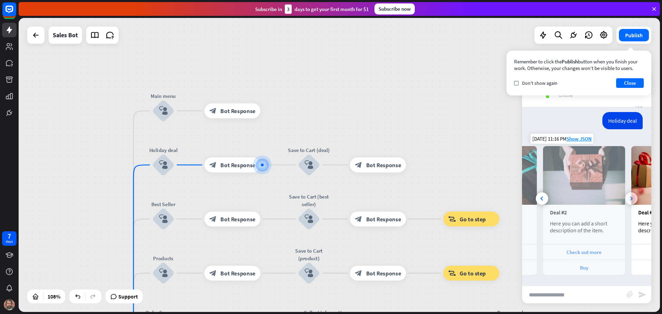
scroll to position [0, 152]
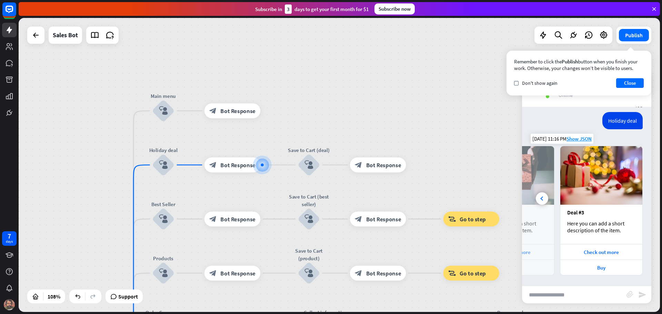
click at [627, 197] on img at bounding box center [602, 175] width 82 height 59
click at [259, 164] on div at bounding box center [263, 165] width 8 height 8
click at [231, 168] on span "Bot Response" at bounding box center [237, 165] width 35 height 8
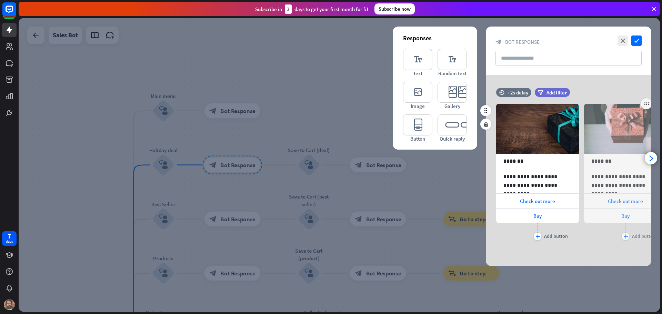
click at [599, 239] on div "plus Add button" at bounding box center [625, 231] width 83 height 17
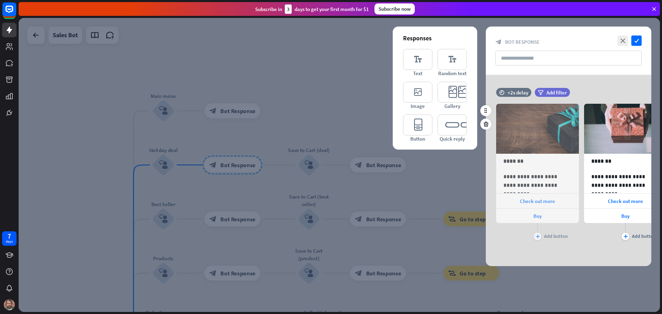
click at [589, 241] on div "**********" at bounding box center [625, 167] width 83 height 149
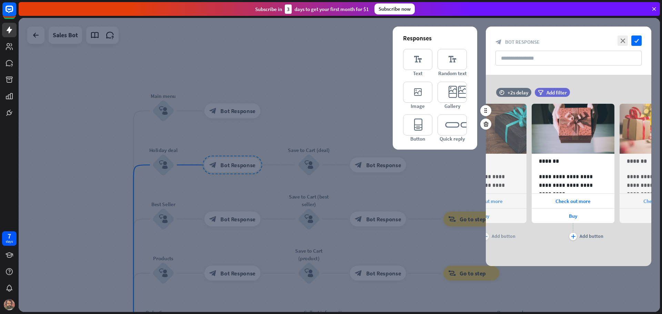
scroll to position [0, 57]
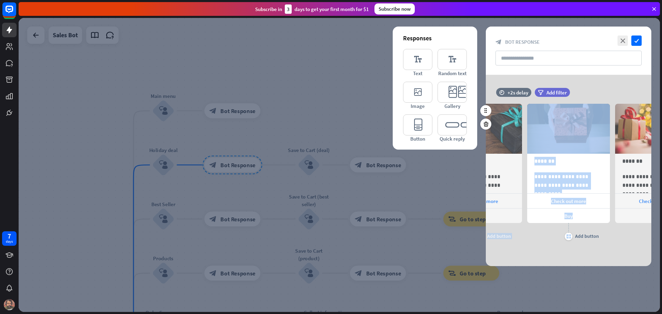
drag, startPoint x: 582, startPoint y: 243, endPoint x: 520, endPoint y: 247, distance: 61.9
click at [520, 247] on div "**********" at bounding box center [569, 168] width 166 height 161
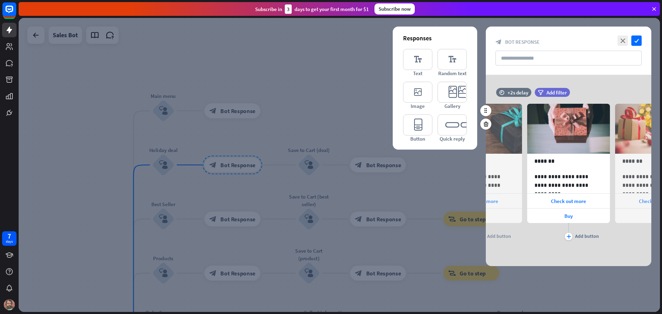
drag, startPoint x: 622, startPoint y: 244, endPoint x: 601, endPoint y: 246, distance: 21.1
click at [622, 245] on div "**********" at bounding box center [569, 168] width 166 height 161
drag, startPoint x: 579, startPoint y: 248, endPoint x: 573, endPoint y: 249, distance: 6.3
click at [573, 249] on div "**********" at bounding box center [569, 168] width 166 height 161
click at [569, 235] on icon "plus" at bounding box center [569, 237] width 4 height 4
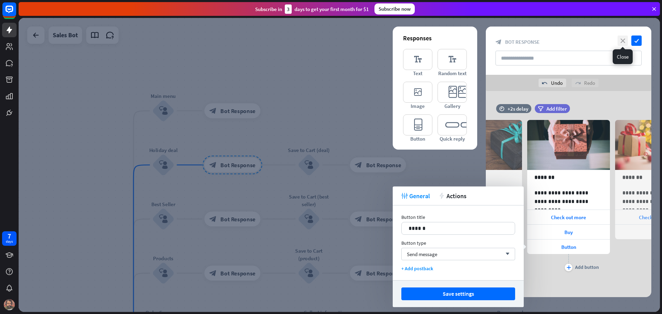
click at [623, 42] on icon "close" at bounding box center [623, 41] width 10 height 10
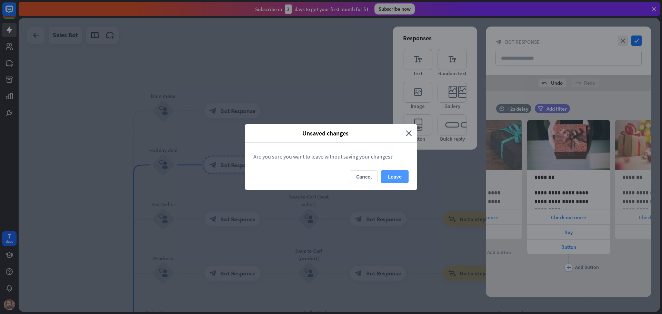
click at [396, 180] on button "Leave" at bounding box center [395, 176] width 28 height 13
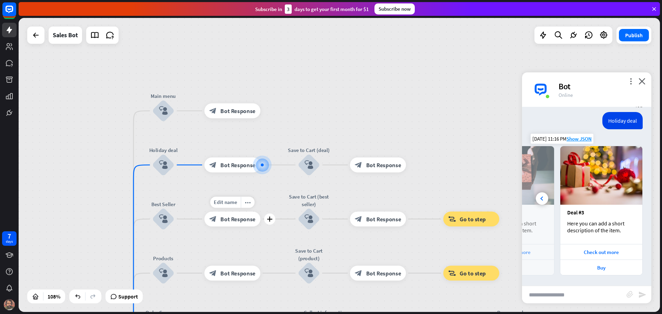
click at [236, 222] on span "Bot Response" at bounding box center [237, 220] width 35 height 8
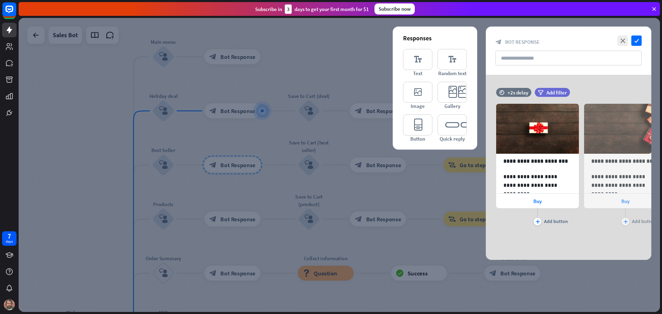
click at [315, 83] on div at bounding box center [340, 165] width 642 height 294
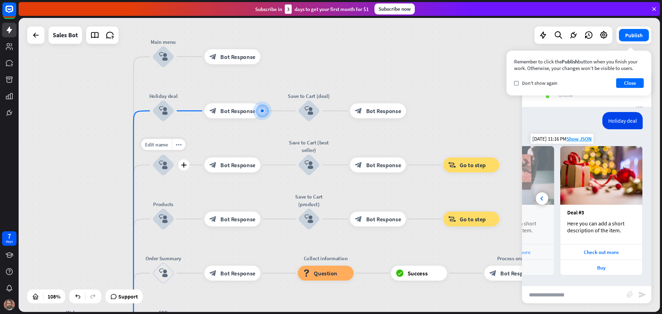
click at [164, 165] on icon "block_user_input" at bounding box center [163, 165] width 9 height 9
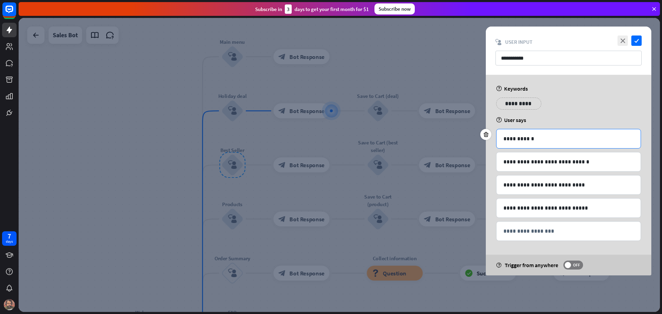
click at [552, 138] on p "**********" at bounding box center [569, 139] width 130 height 9
copy p "**********"
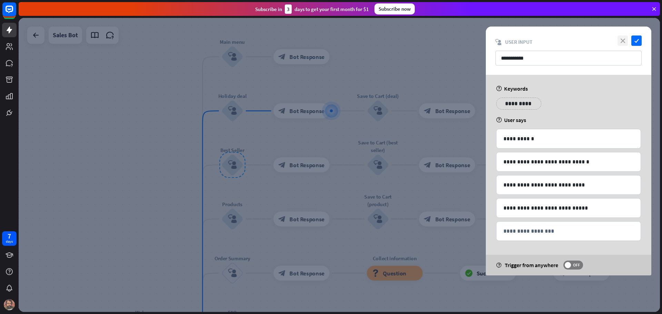
click at [624, 40] on icon "close" at bounding box center [623, 41] width 10 height 10
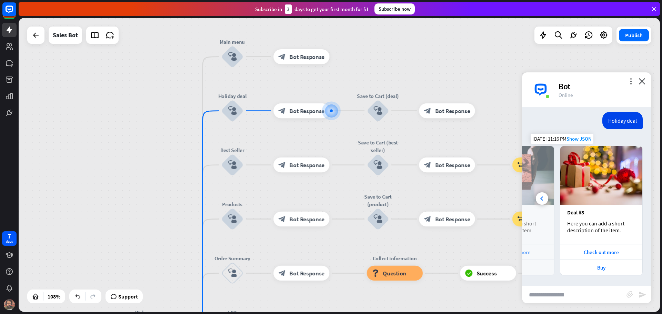
click at [562, 295] on input "text" at bounding box center [574, 294] width 105 height 17
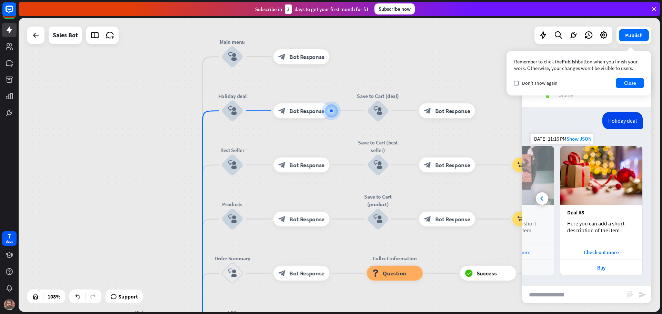
drag, startPoint x: 634, startPoint y: 84, endPoint x: 627, endPoint y: 92, distance: 10.8
click at [633, 84] on button "Close" at bounding box center [630, 83] width 28 height 10
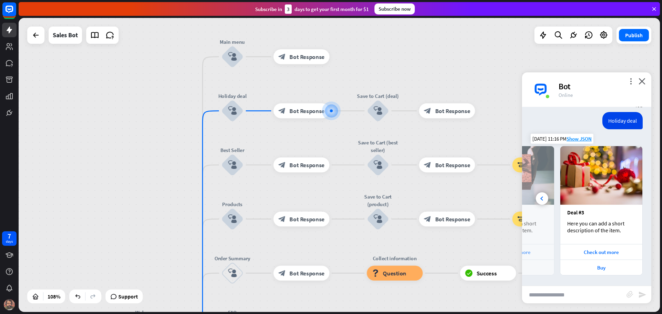
click at [582, 301] on input "text" at bounding box center [574, 294] width 105 height 17
paste input "**********"
type input "****"
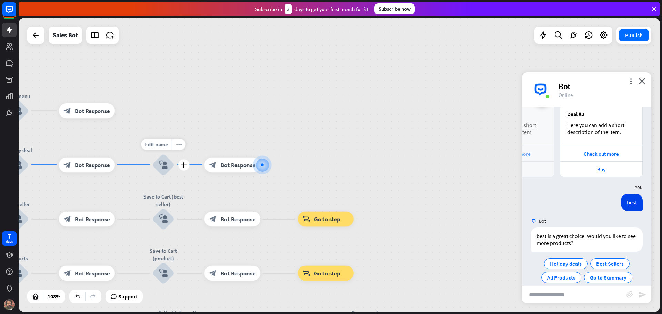
scroll to position [280, 0]
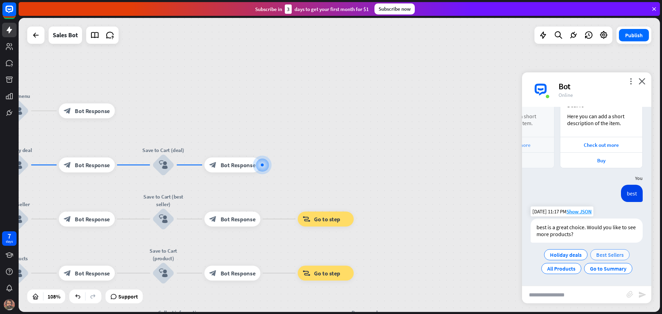
click at [613, 254] on span "Best Sellers" at bounding box center [610, 254] width 28 height 7
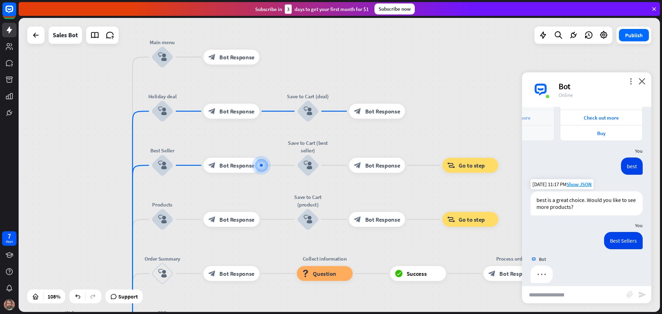
click at [569, 296] on input "text" at bounding box center [574, 294] width 105 height 17
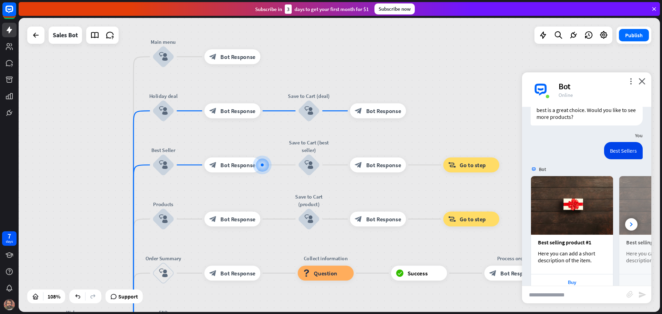
scroll to position [418, 0]
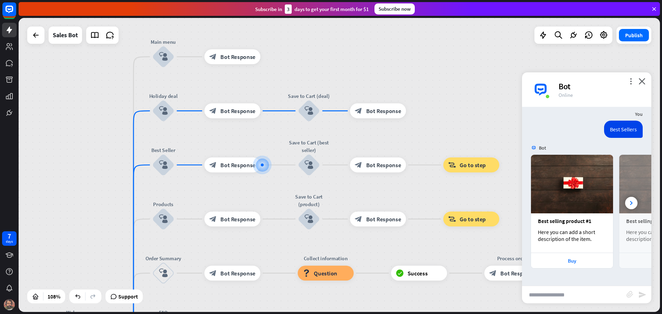
click at [557, 293] on input "text" at bounding box center [574, 294] width 105 height 17
type input "****"
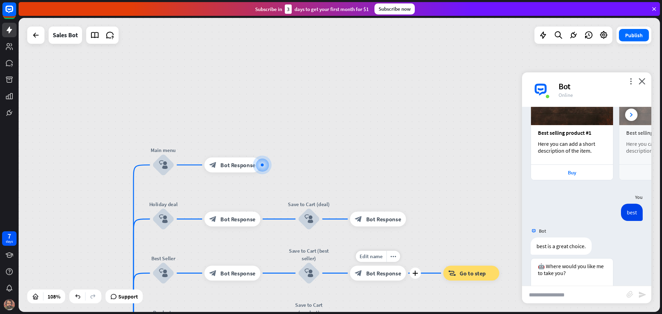
scroll to position [596, 0]
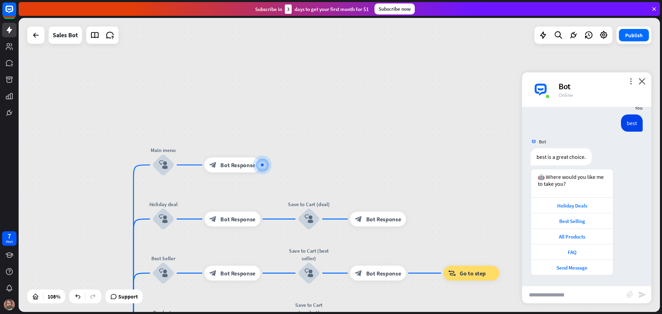
click at [589, 293] on input "text" at bounding box center [574, 294] width 105 height 17
type input "****"
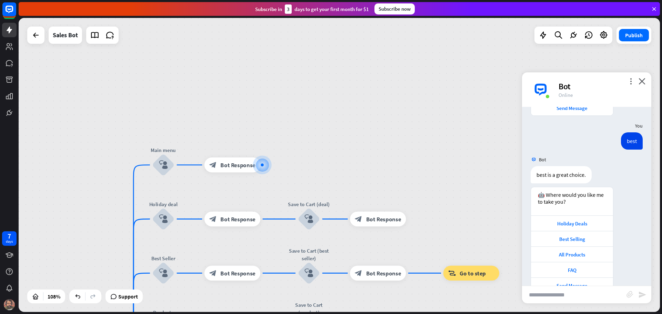
scroll to position [774, 0]
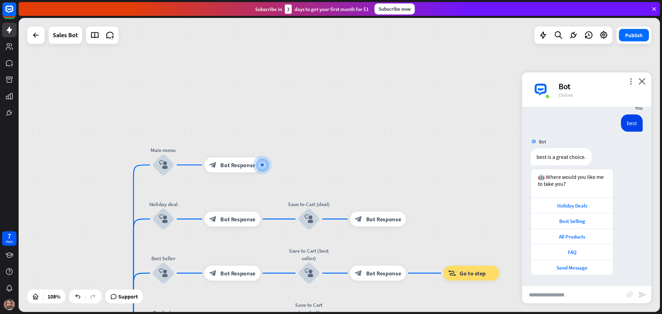
drag, startPoint x: 83, startPoint y: 222, endPoint x: 130, endPoint y: 164, distance: 75.3
click at [87, 214] on div "home_2 Start point Welcome message block_bot_response Bot Response Main menu bl…" at bounding box center [340, 165] width 642 height 294
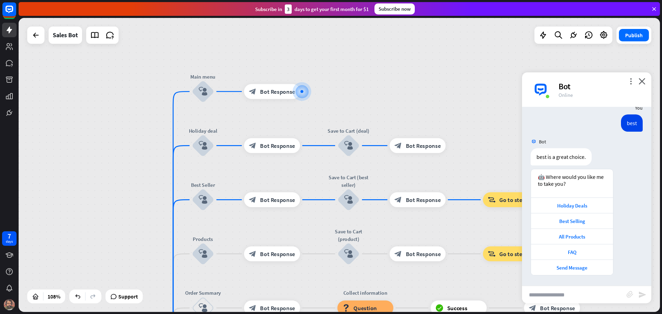
drag, startPoint x: 221, startPoint y: 41, endPoint x: 224, endPoint y: 30, distance: 11.6
click at [224, 30] on div "home_2 Start point Welcome message block_bot_response Bot Response Main menu bl…" at bounding box center [340, 165] width 642 height 294
click at [507, 201] on span "Go to step" at bounding box center [513, 200] width 26 height 8
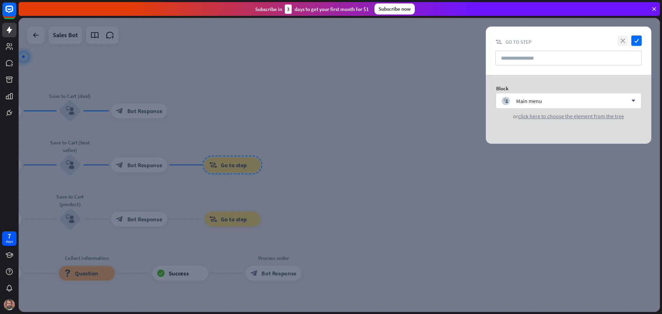
click at [625, 39] on icon "close" at bounding box center [623, 41] width 10 height 10
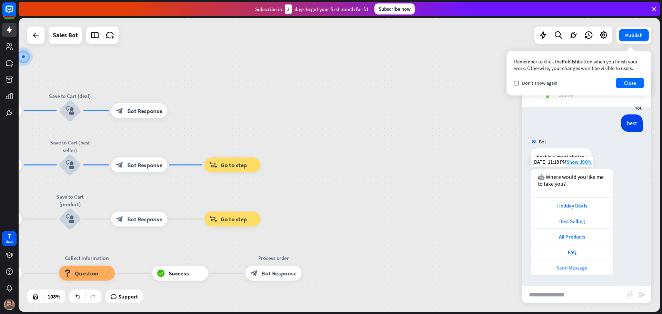
click at [574, 268] on div "Send Message" at bounding box center [572, 268] width 75 height 7
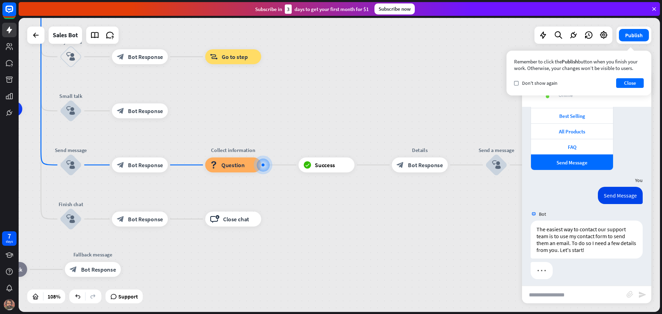
scroll to position [883, 0]
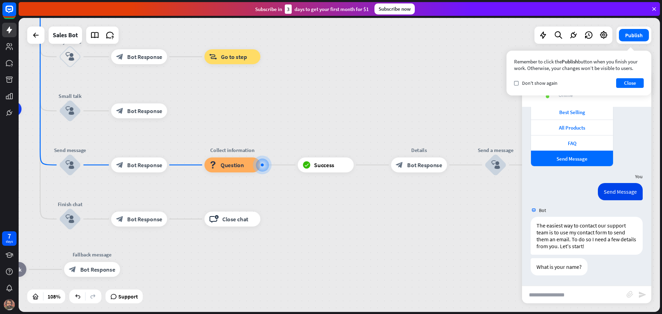
click at [557, 293] on input "text" at bounding box center [574, 294] width 105 height 17
type input "**********"
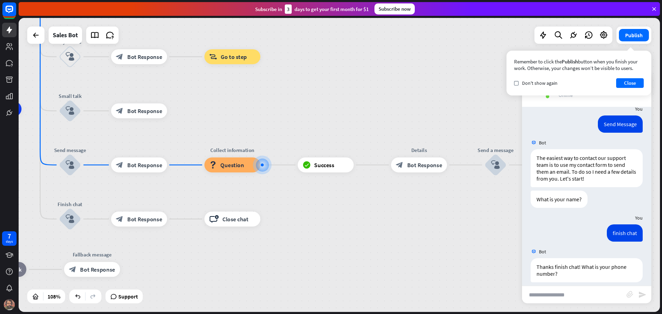
scroll to position [957, 0]
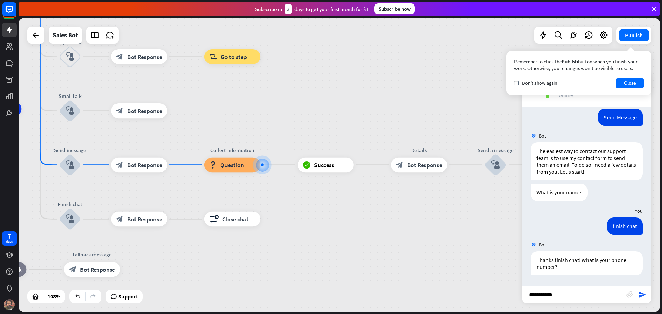
type input "**********"
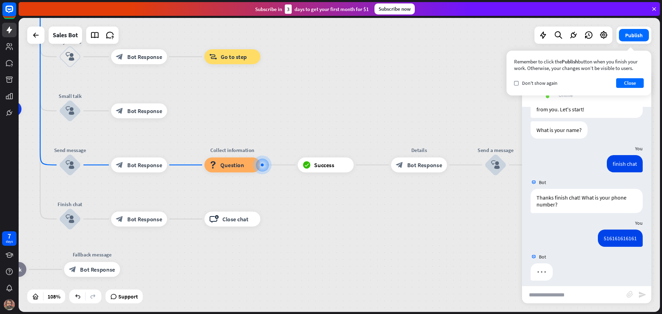
scroll to position [1025, 0]
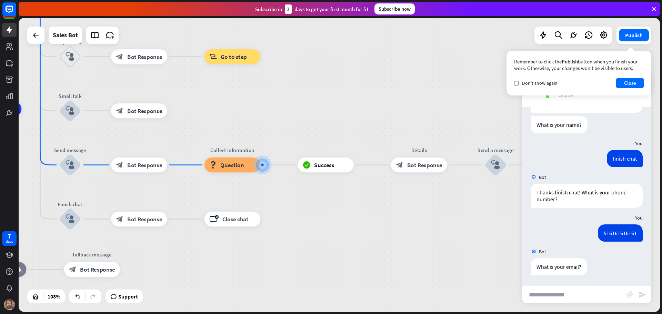
click at [554, 295] on input "text" at bounding box center [574, 294] width 105 height 17
type input "**********"
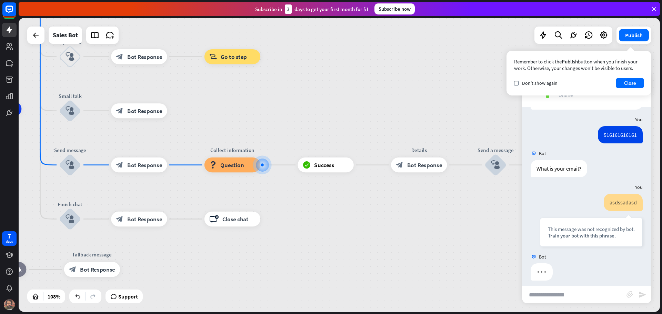
scroll to position [1128, 0]
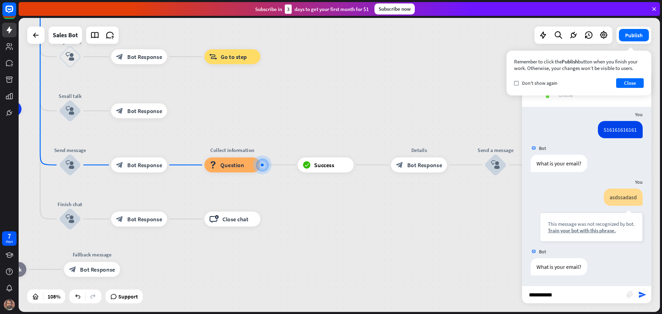
type input "**********"
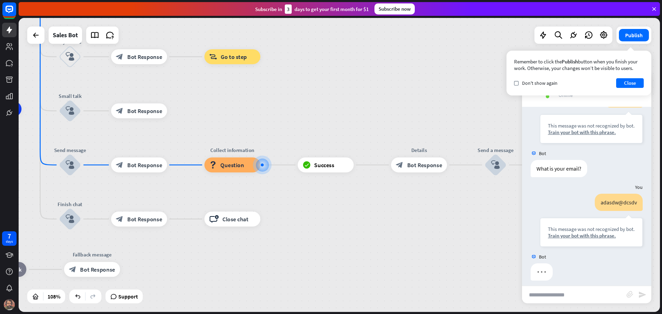
scroll to position [1232, 0]
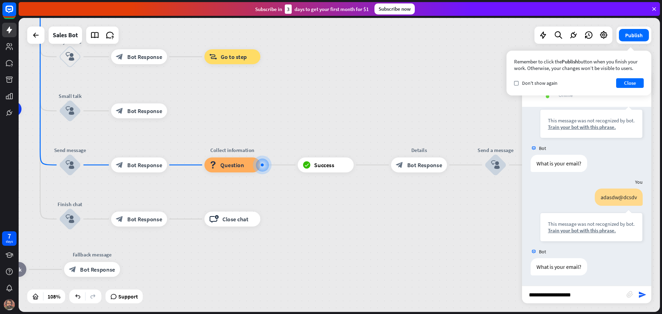
type input "**********"
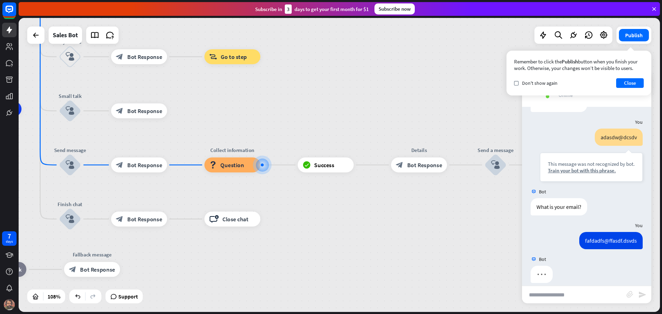
scroll to position [1300, 0]
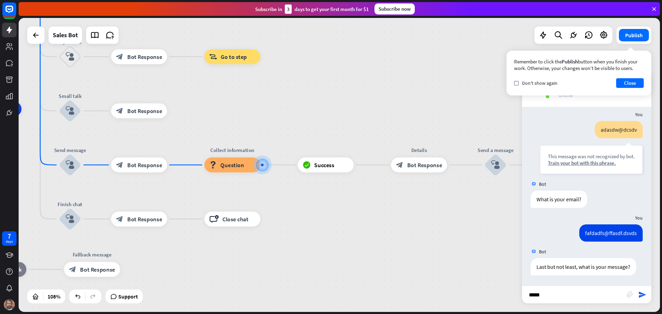
type input "******"
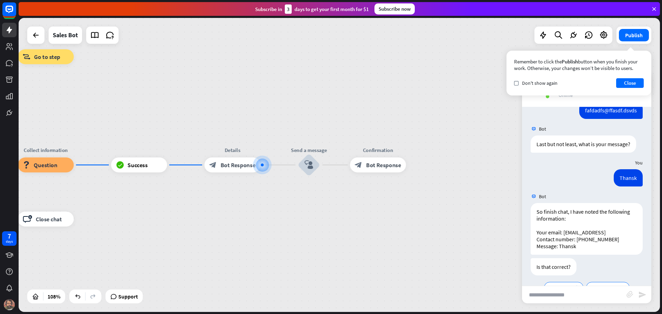
scroll to position [1455, 0]
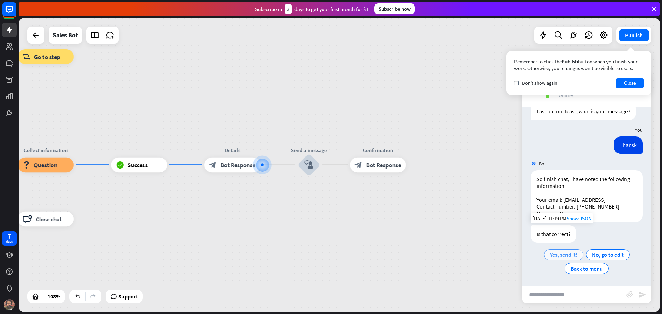
click at [559, 253] on span "Yes, send it!" at bounding box center [564, 254] width 28 height 7
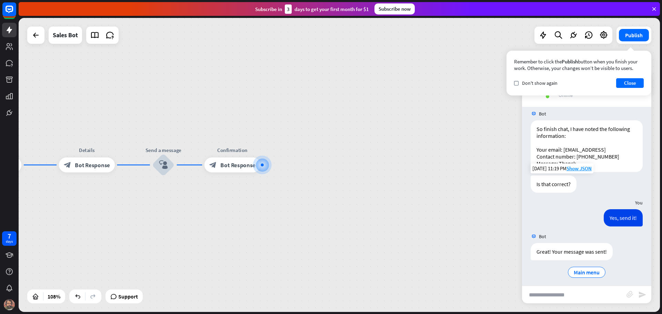
scroll to position [1509, 0]
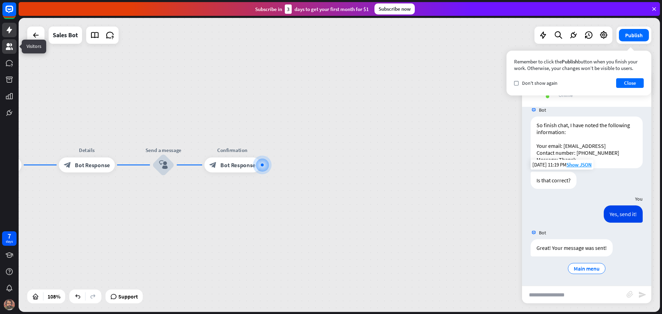
click at [10, 50] on icon at bounding box center [9, 46] width 8 height 8
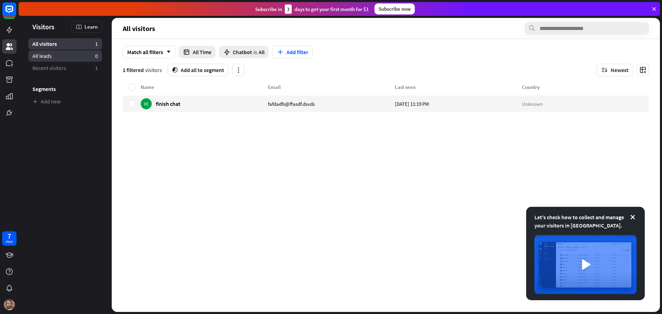
click at [43, 53] on span "All leads" at bounding box center [41, 55] width 19 height 7
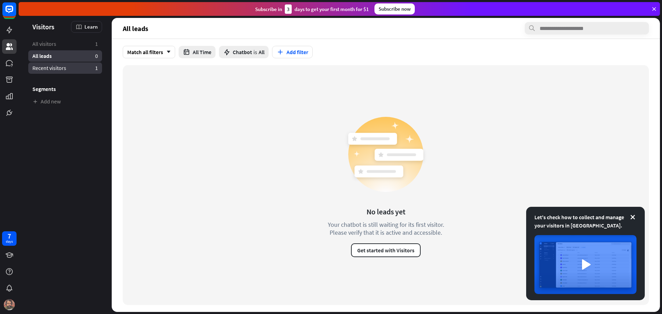
click at [65, 69] on span "Recent visitors" at bounding box center [49, 68] width 34 height 7
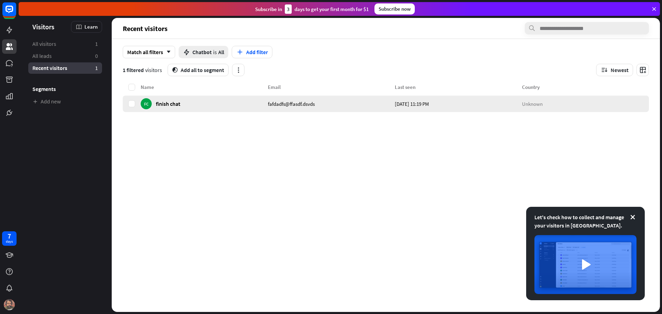
click at [225, 108] on div "FC finish chat" at bounding box center [204, 104] width 127 height 17
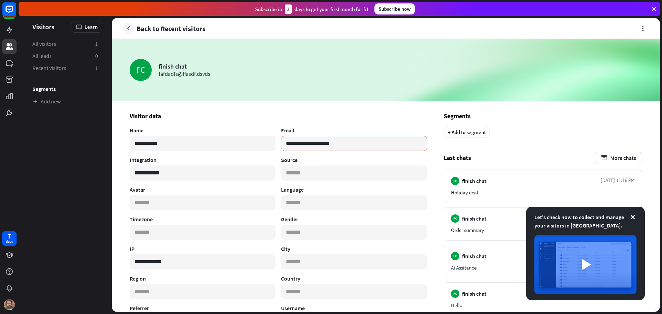
drag, startPoint x: 125, startPoint y: 28, endPoint x: 86, endPoint y: 34, distance: 40.1
click at [125, 28] on icon "button" at bounding box center [128, 28] width 7 height 7
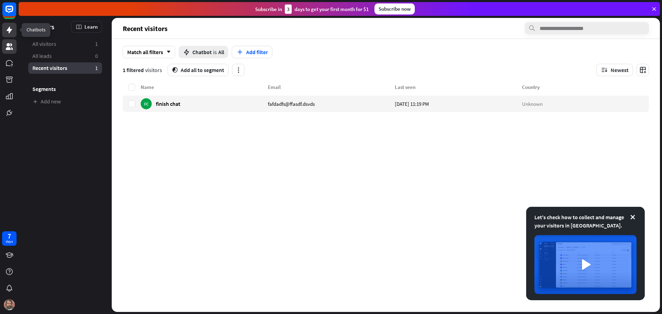
click at [9, 30] on icon at bounding box center [10, 30] width 6 height 7
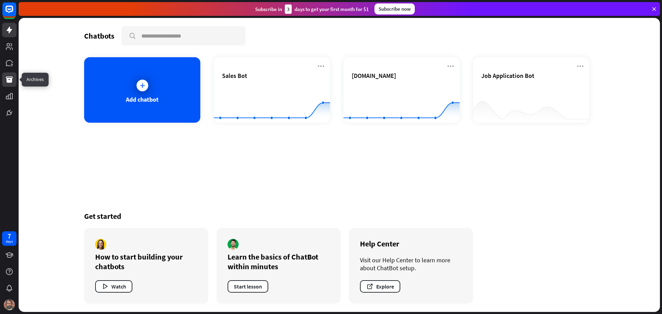
click at [10, 76] on icon at bounding box center [9, 80] width 8 height 8
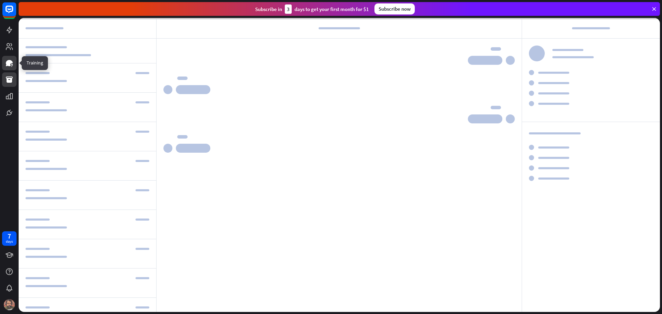
click at [9, 63] on icon at bounding box center [9, 63] width 7 height 6
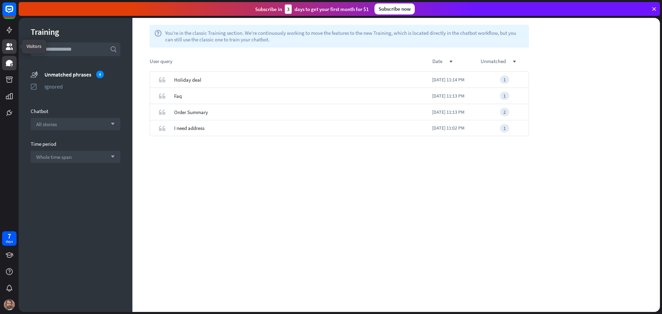
click at [9, 45] on icon at bounding box center [9, 46] width 7 height 7
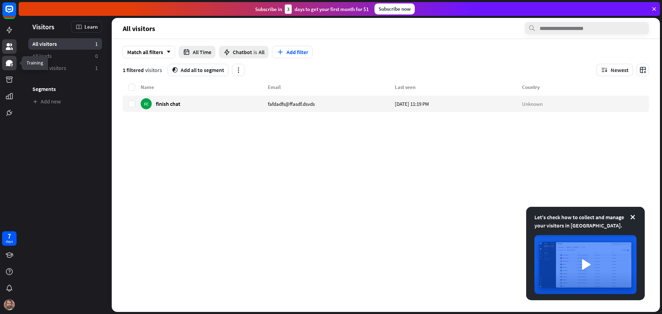
click at [12, 63] on icon at bounding box center [9, 63] width 7 height 6
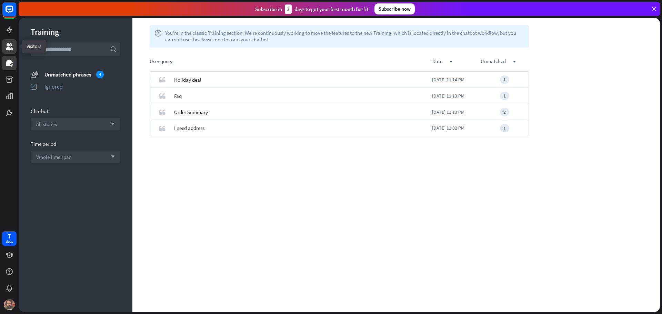
click at [11, 49] on icon at bounding box center [9, 46] width 8 height 8
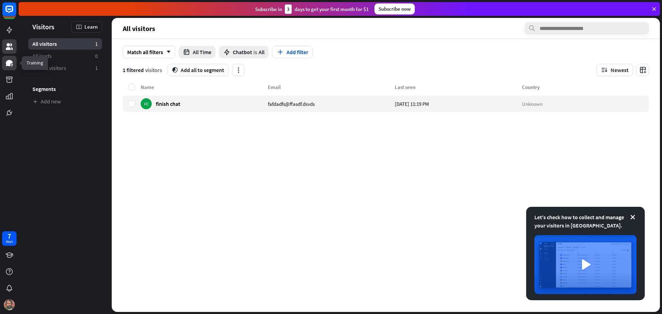
click at [12, 66] on icon at bounding box center [9, 63] width 8 height 8
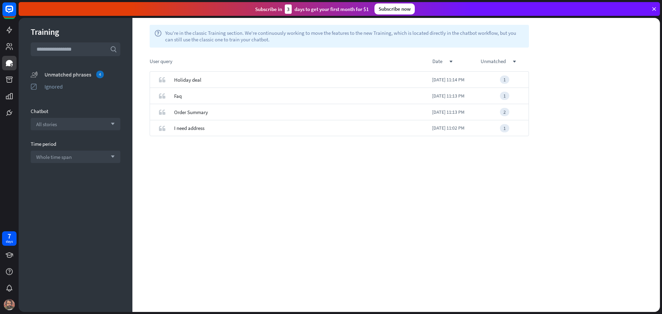
click at [78, 75] on div "Unmatched phrases 4" at bounding box center [83, 75] width 76 height 8
click at [52, 125] on span "All stories" at bounding box center [46, 124] width 21 height 7
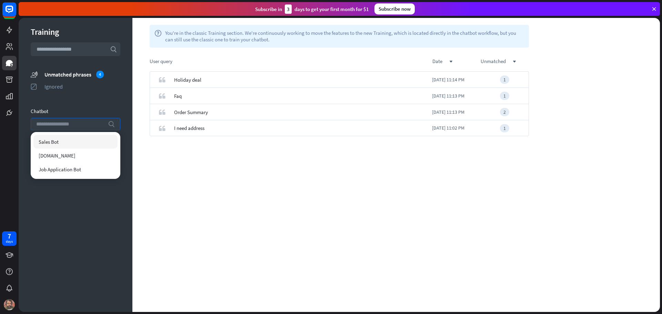
click at [67, 143] on div "Sales Bot" at bounding box center [75, 142] width 84 height 14
click at [73, 158] on div "[DOMAIN_NAME]" at bounding box center [75, 156] width 84 height 14
click at [72, 171] on span "Job Application Bot" at bounding box center [60, 169] width 42 height 7
click at [60, 244] on div "Training search unmatched_phrases Unmatched phrases 4 ignored Ignored Chatbot s…" at bounding box center [76, 165] width 114 height 294
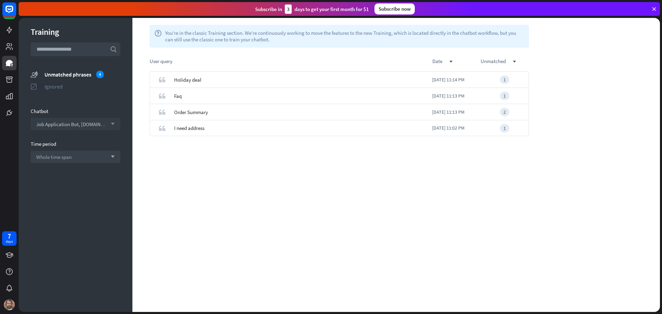
click at [43, 87] on div "ignored Ignored" at bounding box center [76, 86] width 90 height 9
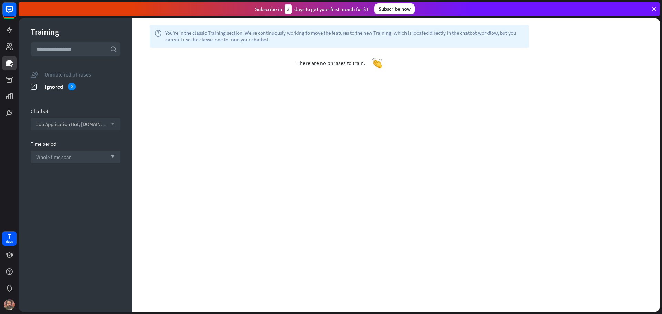
click at [57, 76] on div "Unmatched phrases" at bounding box center [83, 74] width 76 height 7
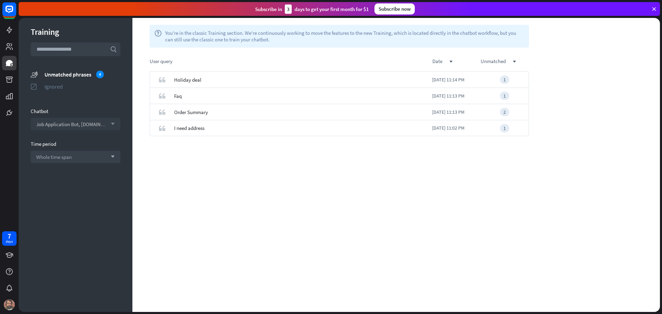
click at [47, 89] on div "Ignored" at bounding box center [83, 86] width 76 height 7
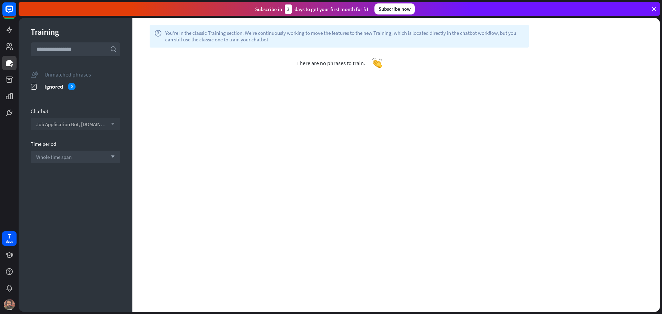
click at [48, 71] on div "Unmatched phrases" at bounding box center [83, 74] width 76 height 7
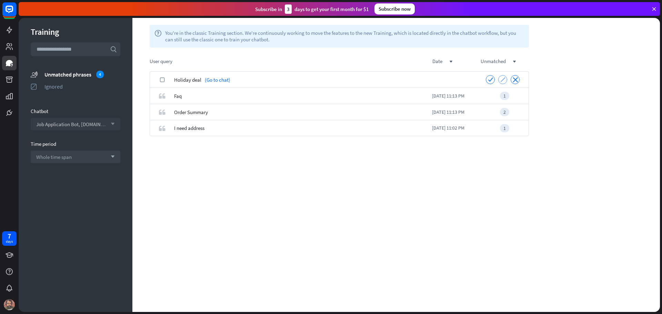
click at [503, 78] on icon "ignore" at bounding box center [503, 79] width 5 height 5
click at [503, 96] on icon "ignore" at bounding box center [503, 95] width 5 height 5
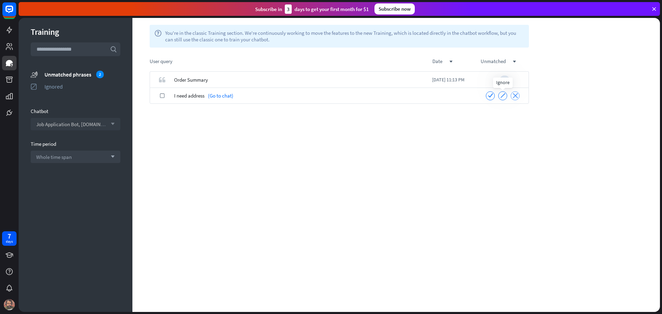
click at [503, 97] on icon "ignore" at bounding box center [503, 95] width 5 height 5
click at [504, 80] on icon "ignore" at bounding box center [503, 79] width 5 height 5
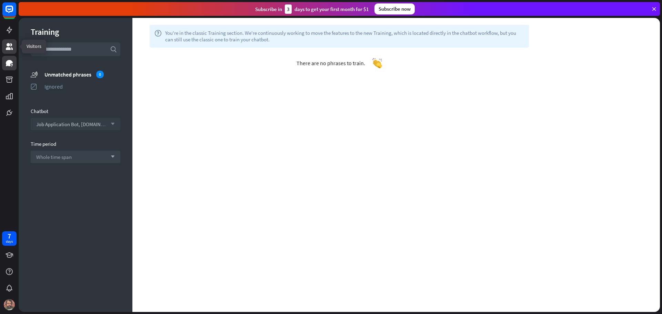
click at [7, 45] on icon at bounding box center [9, 46] width 7 height 7
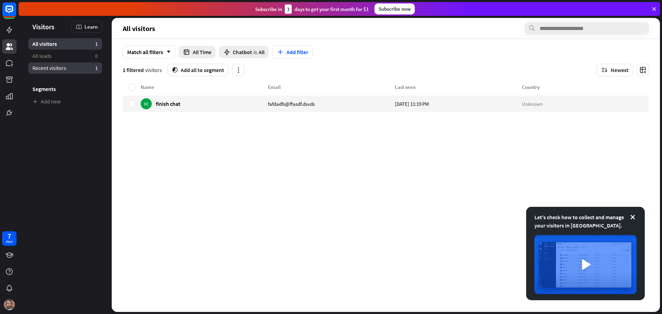
click at [43, 70] on span "Recent visitors" at bounding box center [49, 68] width 34 height 7
click at [174, 101] on span "finish chat" at bounding box center [168, 103] width 24 height 7
